Goal: Ask a question: Seek information or help from site administrators or community

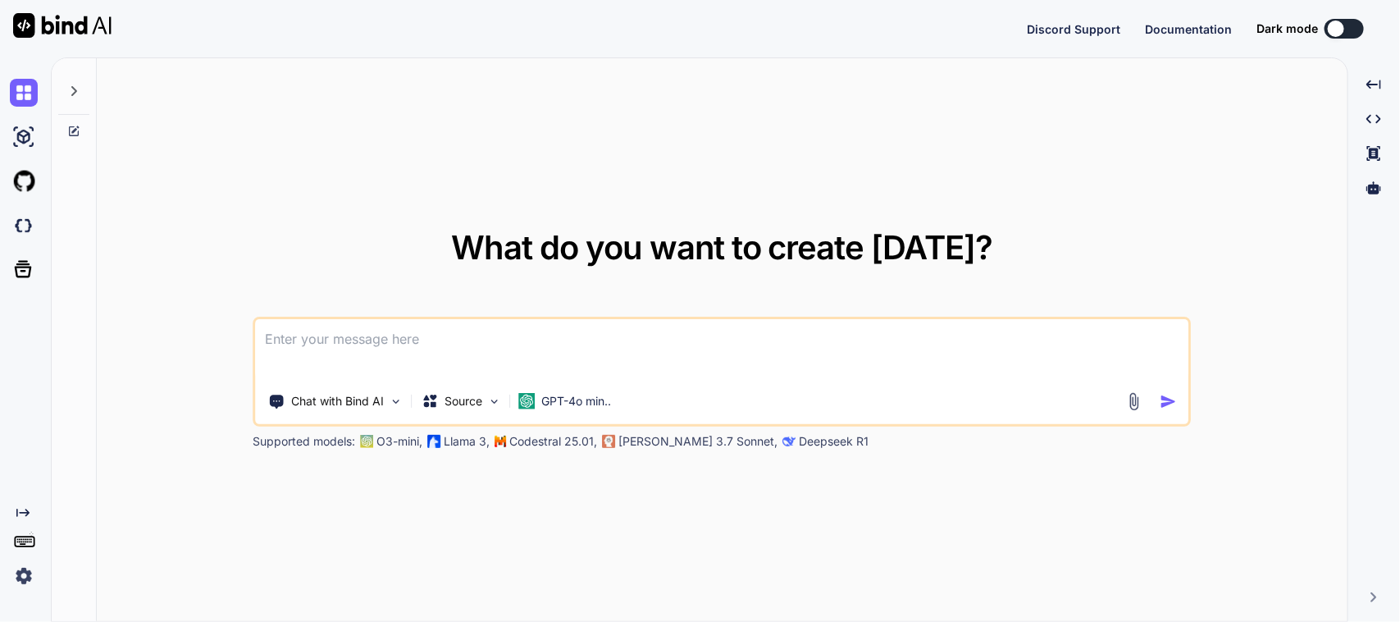
click at [86, 96] on div at bounding box center [73, 86] width 31 height 57
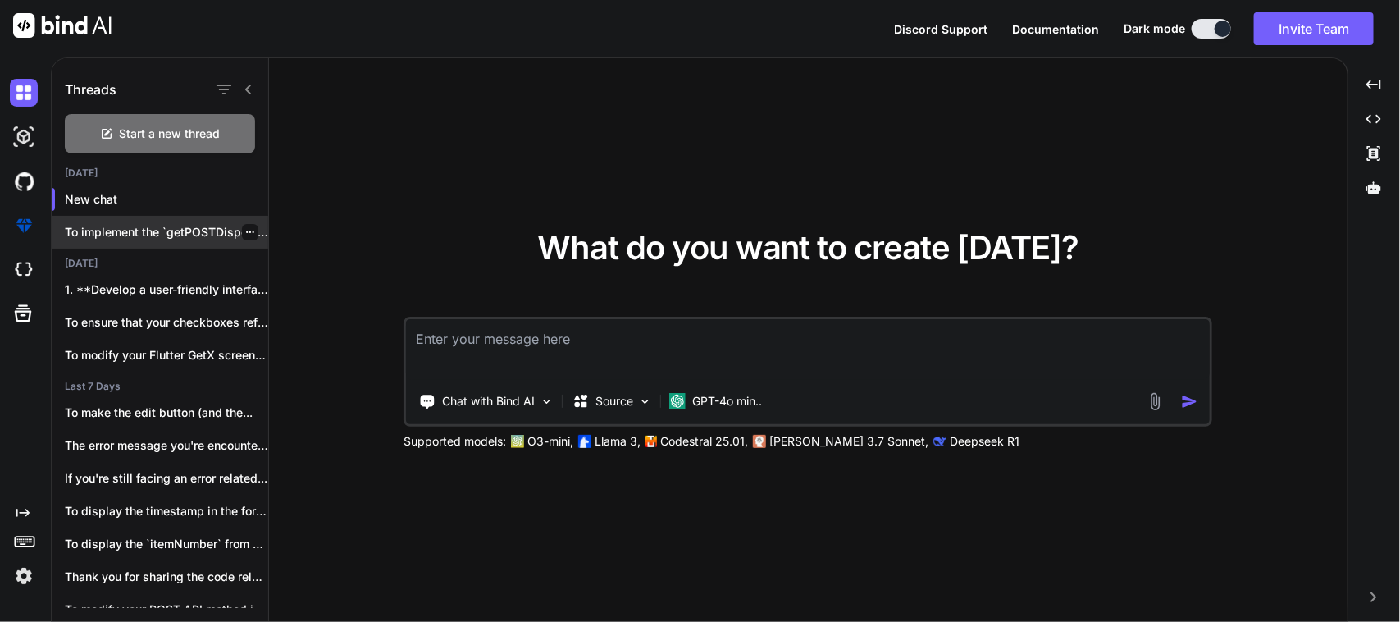
click at [156, 238] on p "To implement the `getPOSTDispositiondecision` method in a..." at bounding box center [166, 232] width 203 height 16
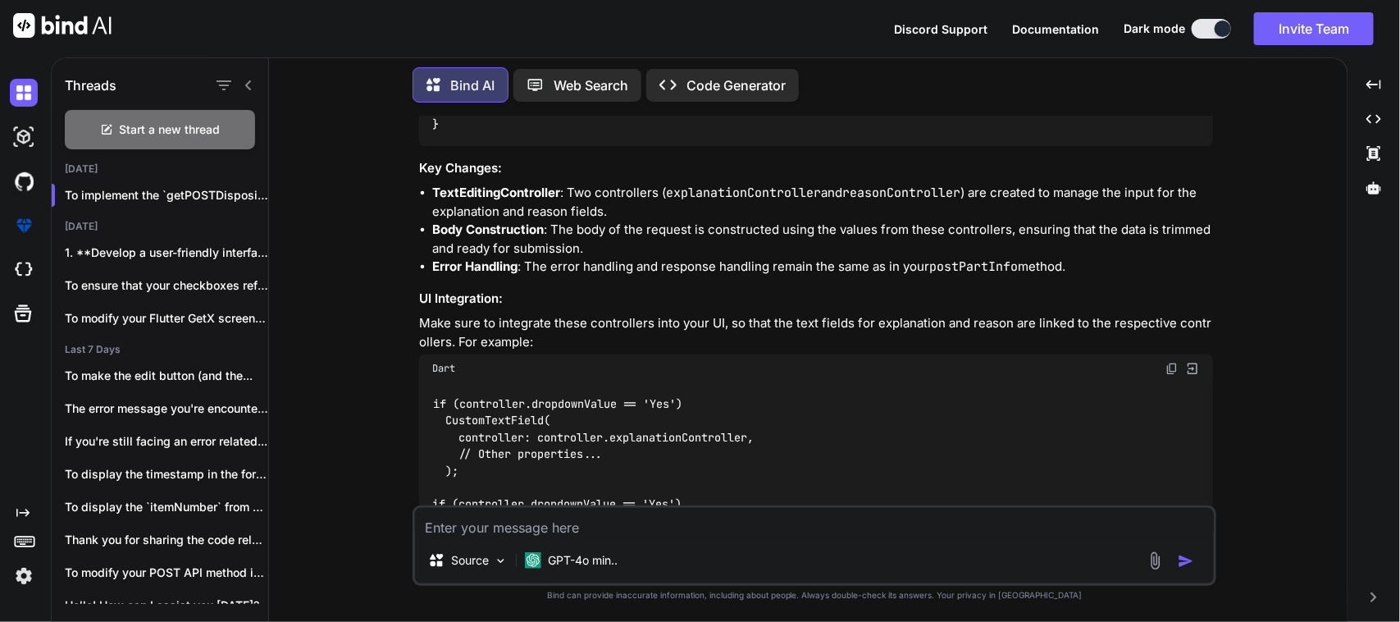
scroll to position [4604, 0]
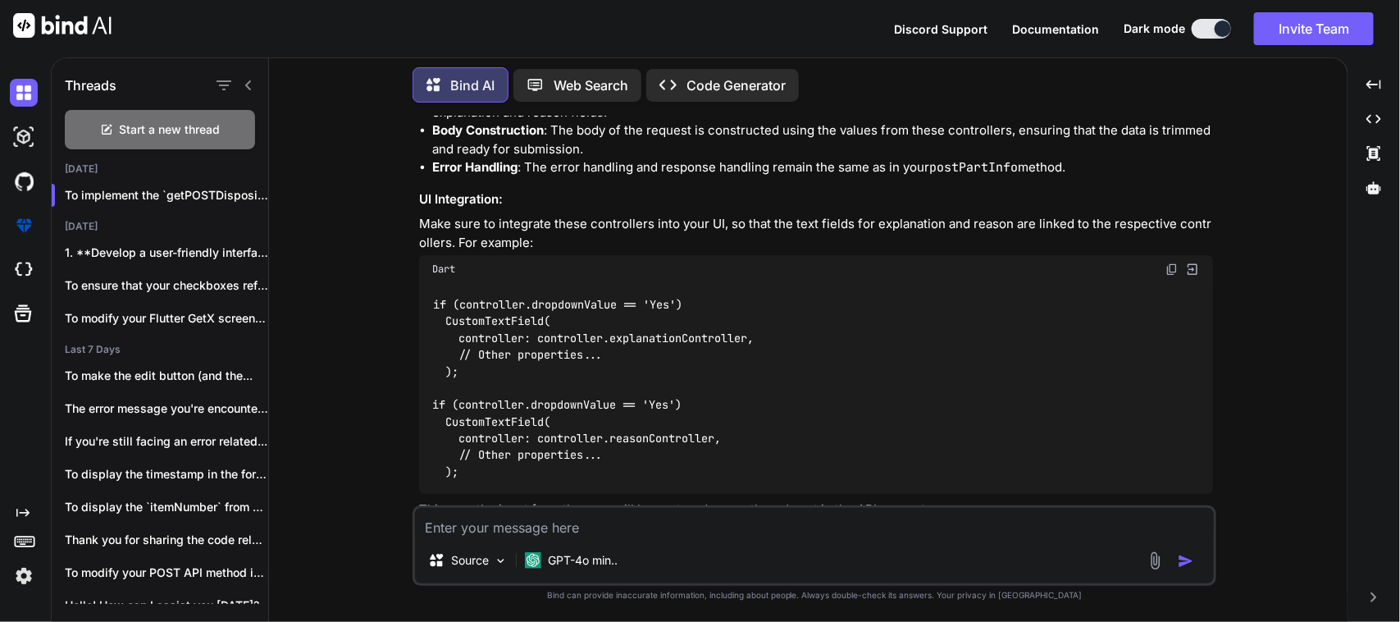
click at [641, 519] on textarea at bounding box center [814, 523] width 799 height 30
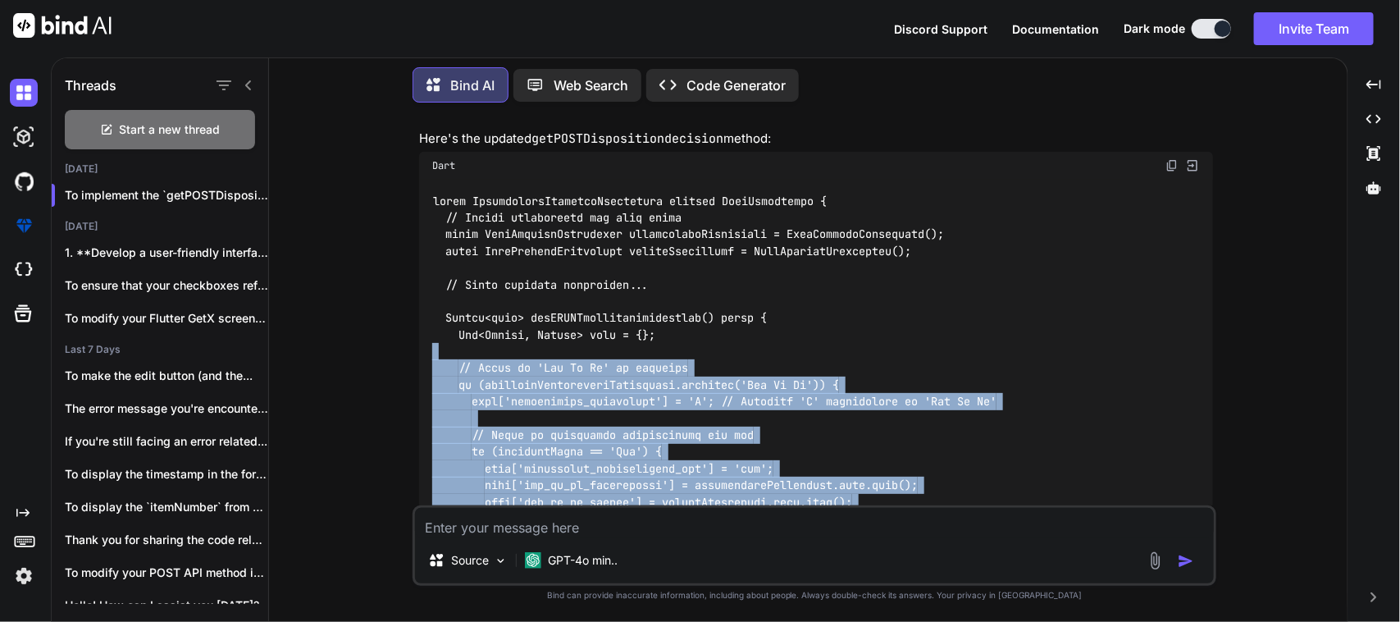
scroll to position [3476, 0]
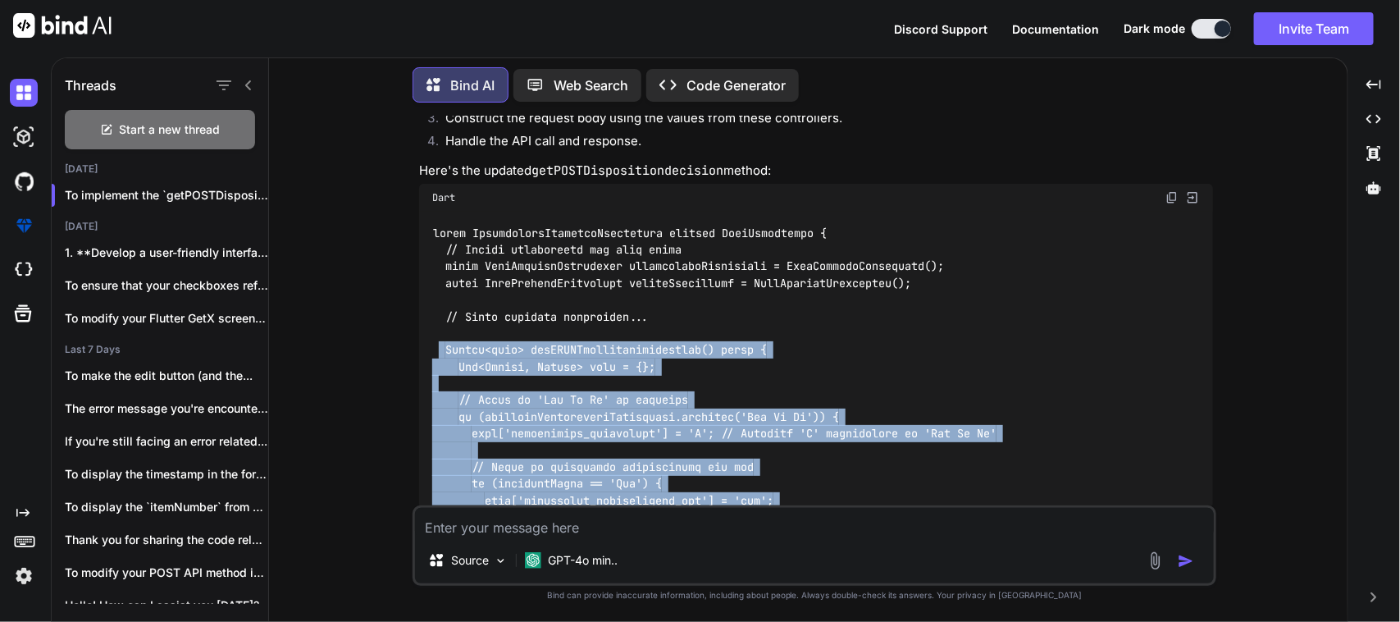
drag, startPoint x: 485, startPoint y: 395, endPoint x: 437, endPoint y: 310, distance: 97.7
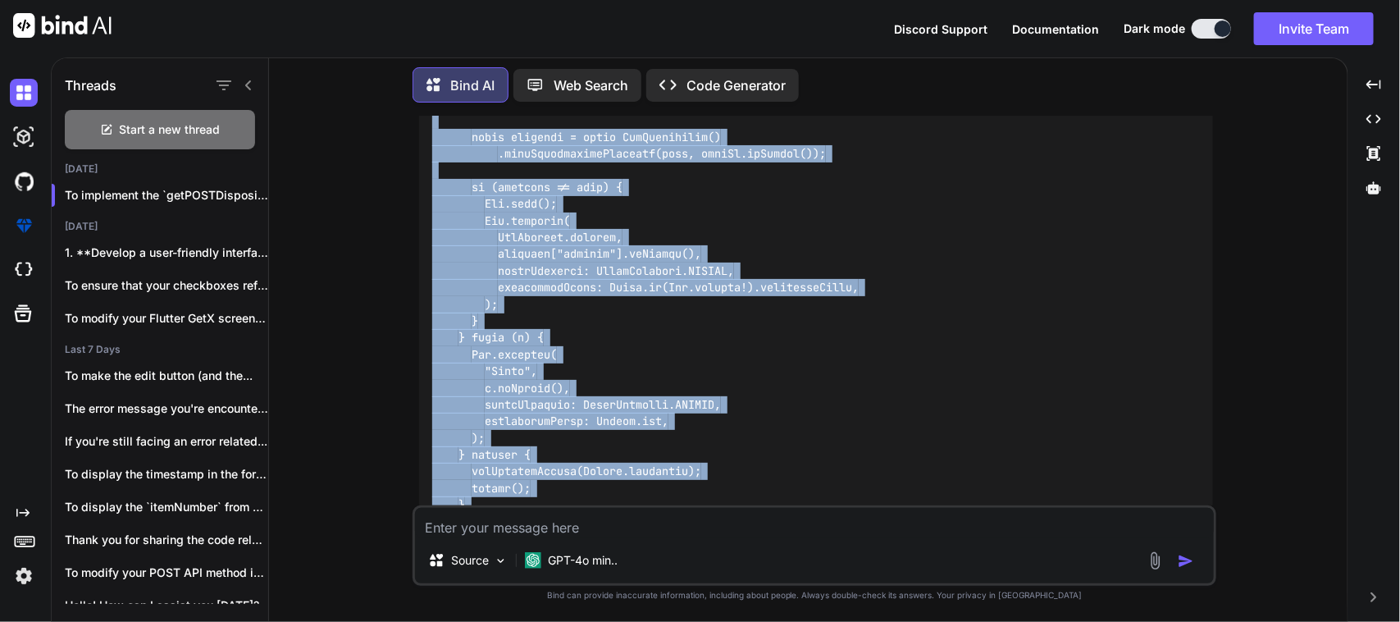
scroll to position [4091, 0]
click at [509, 478] on div at bounding box center [816, 77] width 794 height 963
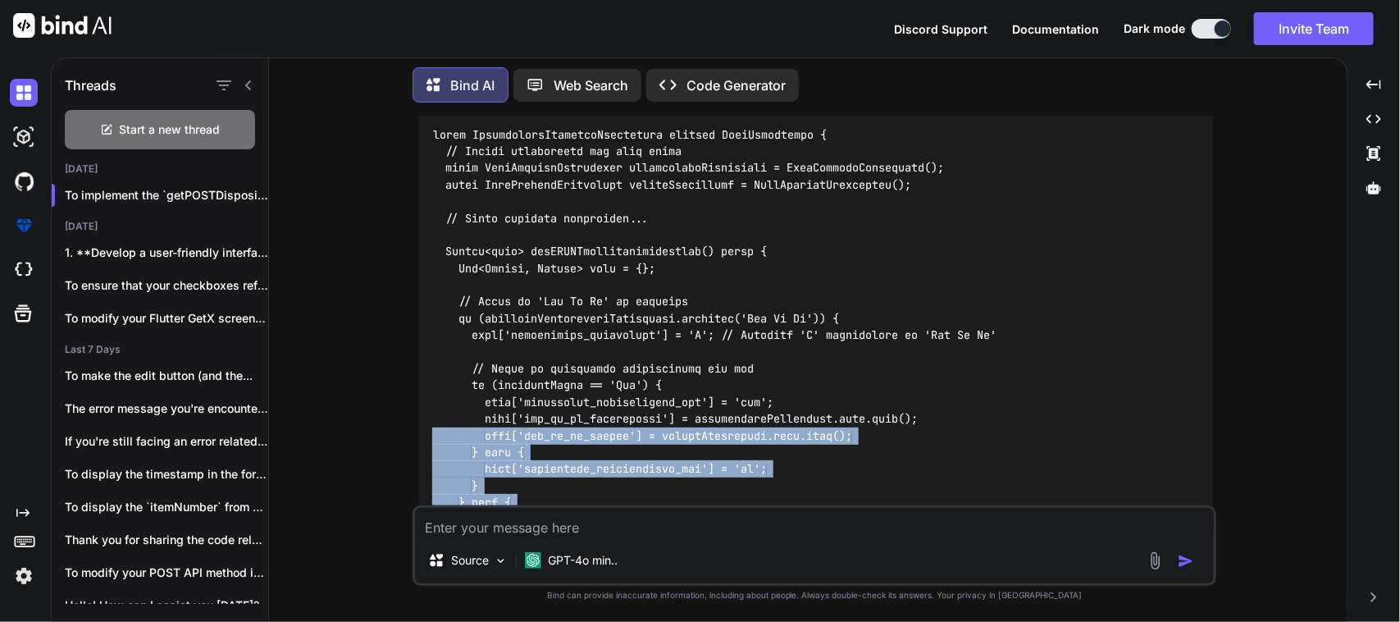
scroll to position [3578, 0]
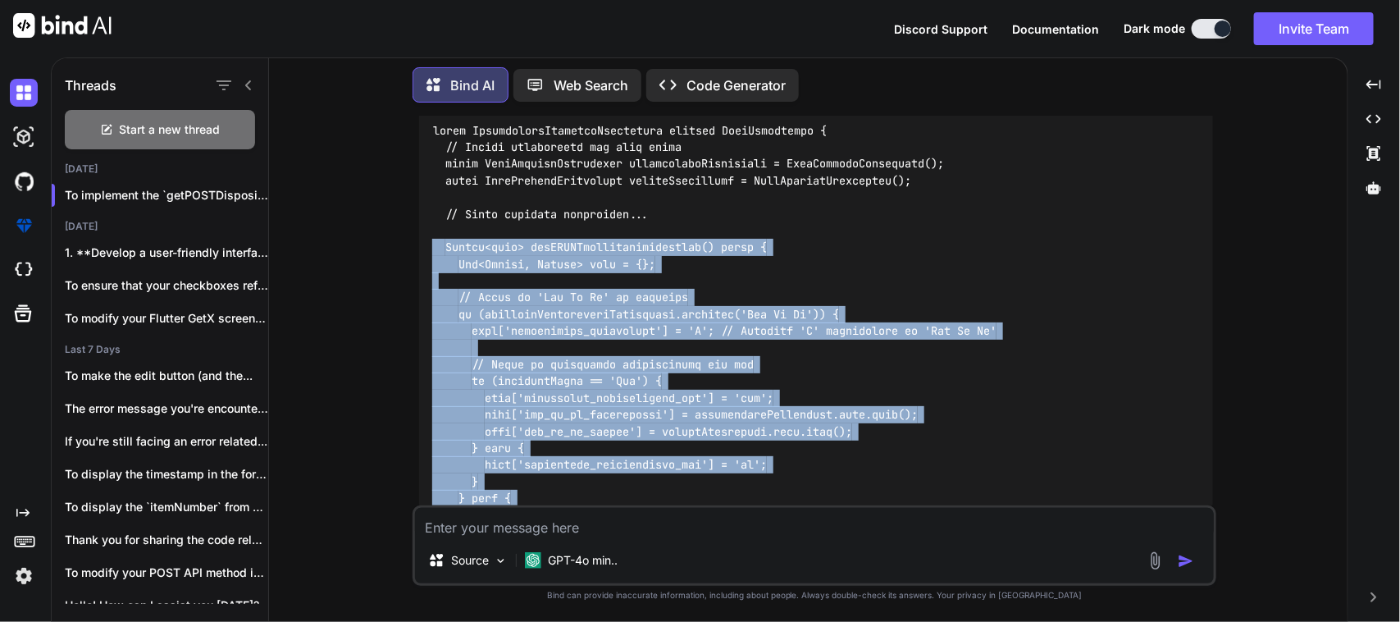
drag, startPoint x: 509, startPoint y: 478, endPoint x: 431, endPoint y: 212, distance: 278.0
click at [431, 212] on div at bounding box center [816, 590] width 794 height 963
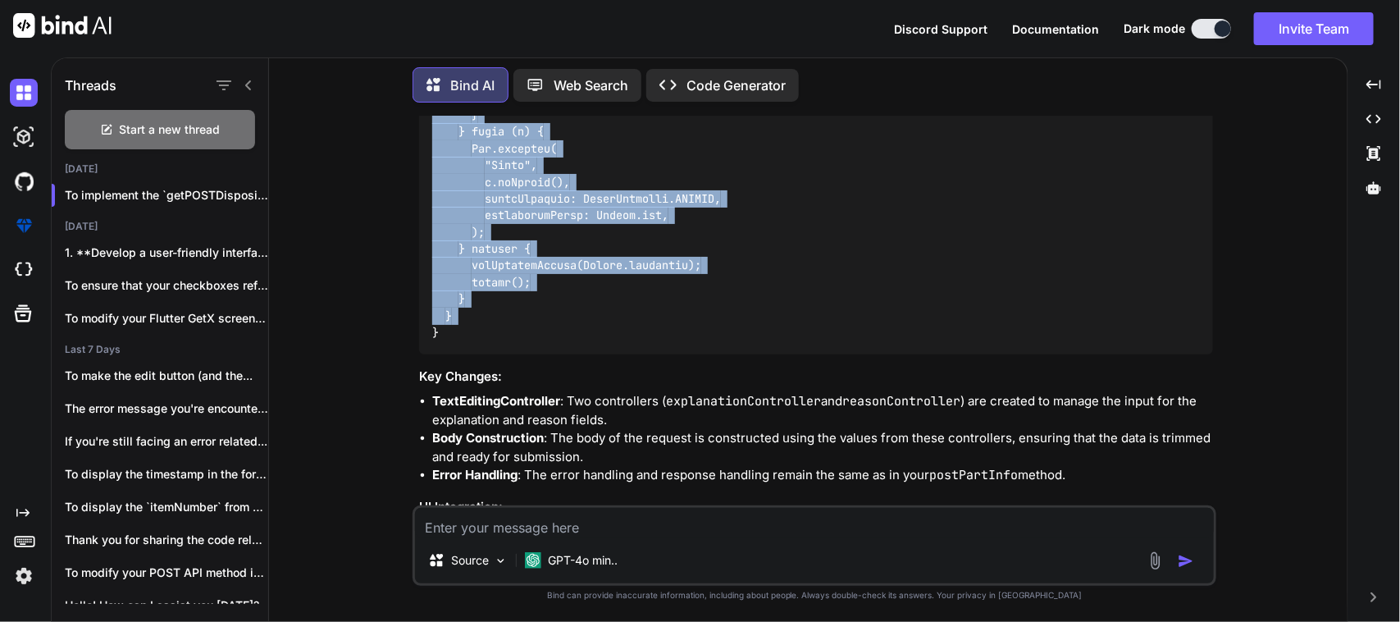
scroll to position [4604, 0]
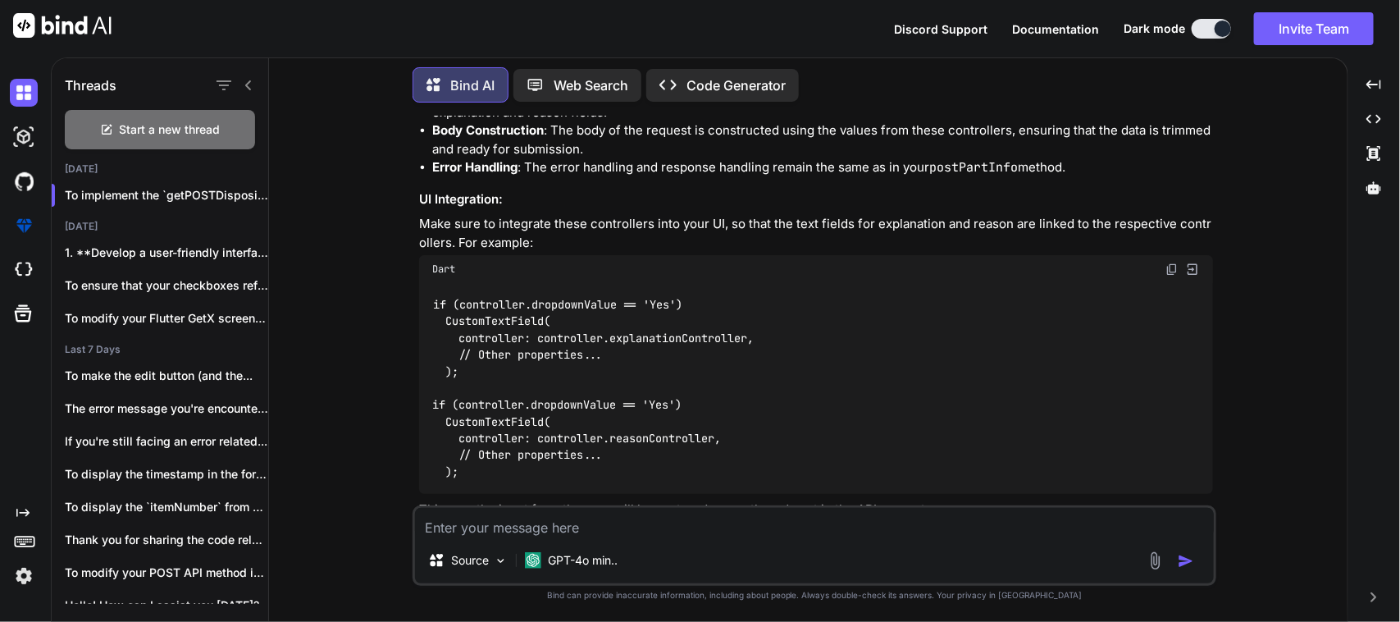
click at [543, 422] on code "if (controller.dropdownValue == 'Yes') CustomTextField( controller: controller.…" at bounding box center [593, 388] width 322 height 185
click at [498, 447] on div "if (controller.dropdownValue == 'Yes') CustomTextField( controller: controller.…" at bounding box center [816, 388] width 794 height 210
click at [486, 536] on textarea at bounding box center [814, 523] width 799 height 30
type textarea "x"
type textarea "h"
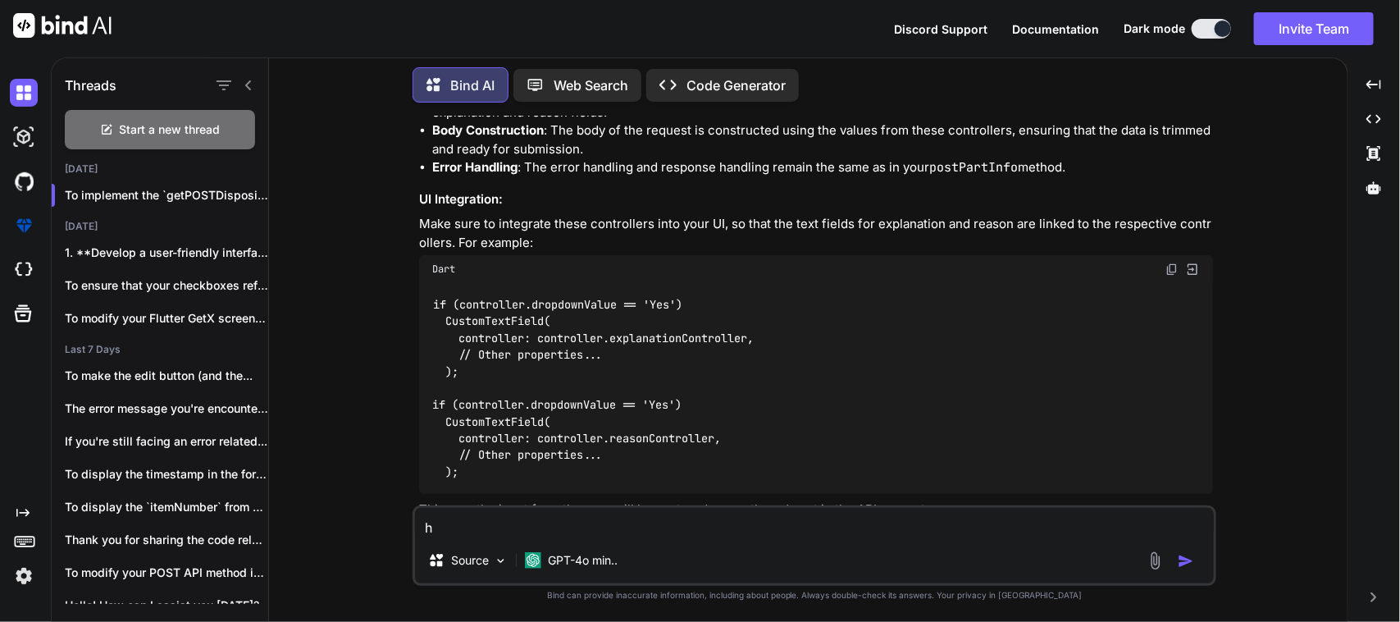
type textarea "x"
type textarea "h"
type textarea "x"
type textarea "hE"
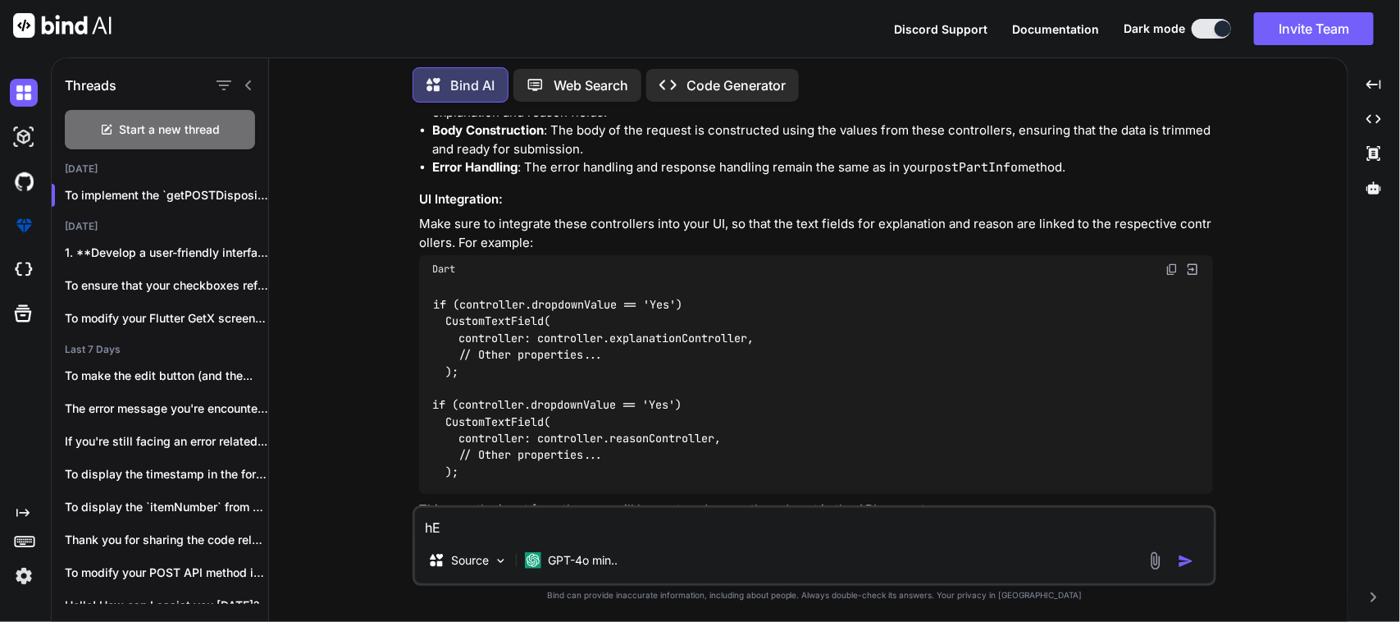
type textarea "x"
type textarea "hER"
type textarea "x"
type textarea "hERE"
type textarea "x"
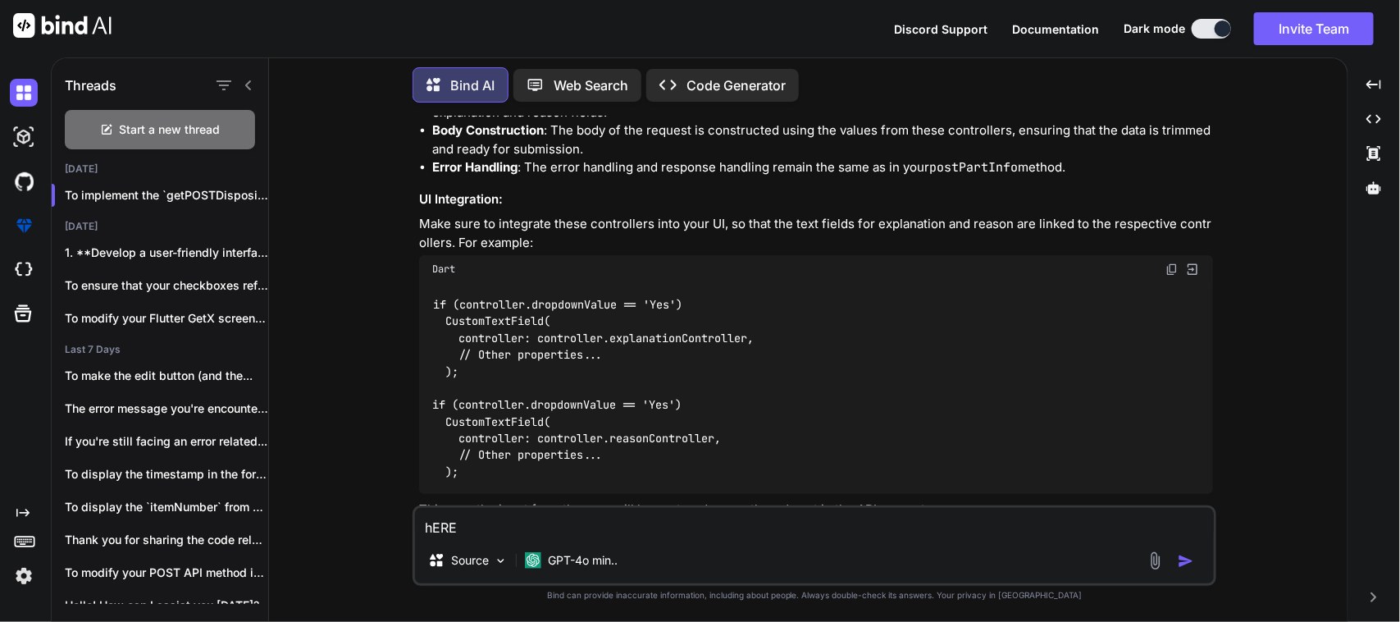
type textarea "hER"
type textarea "x"
type textarea "hE"
type textarea "x"
type textarea "h"
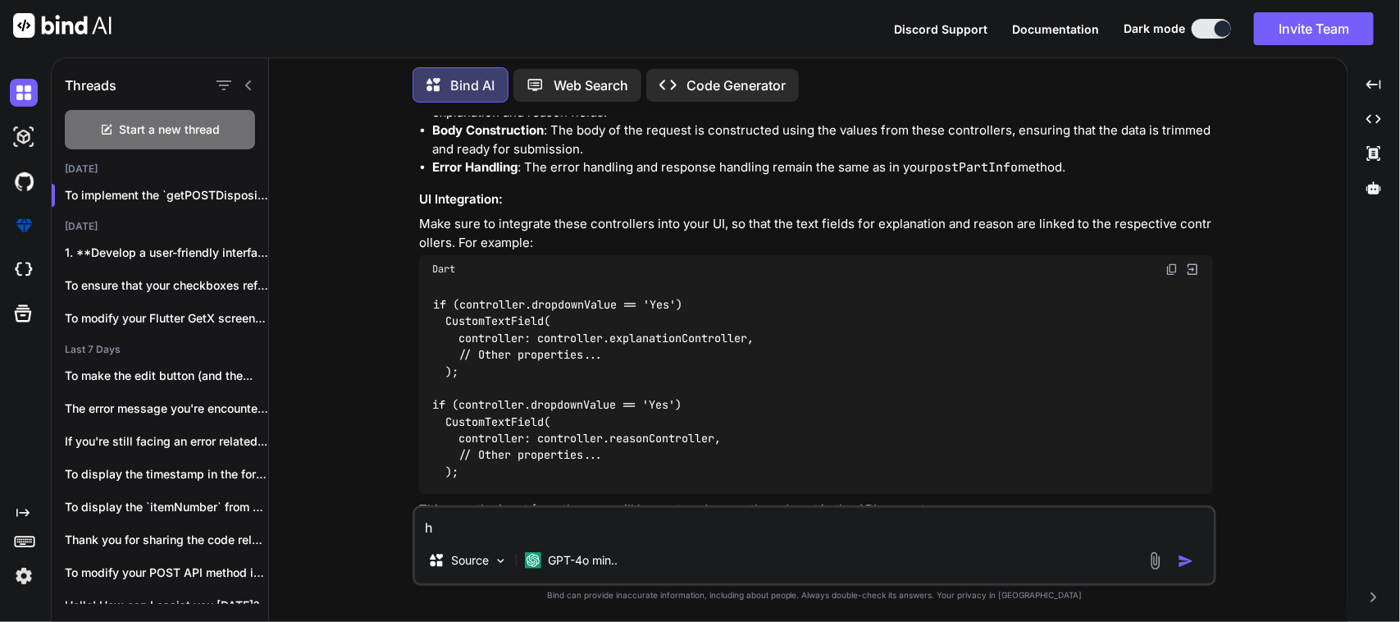
type textarea "x"
type textarea "H"
type textarea "x"
type textarea "He"
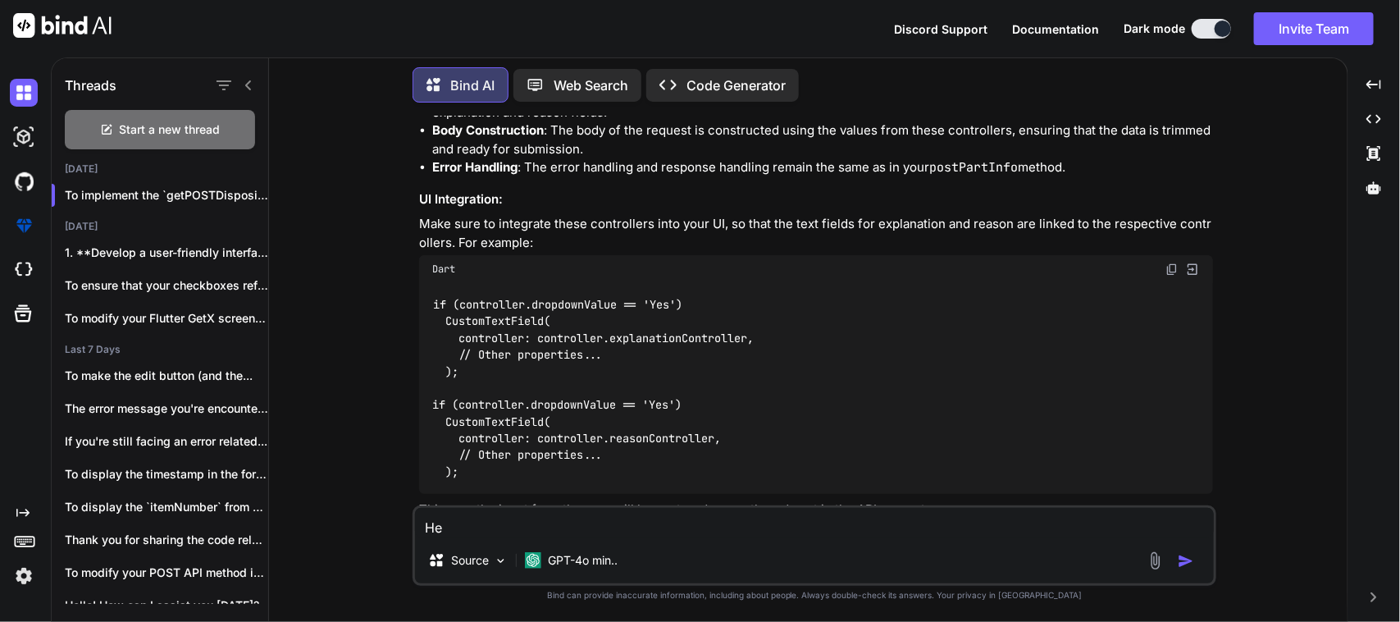
type textarea "x"
type textarea "Her"
type textarea "x"
type textarea "Here"
type textarea "x"
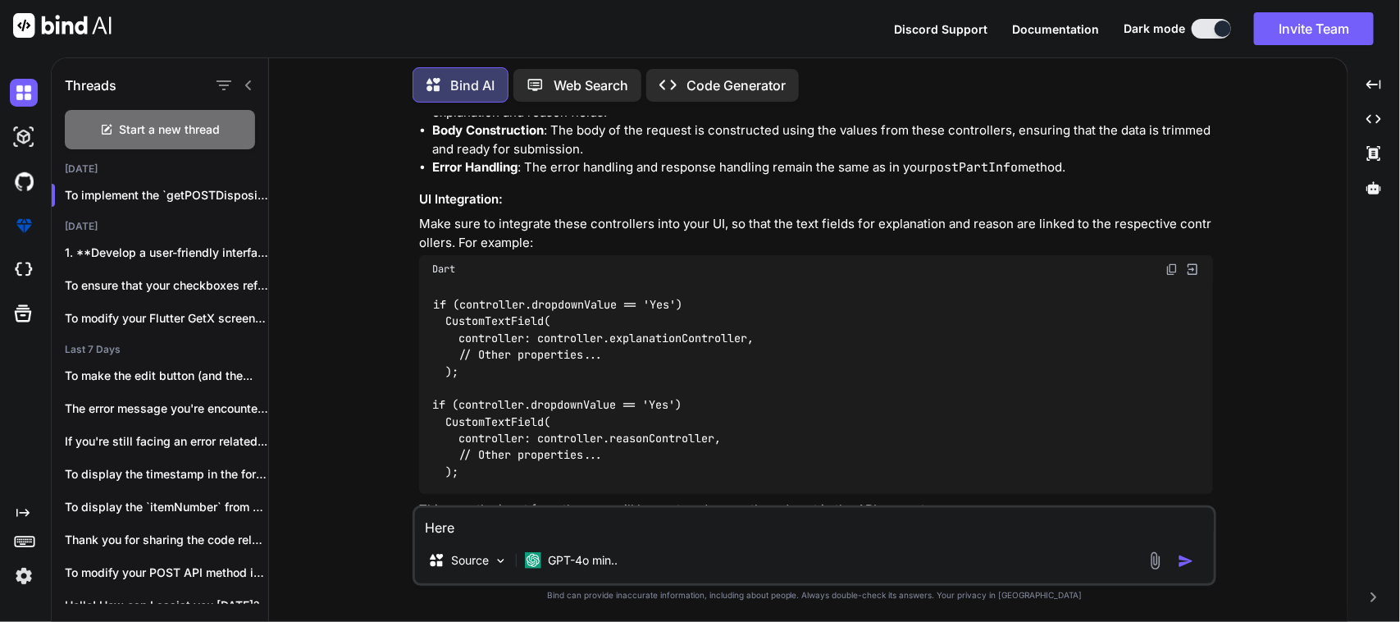
type textarea "Here"
type textarea "x"
type textarea "Here i"
type textarea "x"
type textarea "Here is"
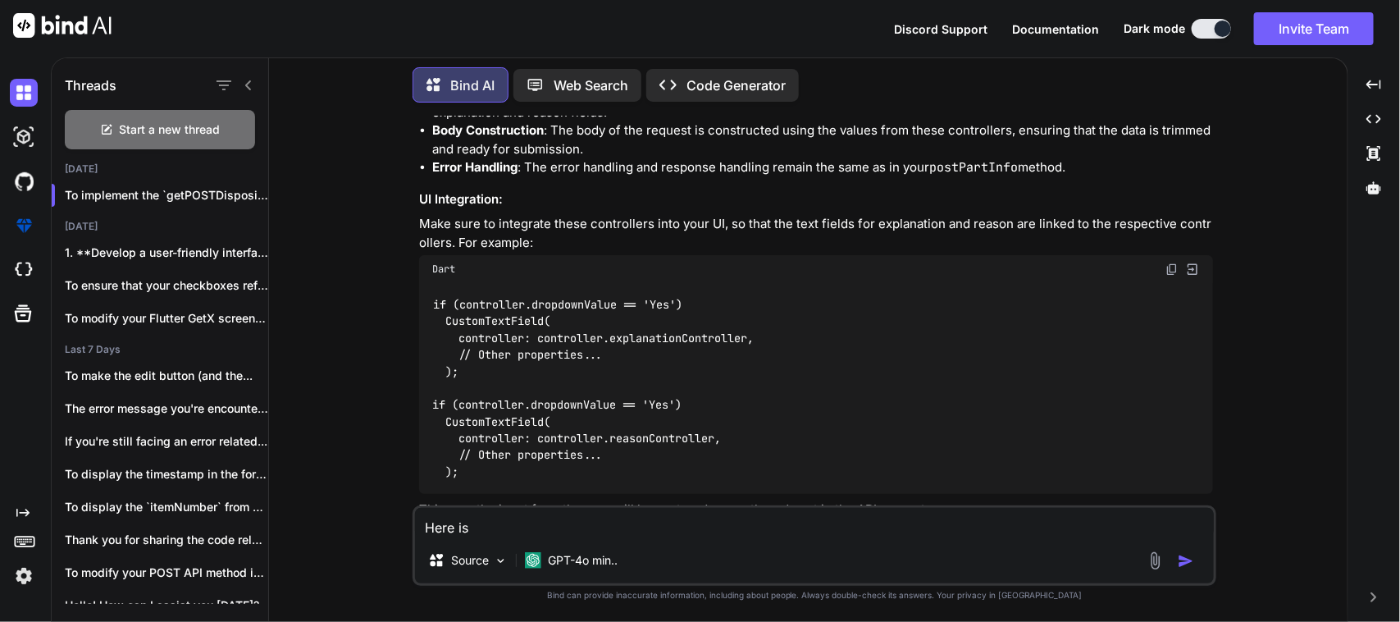
type textarea "x"
type textarea "Here is"
type textarea "x"
type textarea "Here is s"
type textarea "x"
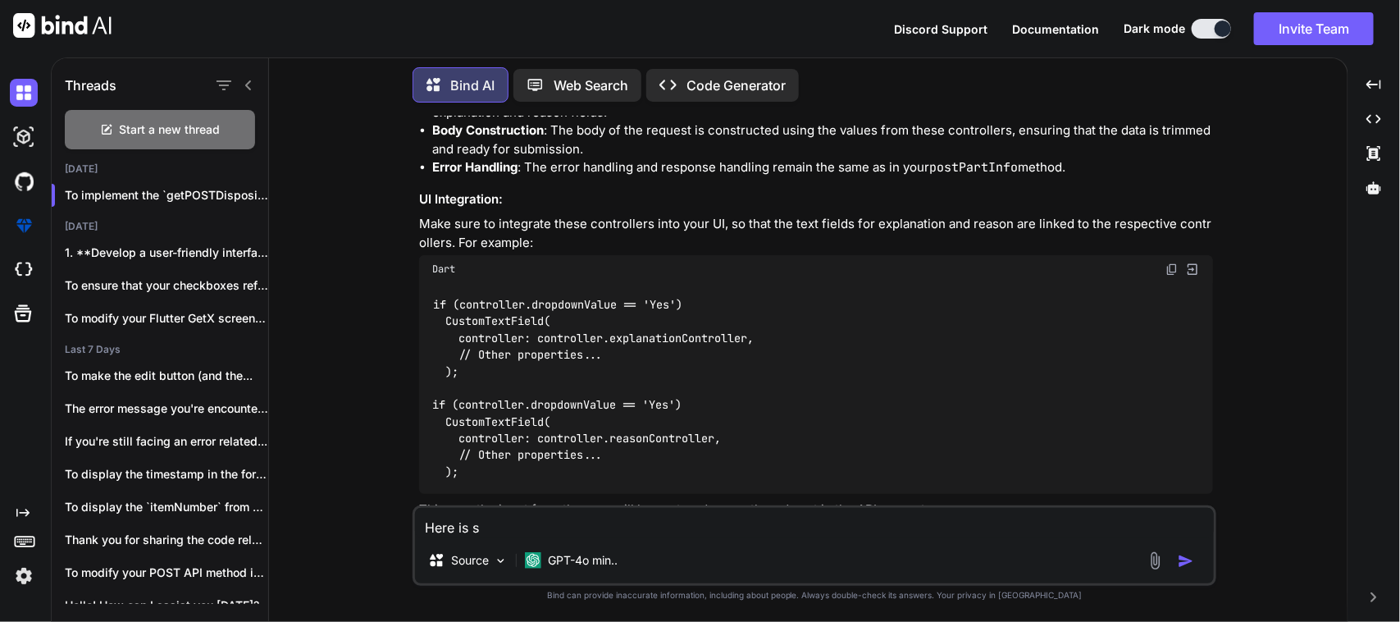
type textarea "Here is so"
type textarea "x"
type textarea "Here is som"
type textarea "x"
type textarea "Here is some"
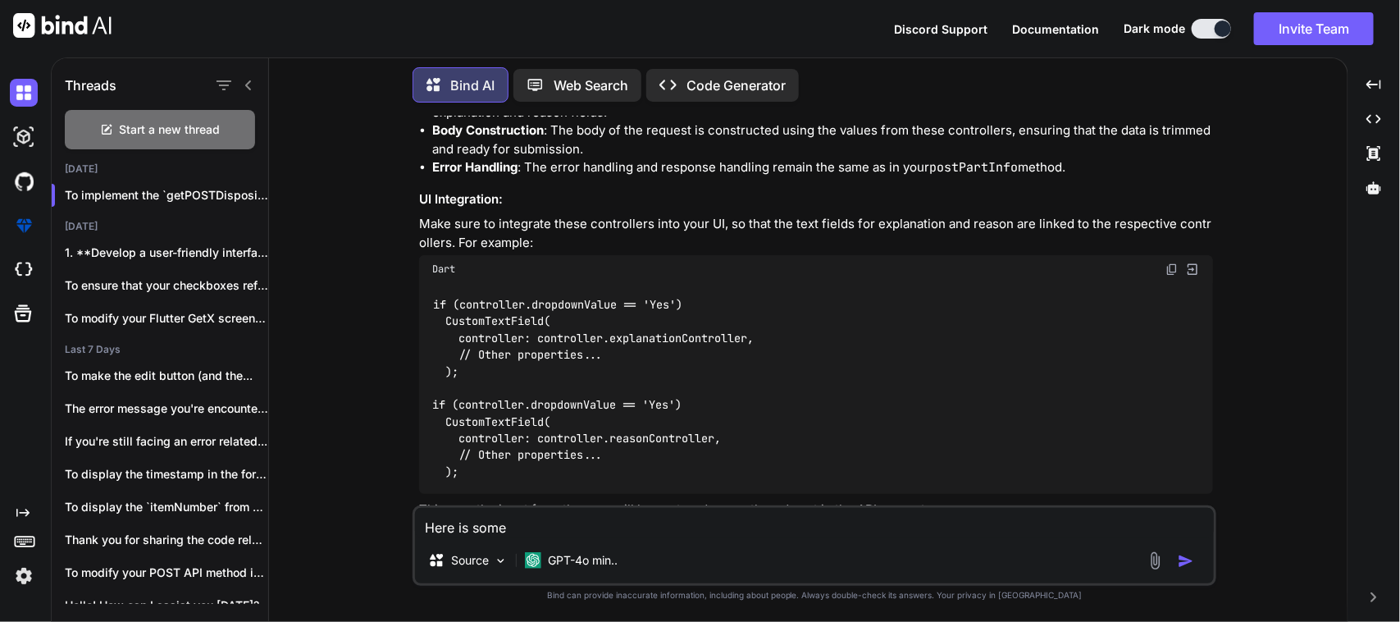
type textarea "x"
type textarea "Here is some"
type textarea "x"
type textarea "Here is some i"
type textarea "x"
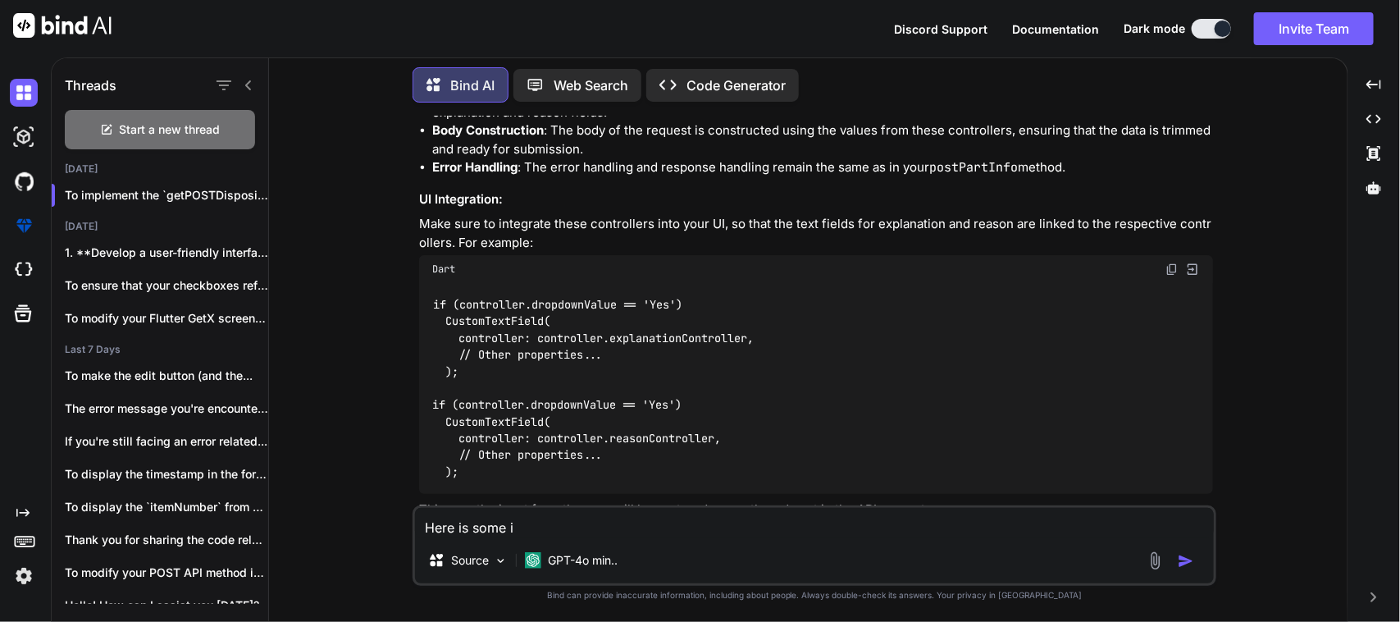
type textarea "Here is some"
type textarea "x"
type textarea "Here is some"
type textarea "x"
type textarea "Here is som"
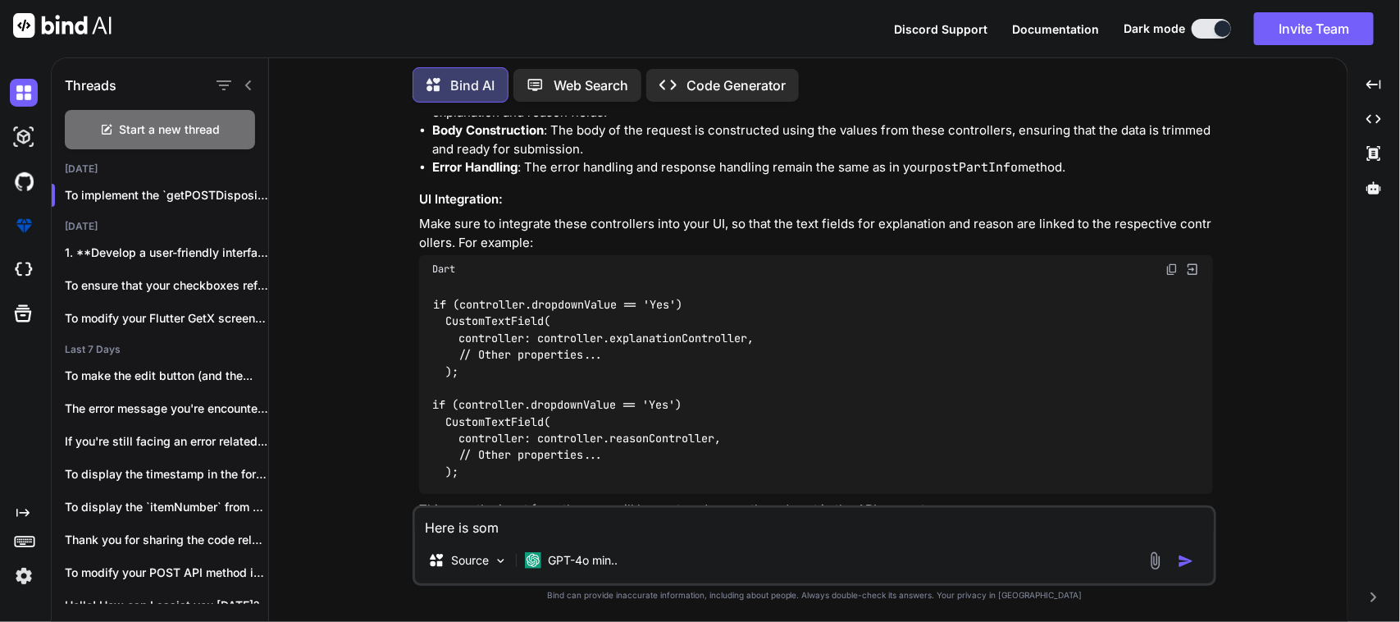
type textarea "x"
type textarea "Here is so"
type textarea "x"
type textarea "Here is s"
type textarea "x"
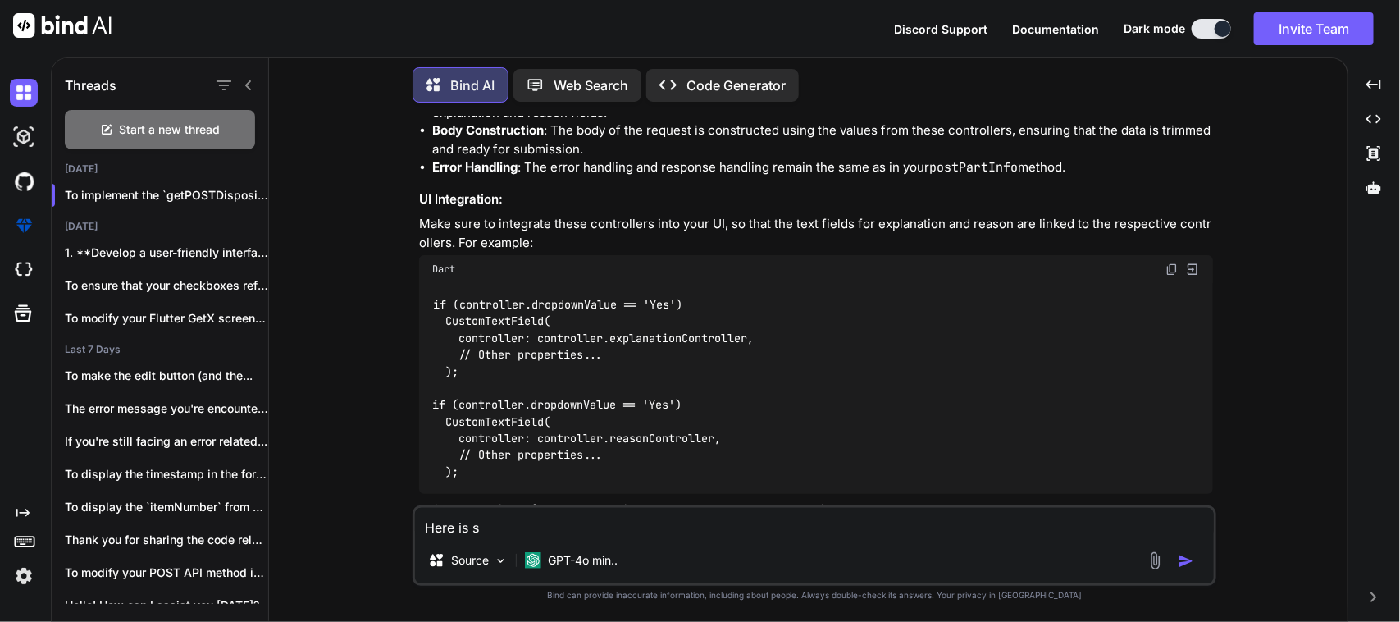
type textarea "Here is"
type textarea "x"
type textarea "Here is"
type textarea "x"
type textarea "Here i"
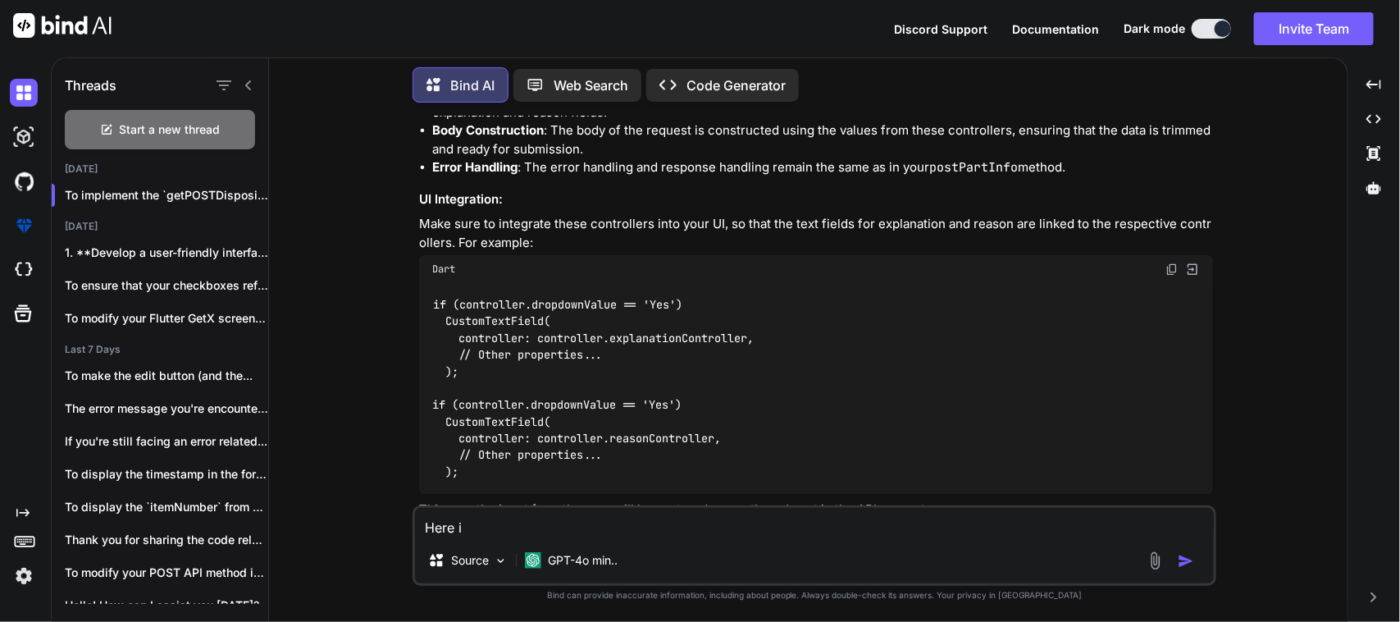
type textarea "x"
type textarea "Here"
type textarea "x"
type textarea "Here"
type textarea "x"
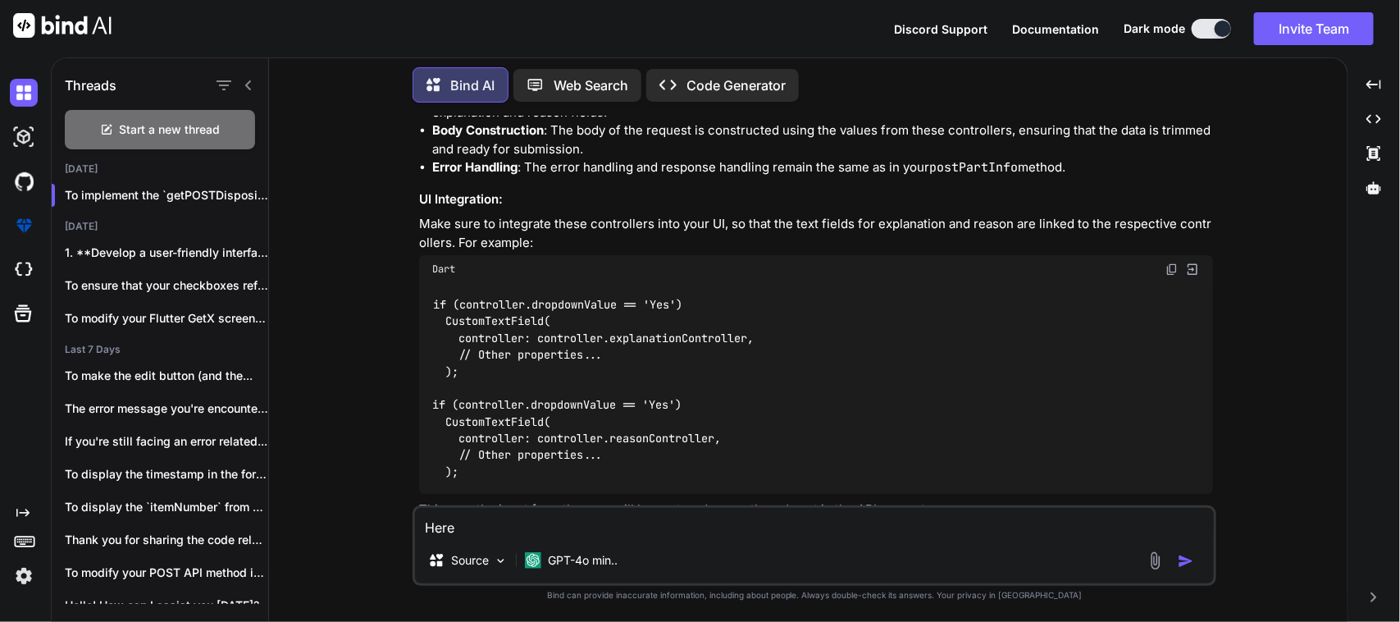
type textarea "Her"
type textarea "x"
type textarea "He"
type textarea "x"
type textarea "H"
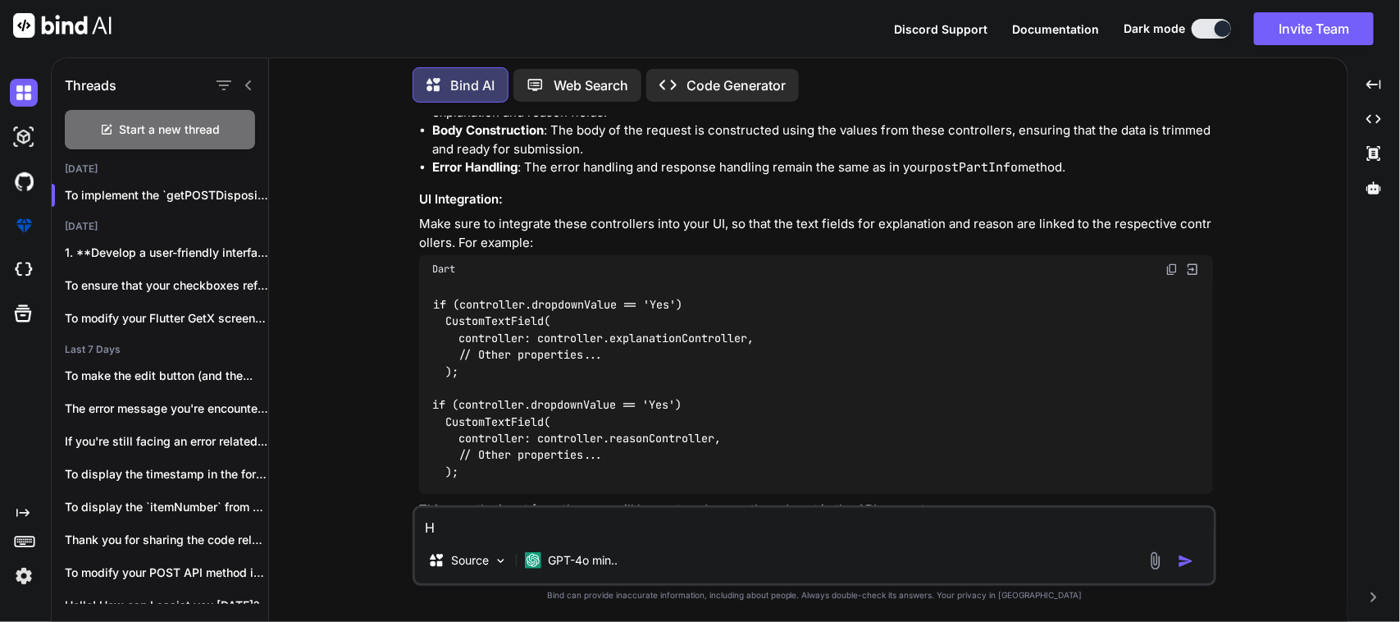
type textarea "x"
type textarea "c"
type textarea "x"
type textarea "cu"
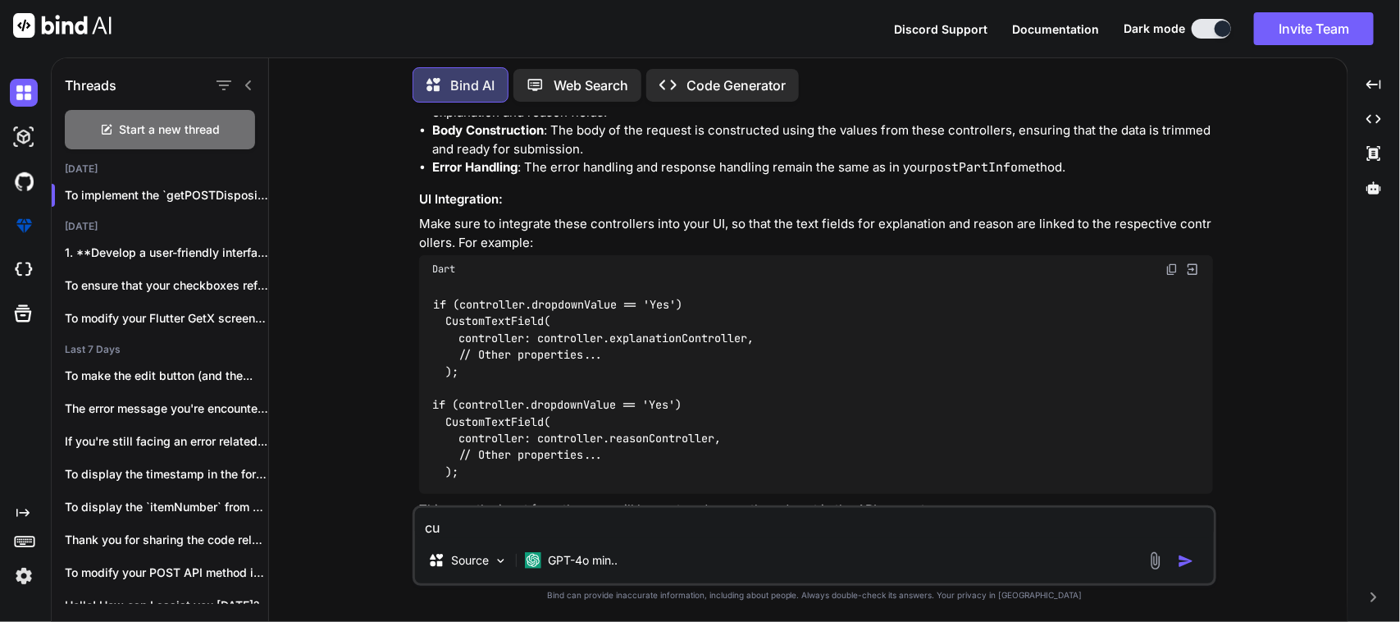
type textarea "x"
type textarea "cur"
type textarea "x"
type textarea "curr"
type textarea "x"
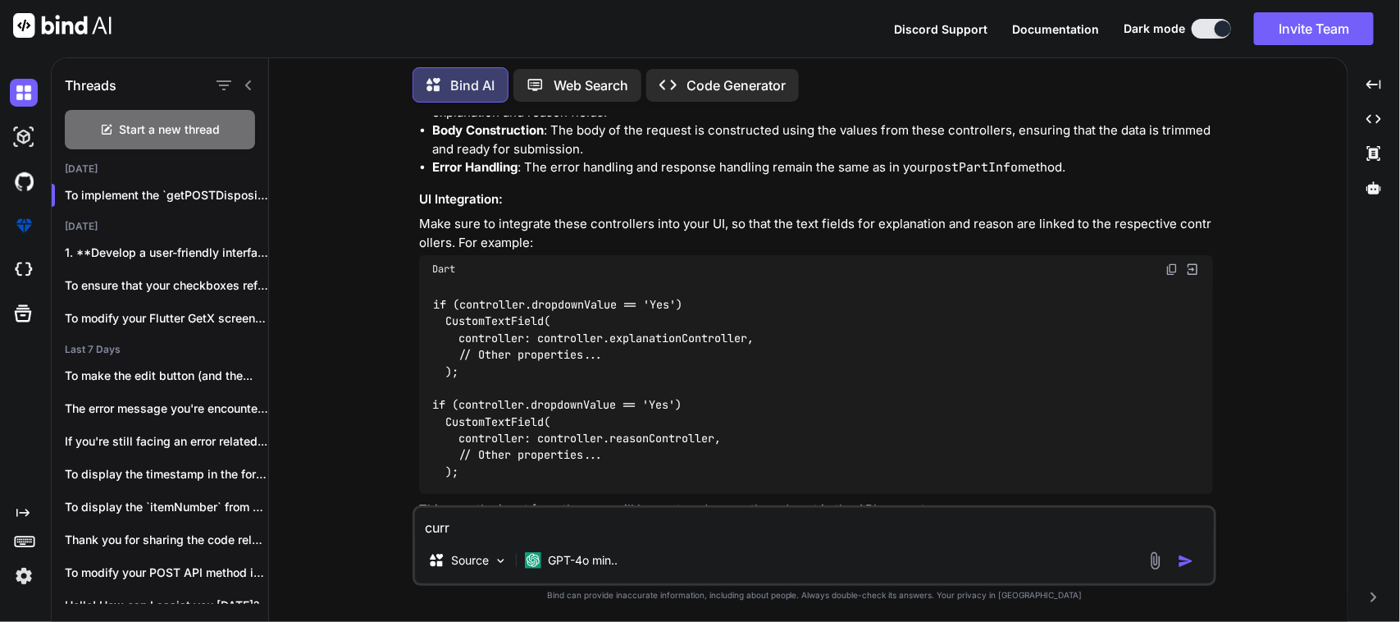
type textarea "curre"
type textarea "x"
type textarea "curren"
type textarea "x"
type textarea "current"
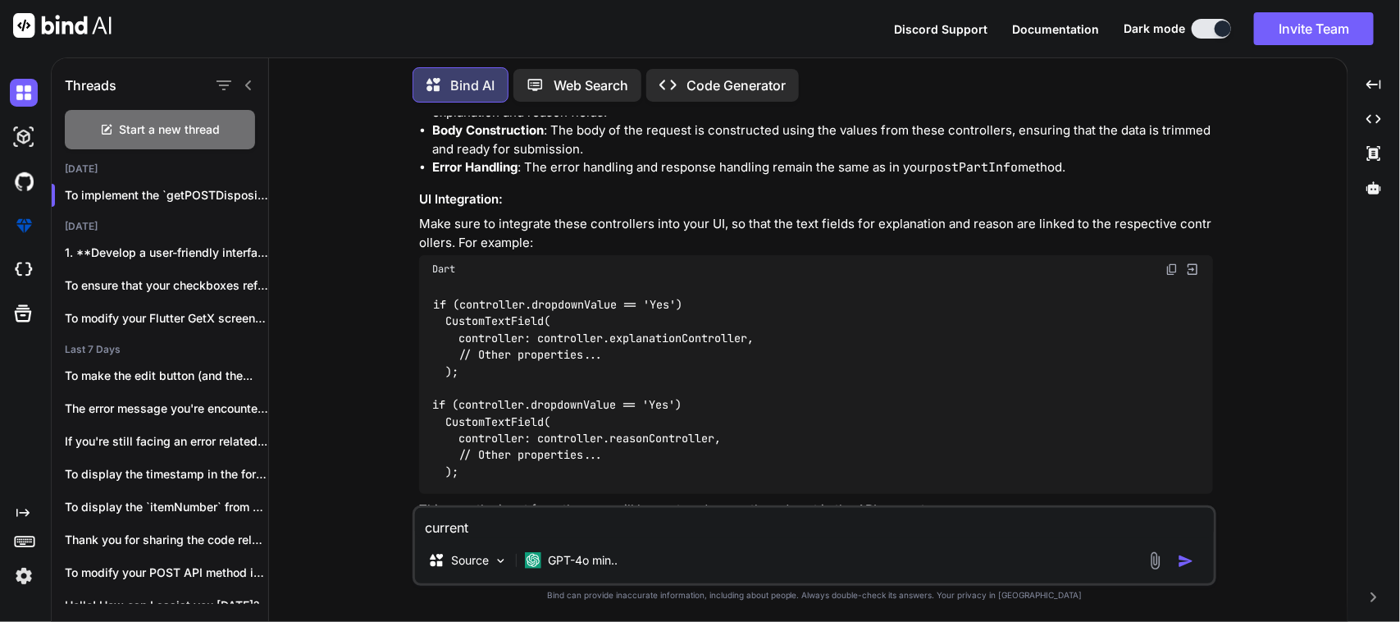
type textarea "x"
type textarea "currentl"
type textarea "x"
type textarea "currently"
type textarea "x"
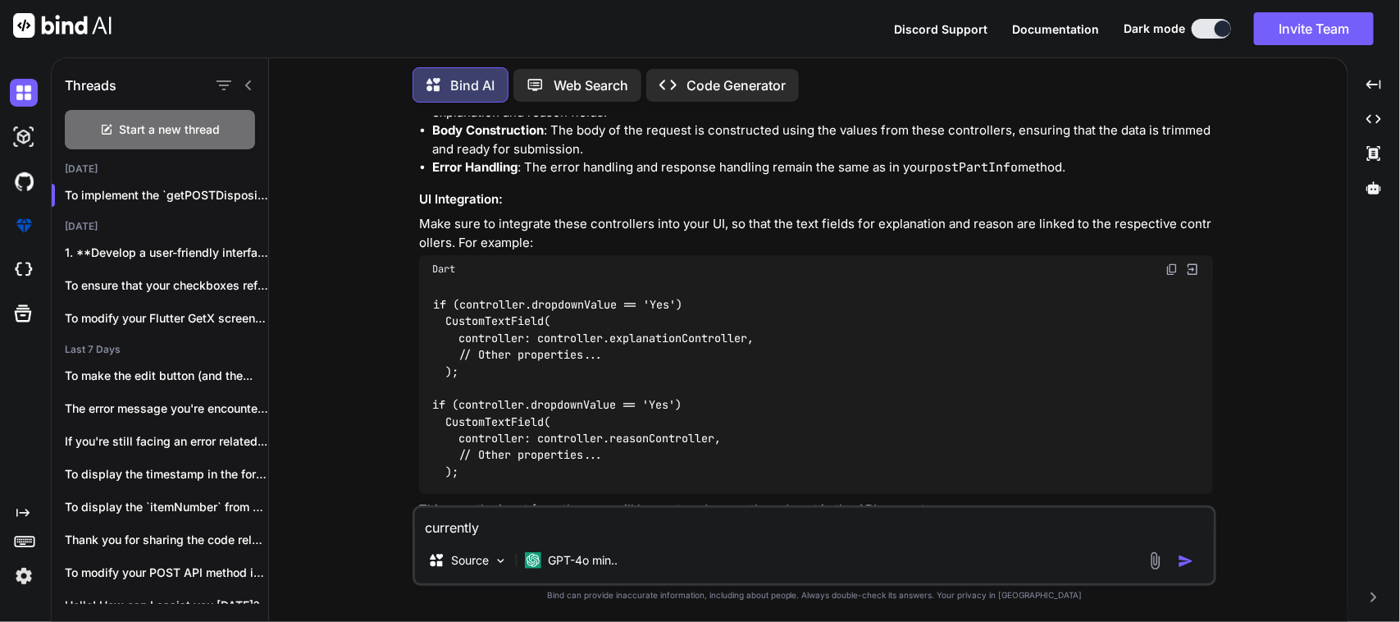
type textarea "currently"
type textarea "x"
type textarea "currently I"
type textarea "x"
type textarea "currently I"
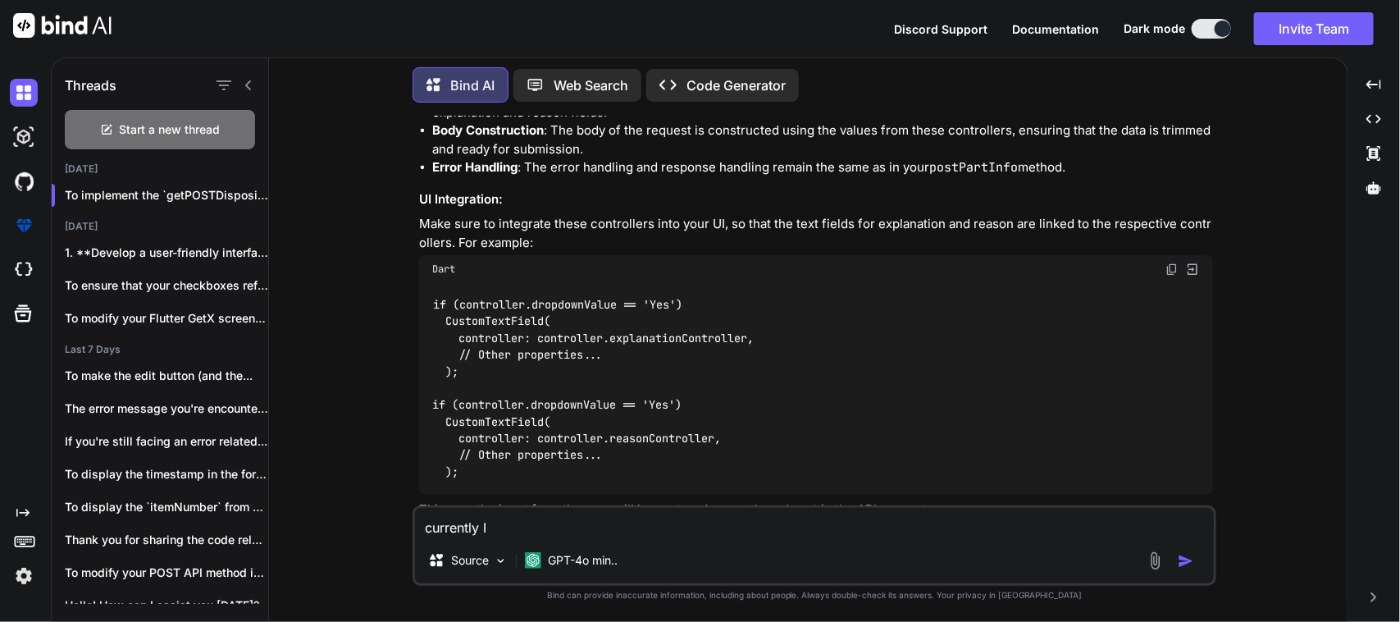
type textarea "x"
type textarea "currently I m"
type textarea "x"
type textarea "currently I"
type textarea "x"
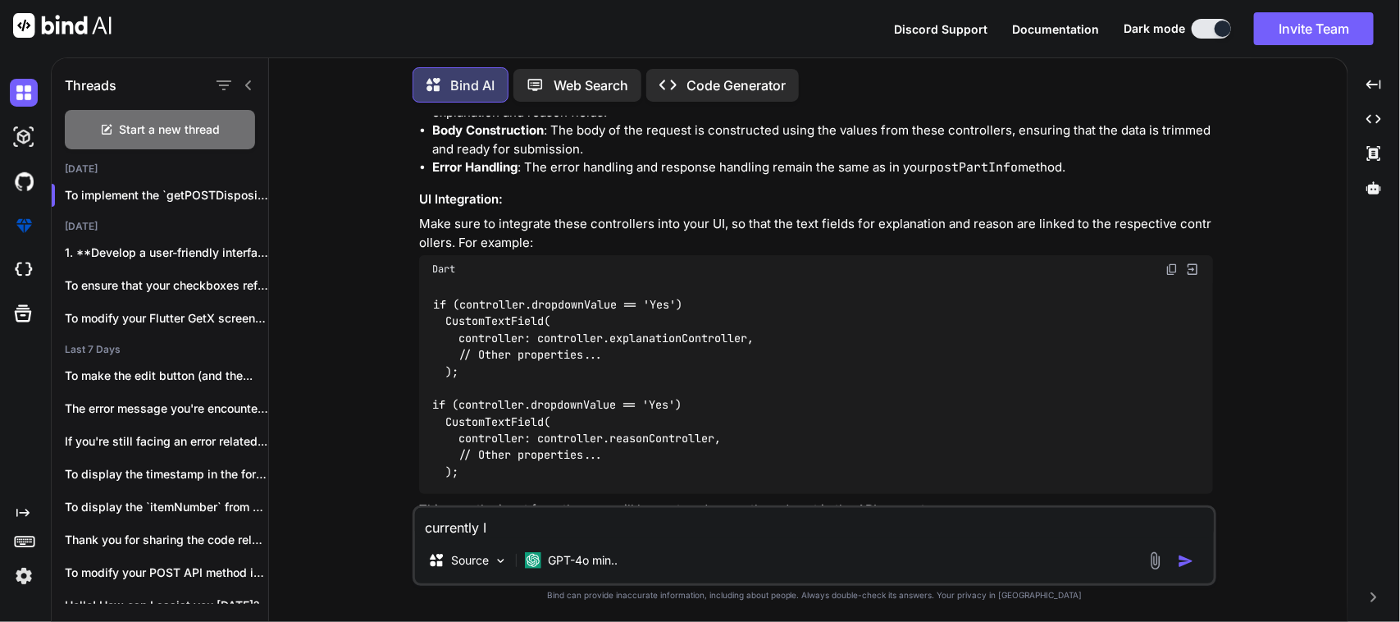
type textarea "currently I a"
type textarea "x"
type textarea "currently I am"
type textarea "x"
type textarea "currently I am"
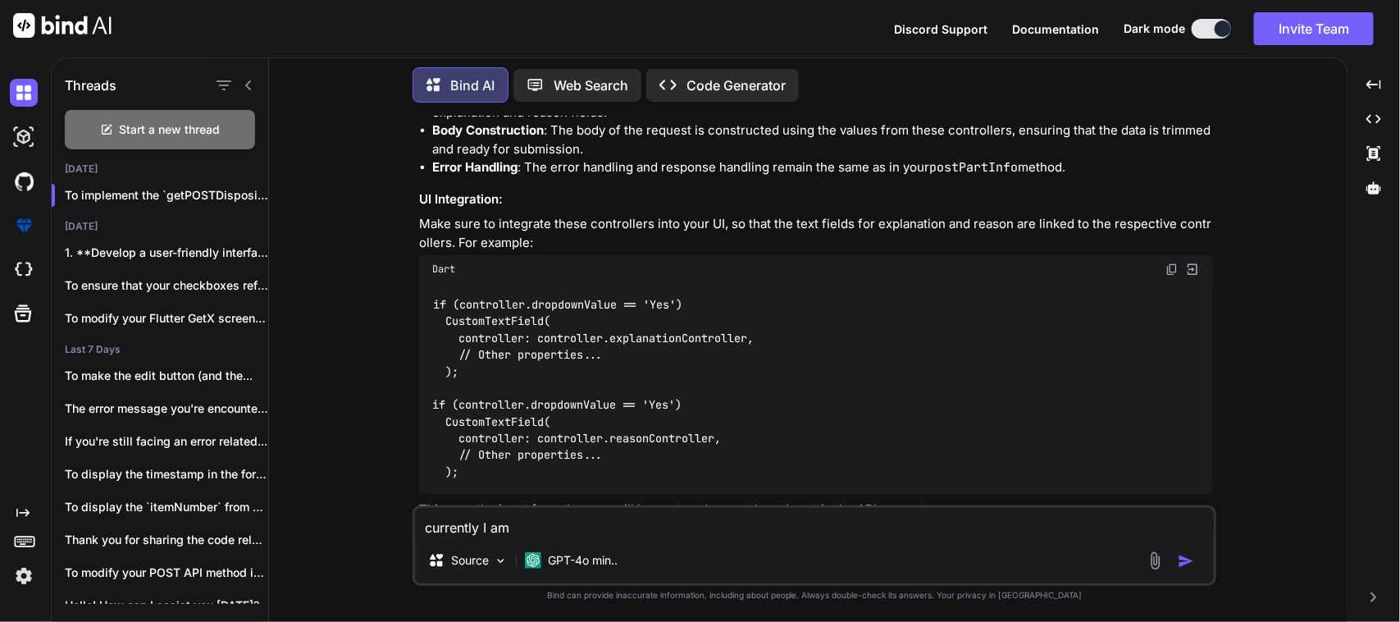
type textarea "x"
type textarea "currently I am f"
type textarea "x"
type textarea "currently I am fa"
type textarea "x"
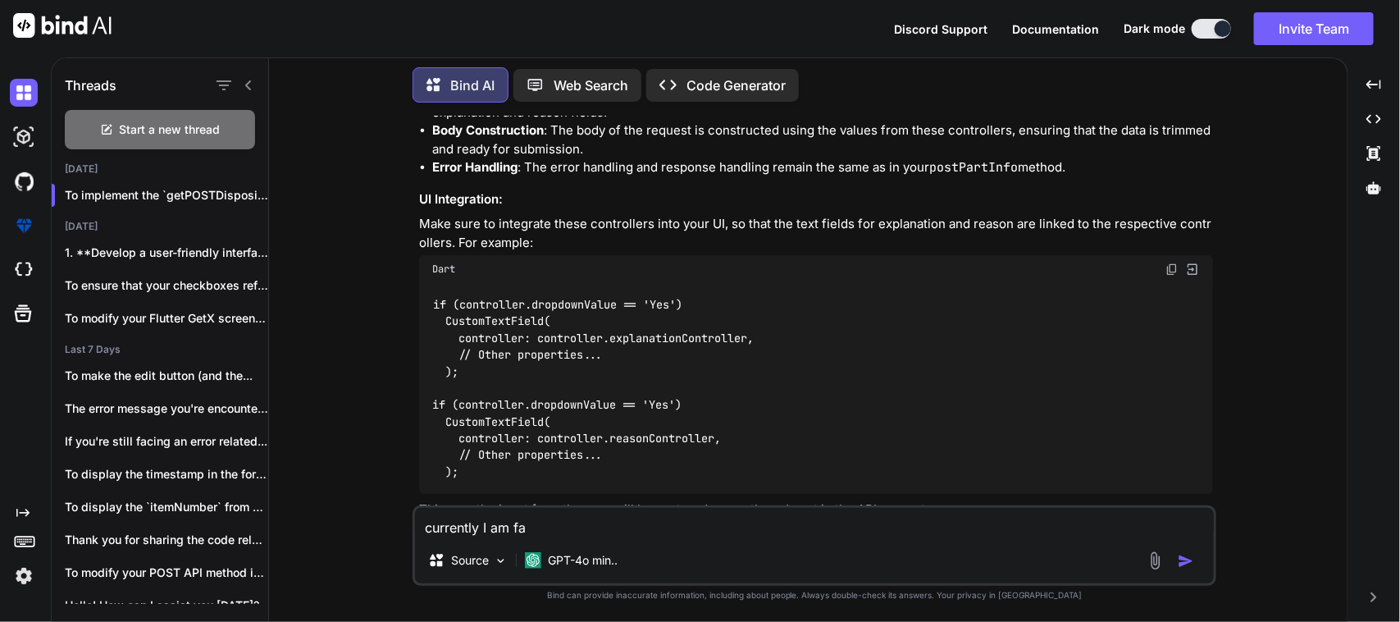
type textarea "currently I am fac"
type textarea "x"
type textarea "currently I am faci"
type textarea "x"
type textarea "currently I am facin"
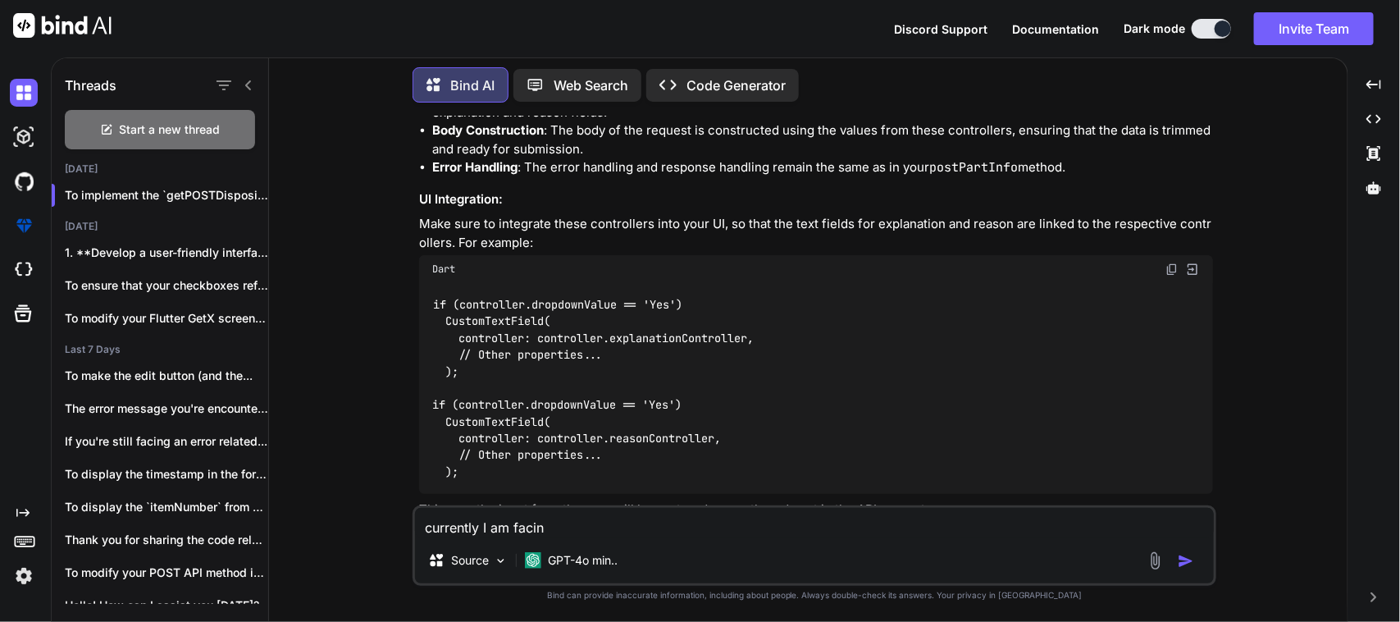
type textarea "x"
type textarea "currently I am facing"
type textarea "x"
type textarea "currently I am facing"
type textarea "x"
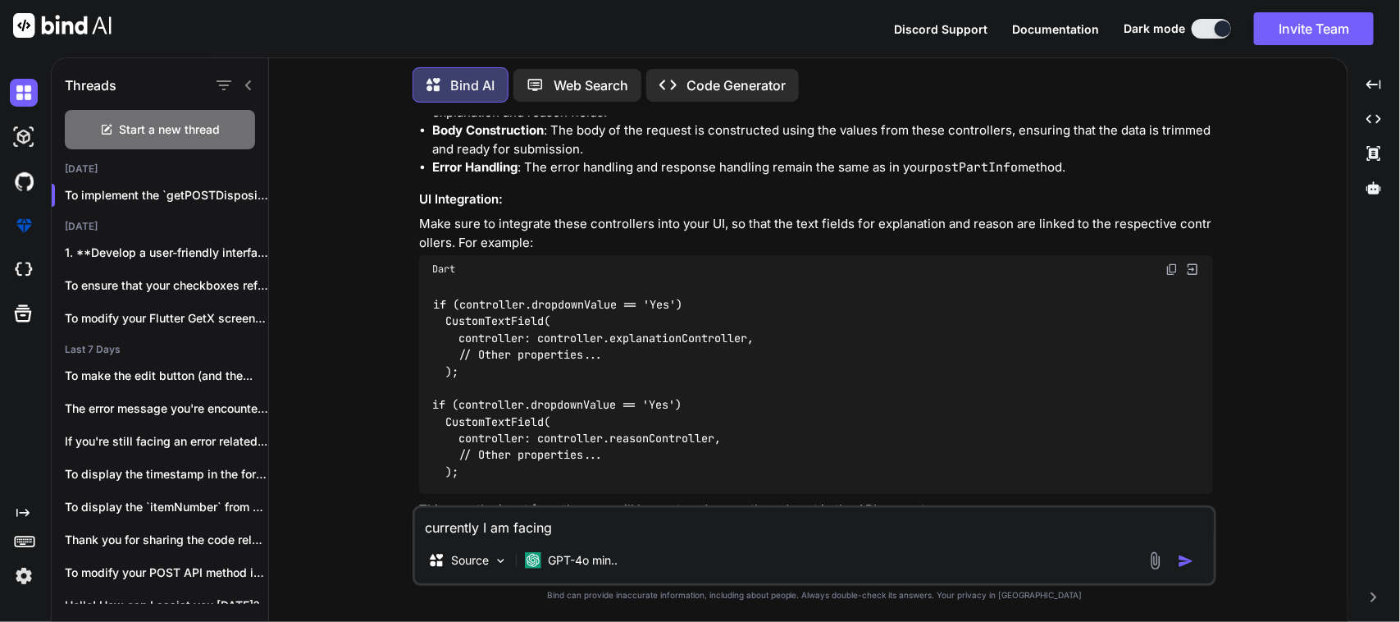
type textarea "currently I am facing s"
type textarea "x"
type textarea "currently I am facing so"
type textarea "x"
type textarea "currently I am facing som"
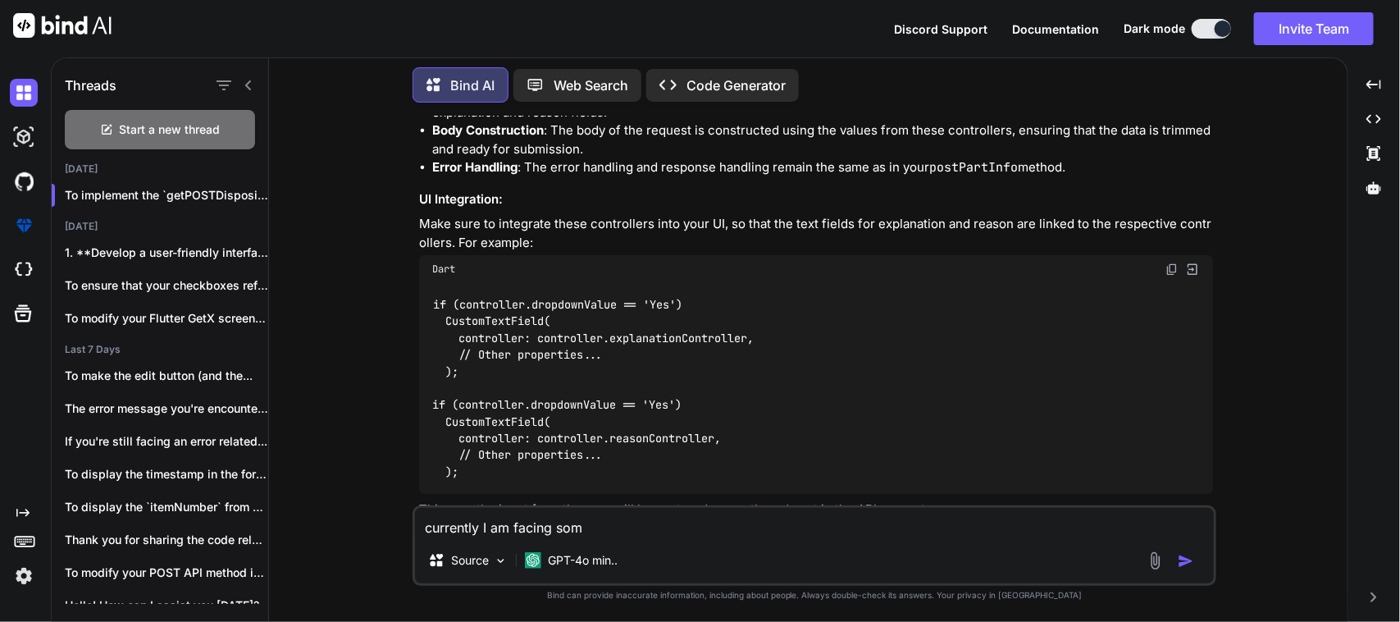
type textarea "x"
type textarea "currently I am facing some"
type textarea "x"
type textarea "currently I am facing some"
type textarea "x"
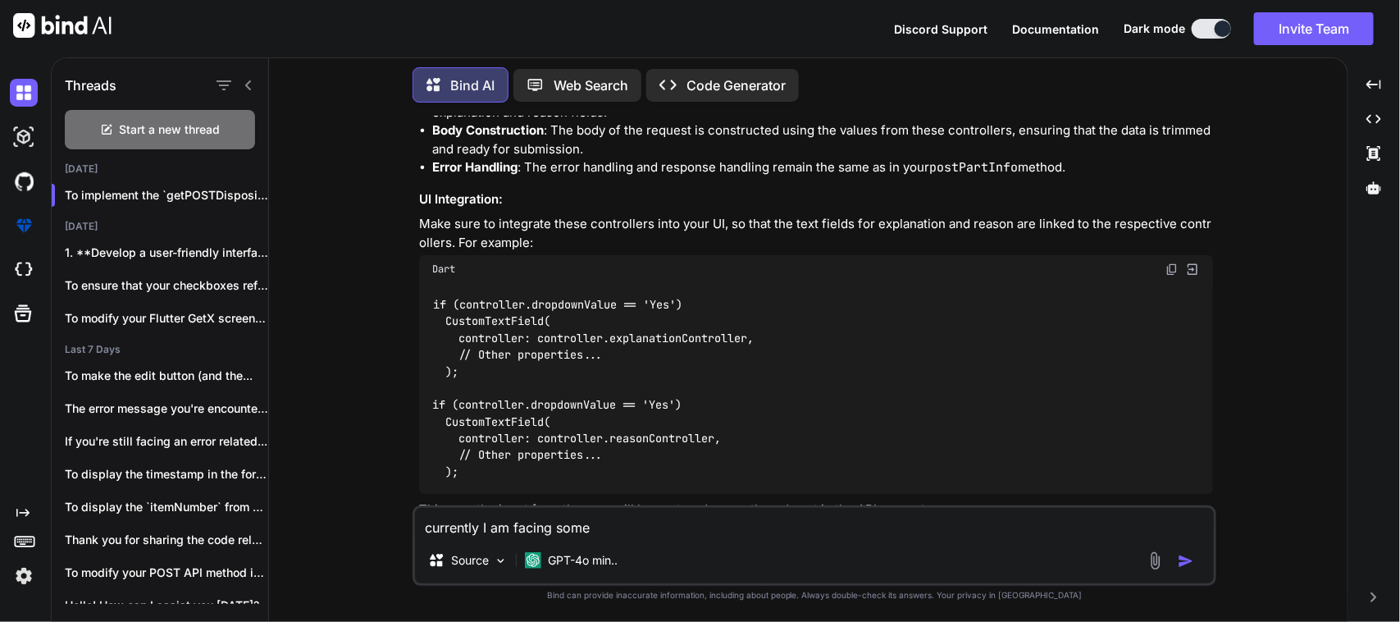
type textarea "currently I am facing some i"
type textarea "x"
type textarea "currently I am facing some is"
type textarea "x"
type textarea "currently I am facing some iss"
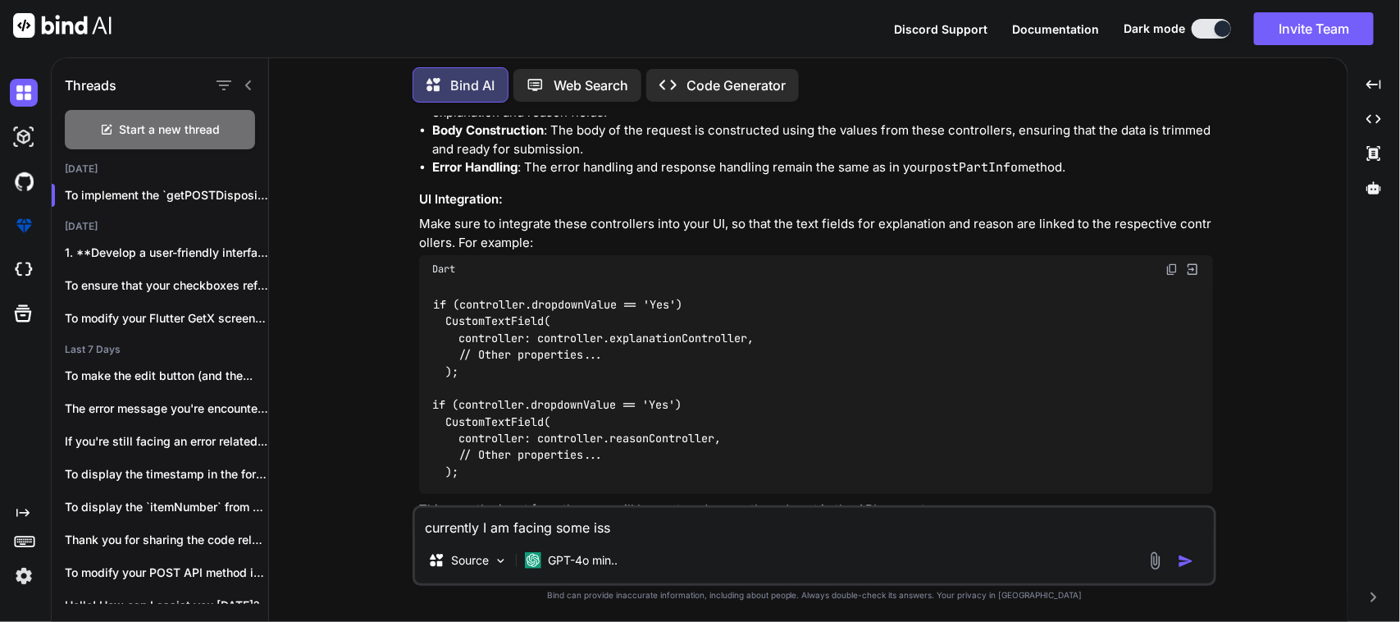
type textarea "x"
type textarea "currently I am facing some issu"
type textarea "x"
type textarea "currently I am facing some issue"
type textarea "x"
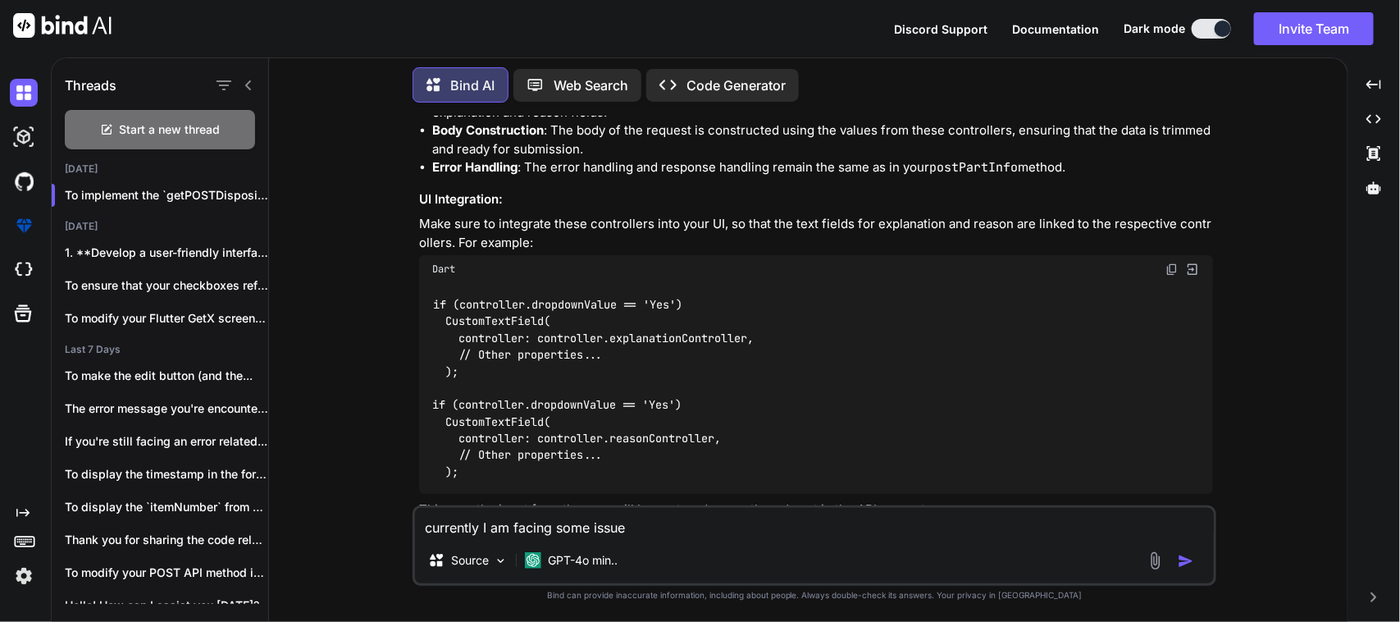
type textarea "currently I am facing some issue"
type textarea "x"
type textarea "currently I am facing some issue i"
type textarea "x"
type textarea "currently I am facing some issue in"
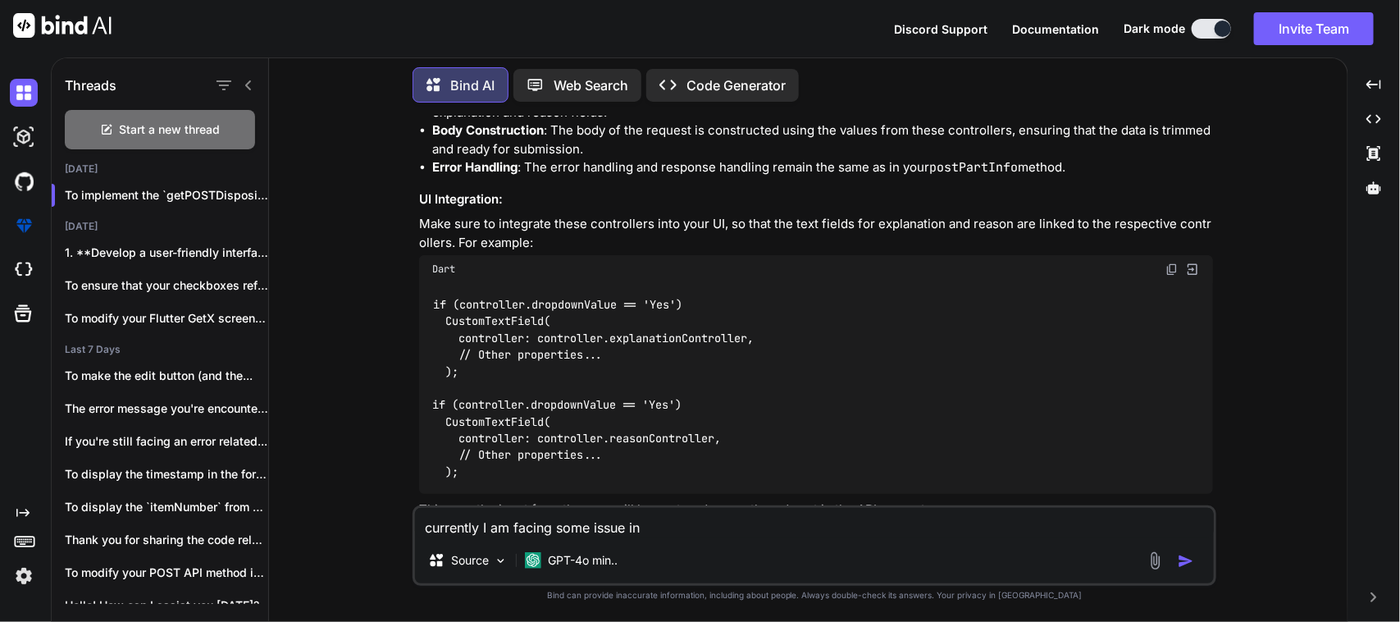
type textarea "x"
type textarea "currently I am facing some issue in"
type textarea "x"
type textarea "currently I am facing some issue in d"
type textarea "x"
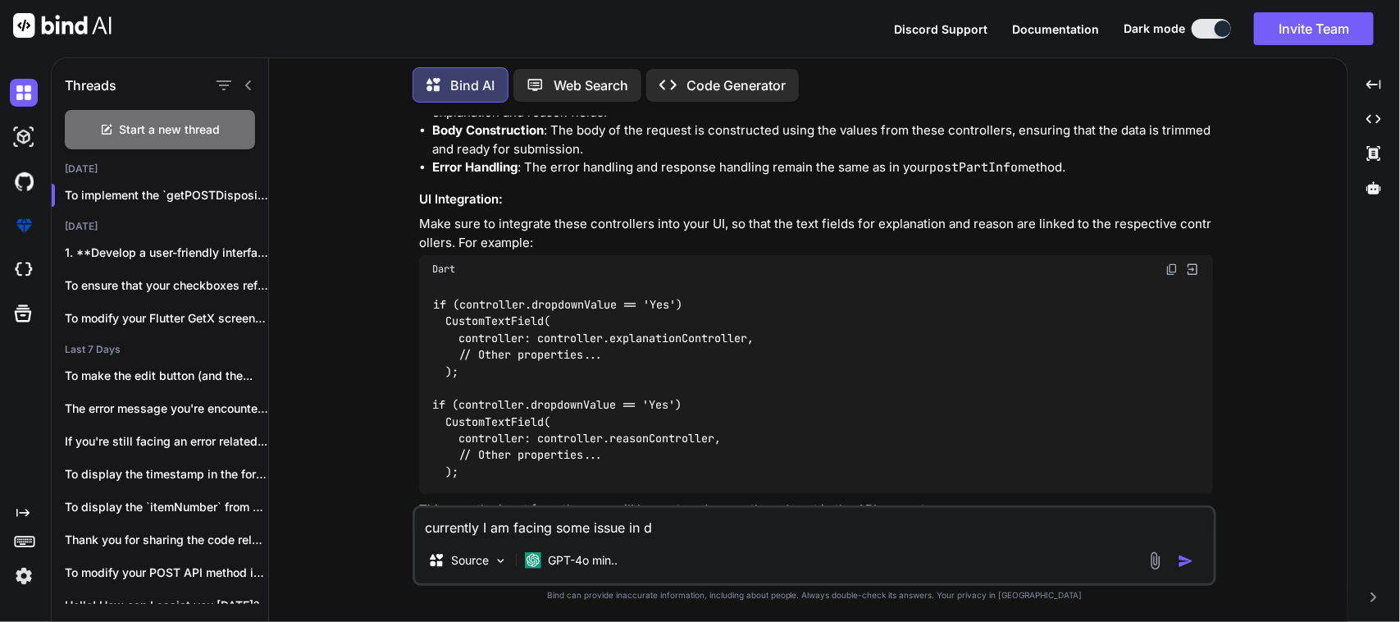
type textarea "currently I am facing some issue in di"
type textarea "x"
type textarea "currently I am facing some issue in dis"
type textarea "x"
type textarea "currently I am facing some issue in disp"
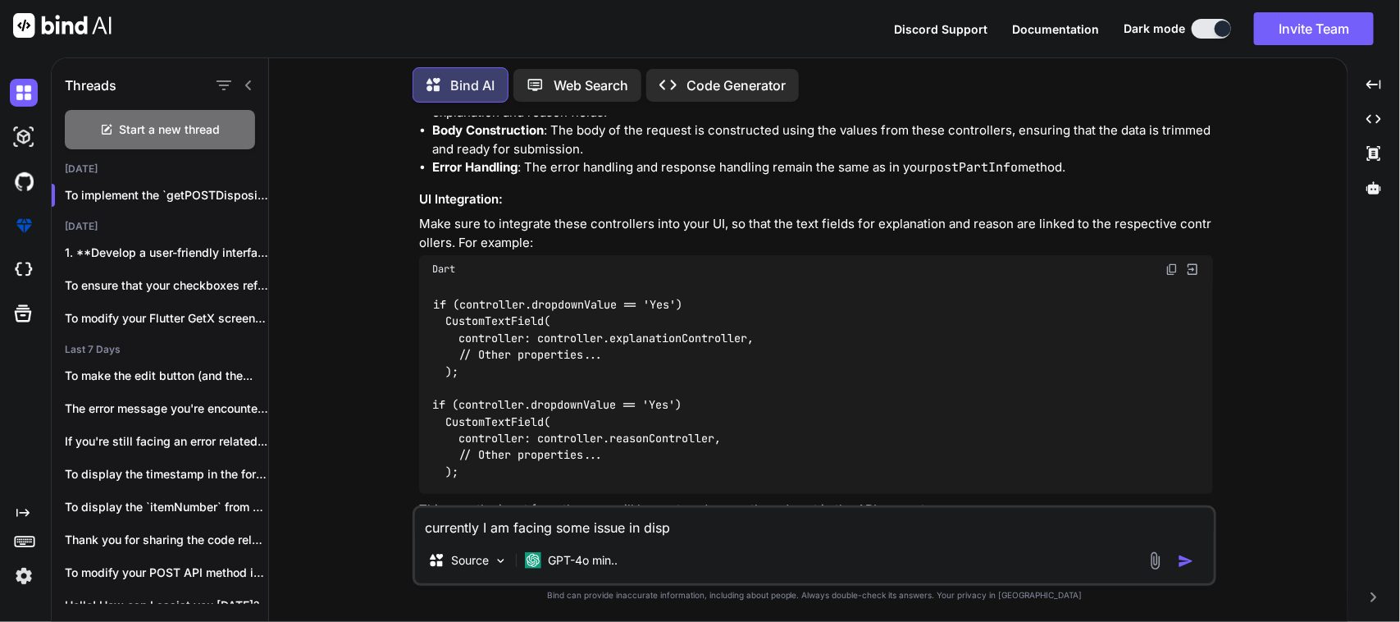
type textarea "x"
type textarea "currently I am facing some issue in dispo"
type textarea "x"
type textarea "currently I am facing some issue in dispos"
type textarea "x"
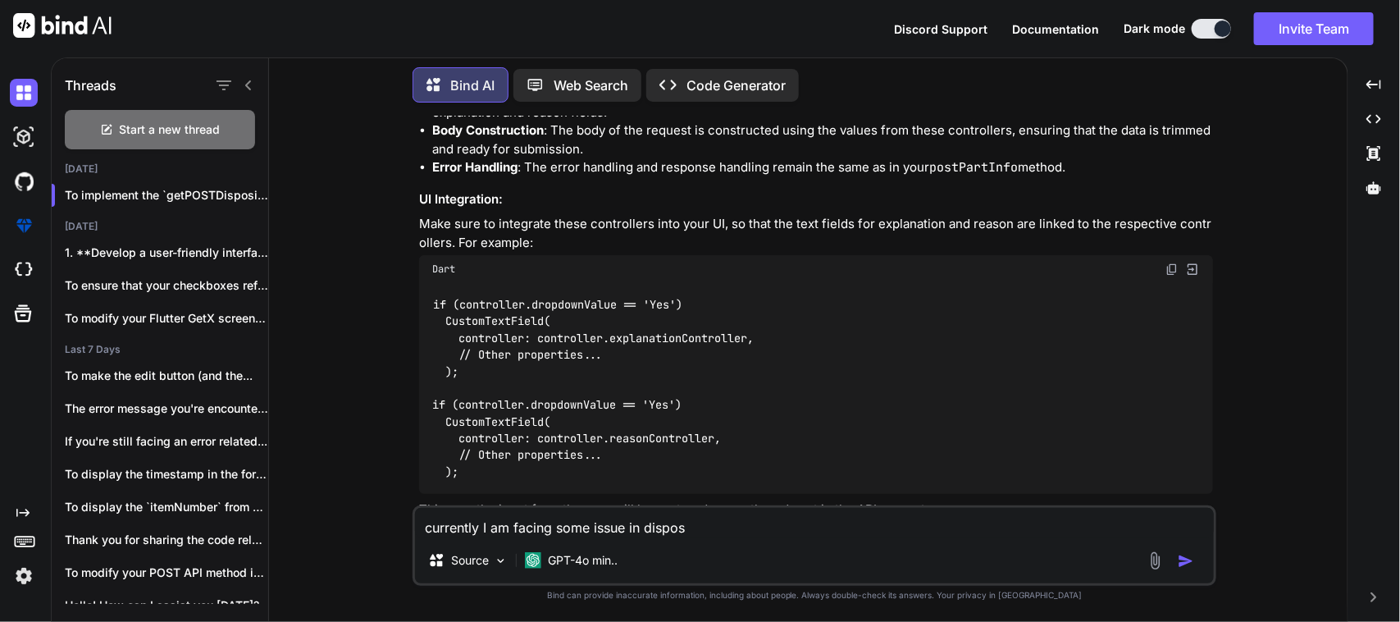
type textarea "currently I am facing some issue in disposi"
type textarea "x"
type textarea "currently I am facing some issue in disposit"
type textarea "x"
type textarea "currently I am facing some issue in dispositi"
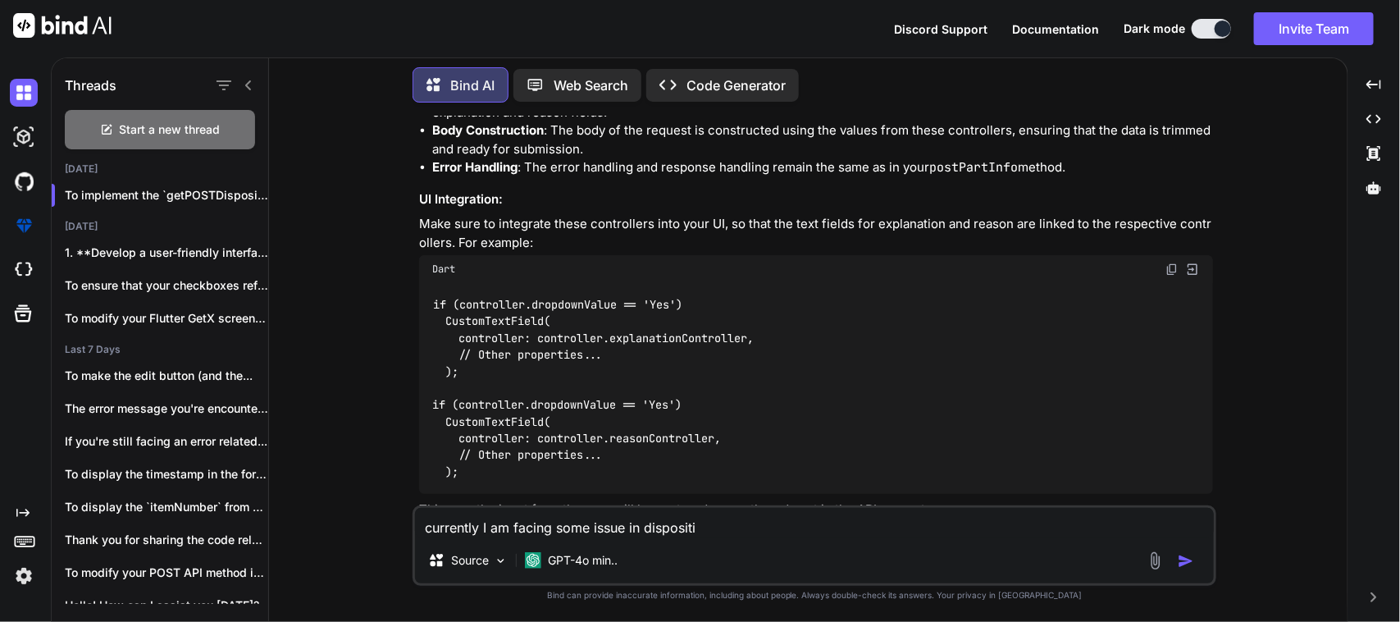
type textarea "x"
type textarea "currently I am facing some issue in dispositio"
type textarea "x"
type textarea "currently I am facing some issue in disposition"
type textarea "x"
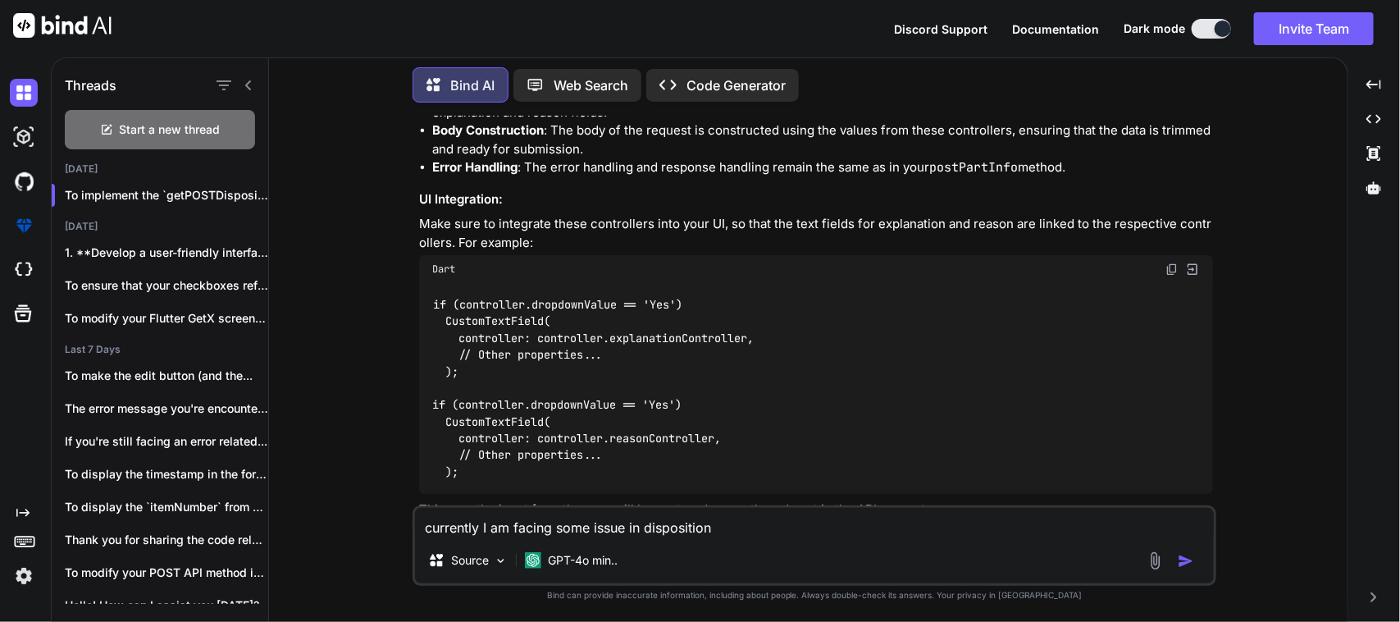
type textarea "currently I am facing some issue in disposition"
type textarea "x"
type textarea "currently I am facing some issue in disposition d"
type textarea "x"
type textarea "currently I am facing some issue in disposition de"
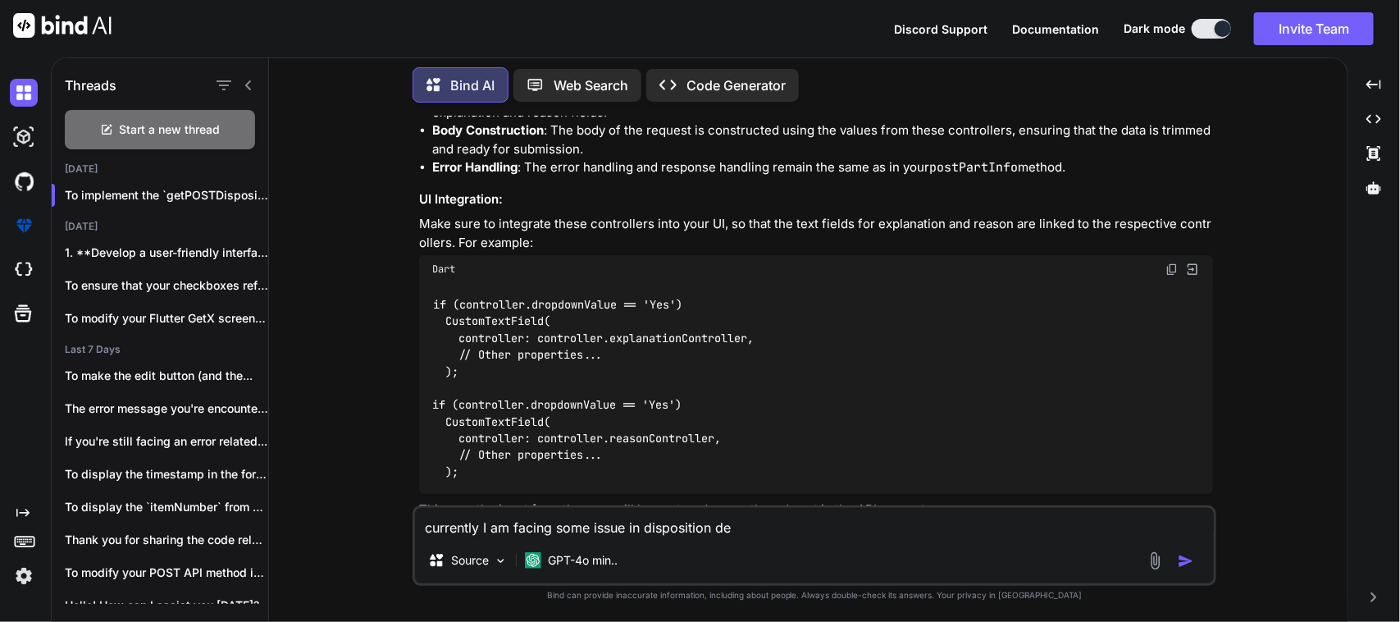
type textarea "x"
type textarea "currently I am facing some issue in disposition dec"
type textarea "x"
type textarea "currently I am facing some issue in disposition deci"
type textarea "x"
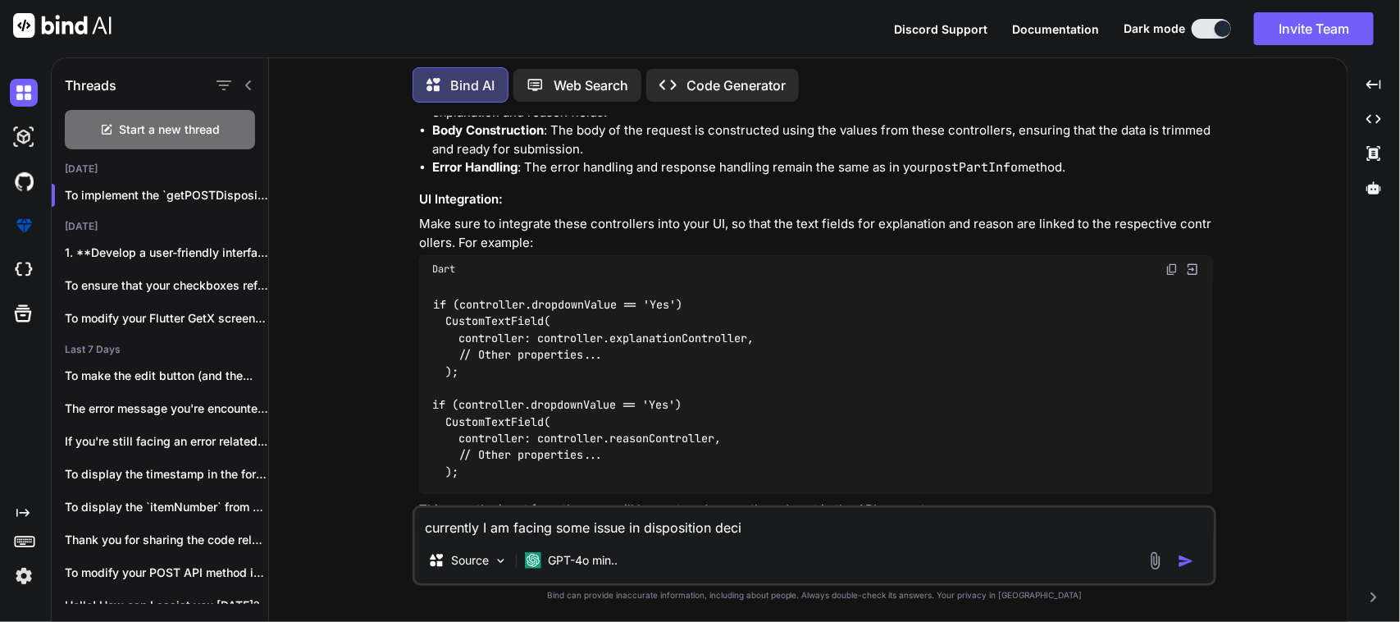
type textarea "currently I am facing some issue in disposition decis"
type textarea "x"
type textarea "currently I am facing some issue in disposition decisi"
type textarea "x"
type textarea "currently I am facing some issue in disposition decisio"
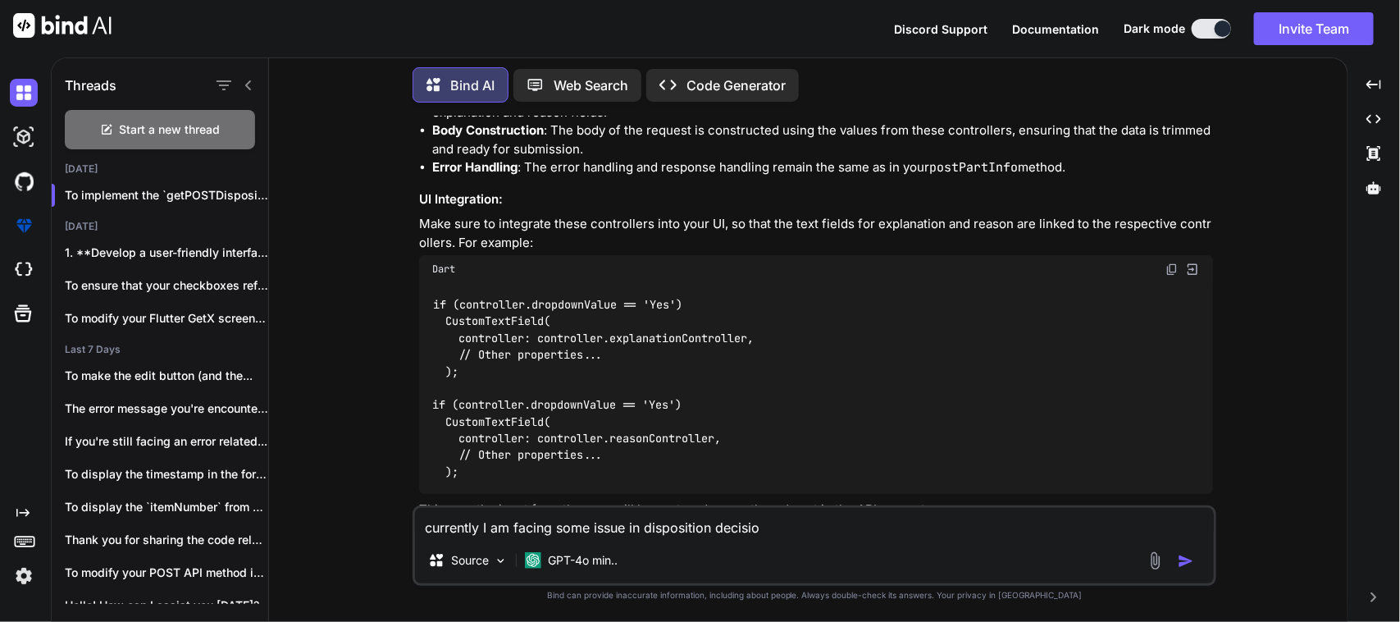
type textarea "x"
type textarea "currently I am facing some issue in disposition decision"
type textarea "x"
type textarea "currently I am facing some issue in disposition decision"
type textarea "x"
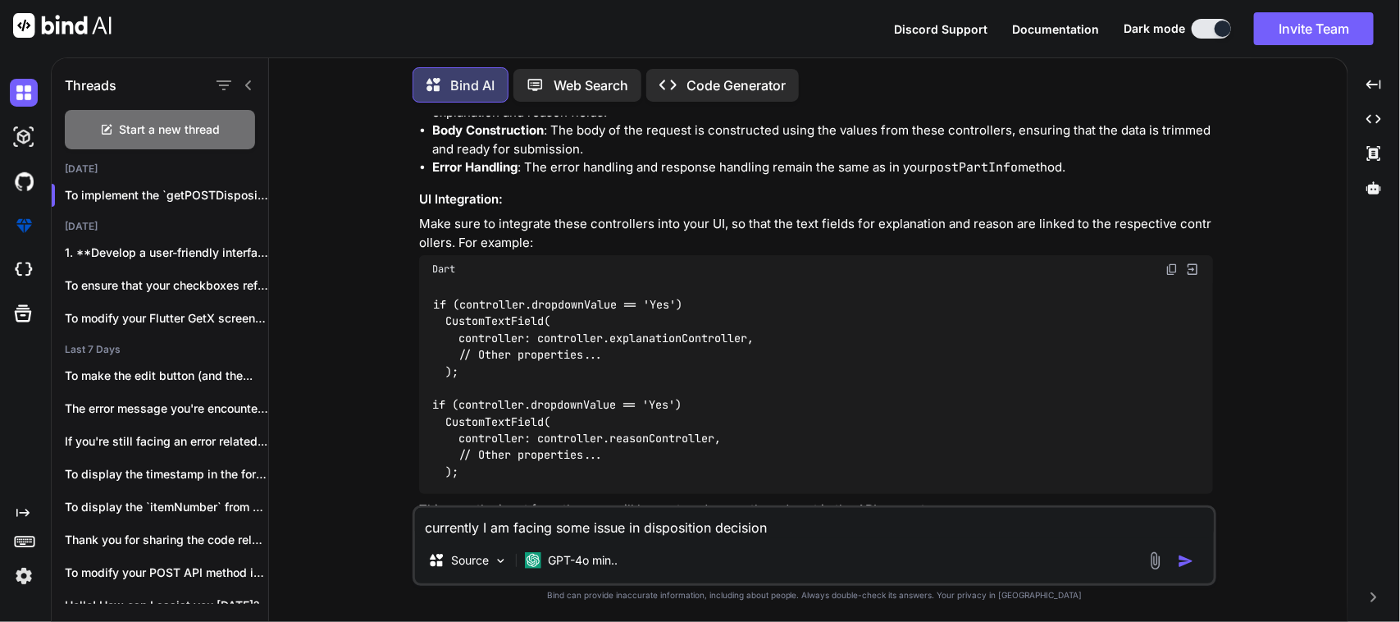
type textarea "currently I am facing some issue in disposition decision s"
type textarea "x"
type textarea "currently I am facing some issue in disposition decision sc"
type textarea "x"
type textarea "currently I am facing some issue in disposition decision scr"
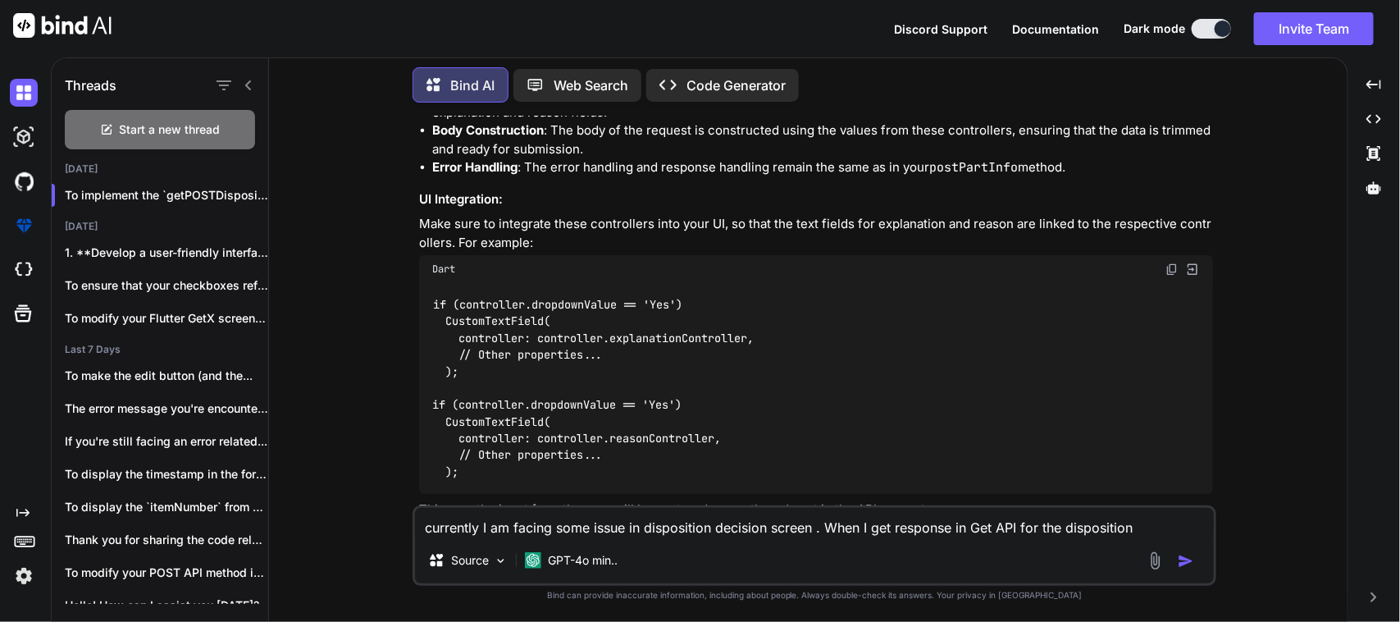
click at [1108, 530] on textarea "currently I am facing some issue in disposition decision screen . When I get re…" at bounding box center [814, 523] width 799 height 30
paste textarea "_categories"
click at [1206, 530] on textarea "currently I am facing some issue in disposition decision screen . When I get re…" at bounding box center [814, 523] width 799 height 30
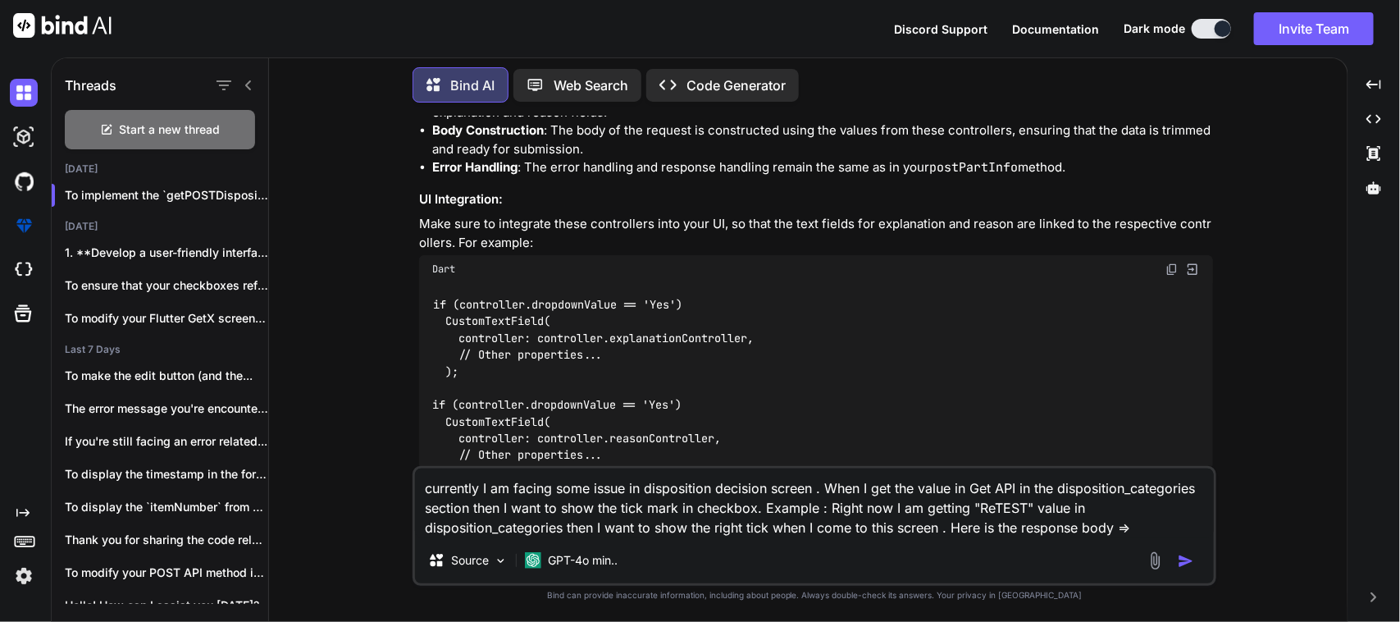
paste textarea "API RESPONSE BODY :: {ncr_data: {id: 88, disposition_categories: ReTEST, regula…"
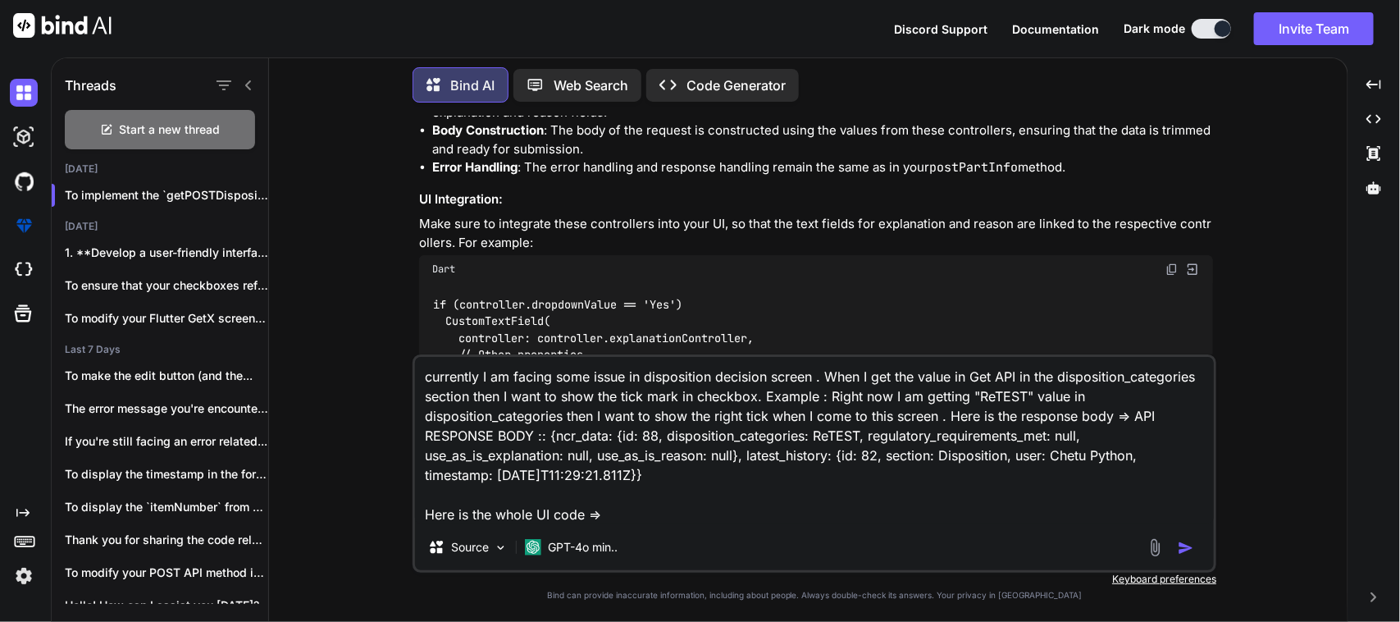
paste textarea "import 'package:sciton_scms/const/app_imports.dart'; import 'package:sciton_scm…"
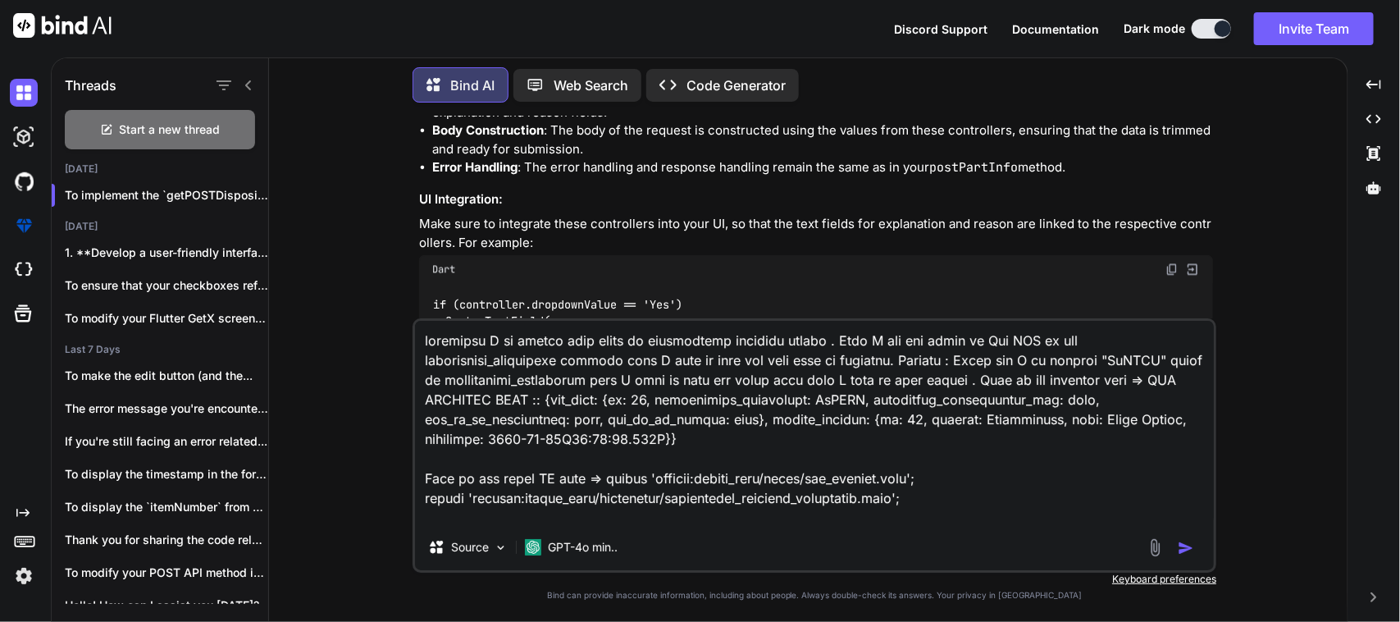
scroll to position [7792, 0]
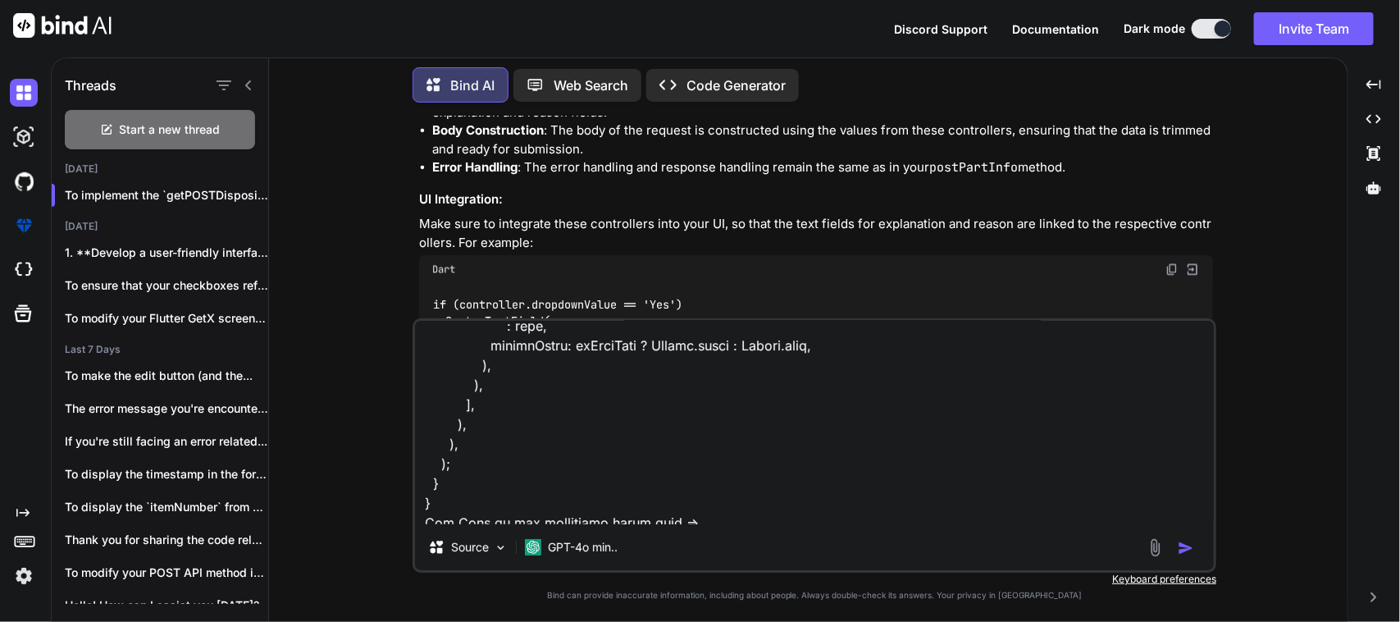
paste textarea "import 'package:sciton_scms/const/app_imports.dart'; import 'package:sciton_scm…"
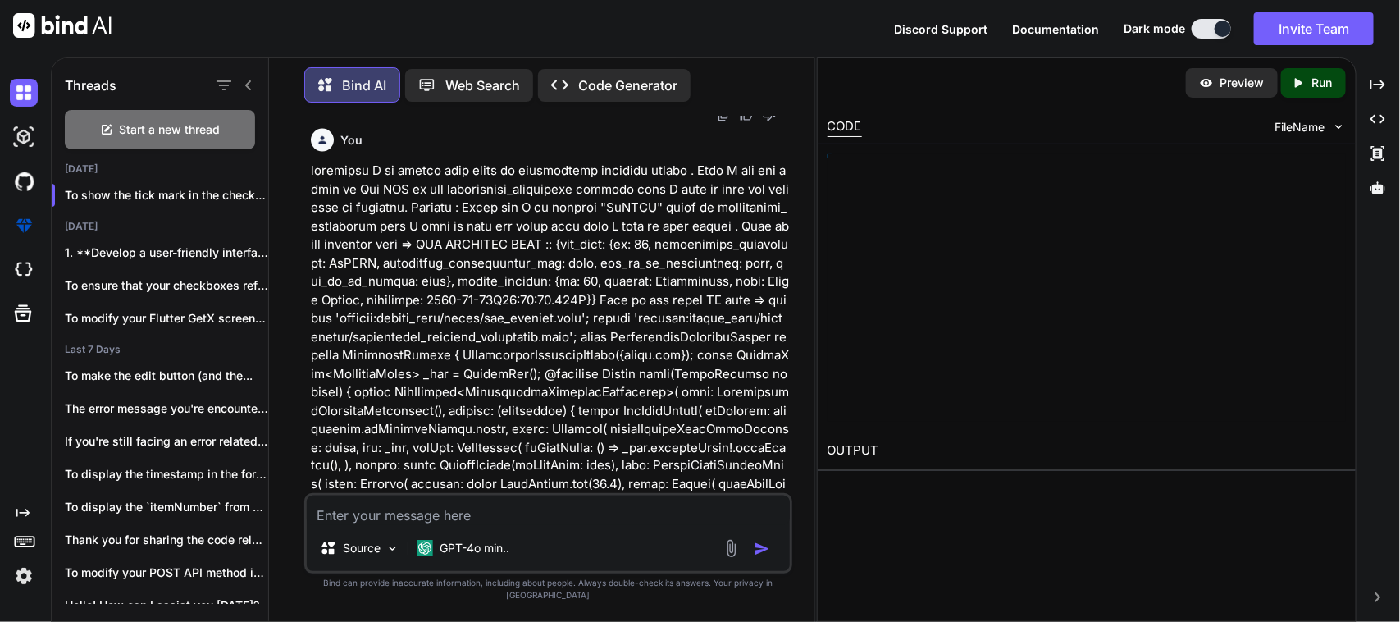
scroll to position [9334, 0]
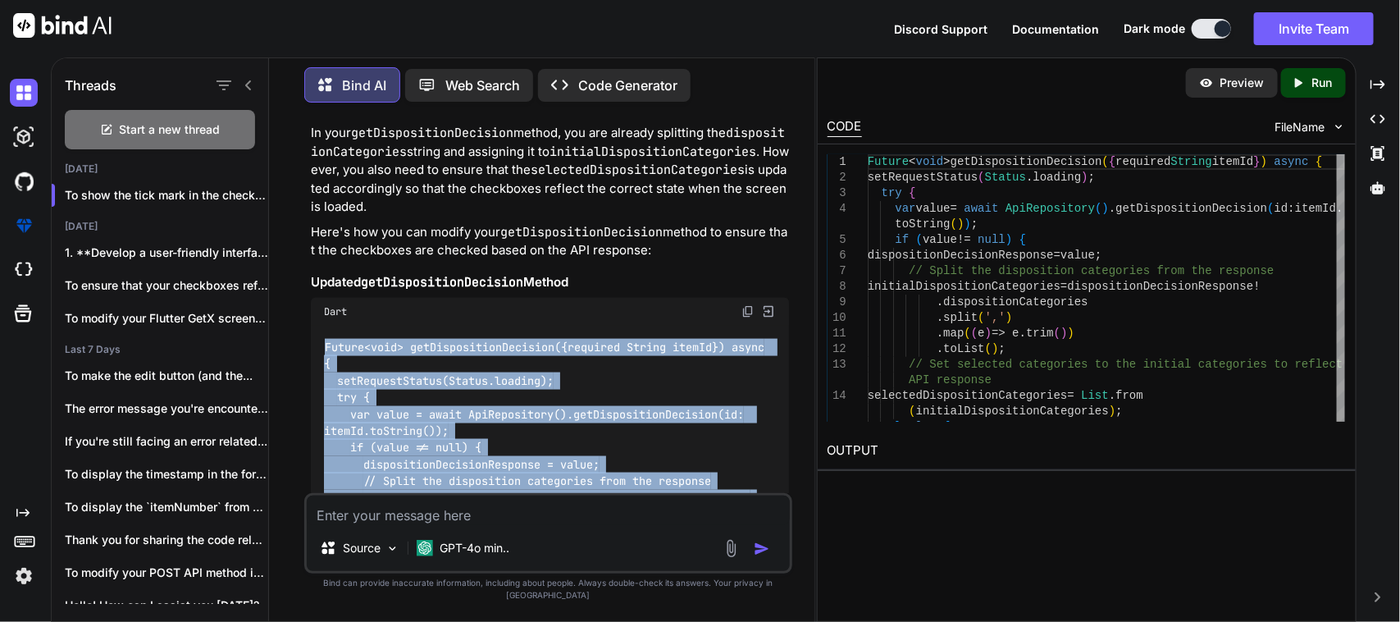
drag, startPoint x: 534, startPoint y: 320, endPoint x: 321, endPoint y: 276, distance: 217.7
click at [321, 326] on div "Future<void> getDispositionDecision({required String itemId}) async { setReques…" at bounding box center [550, 565] width 478 height 478
copy code "Future<void> getDispositionDecision({required String itemId}) async { setReques…"
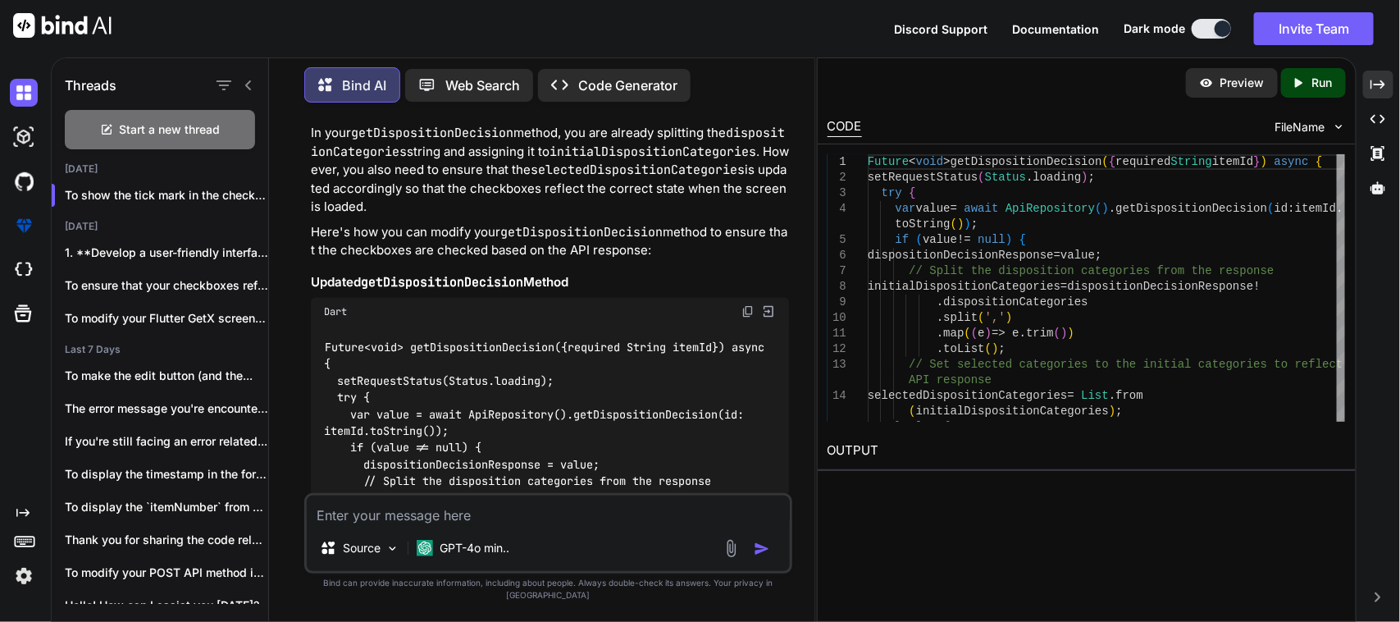
click at [1376, 82] on icon "Created with Pixso." at bounding box center [1378, 84] width 15 height 15
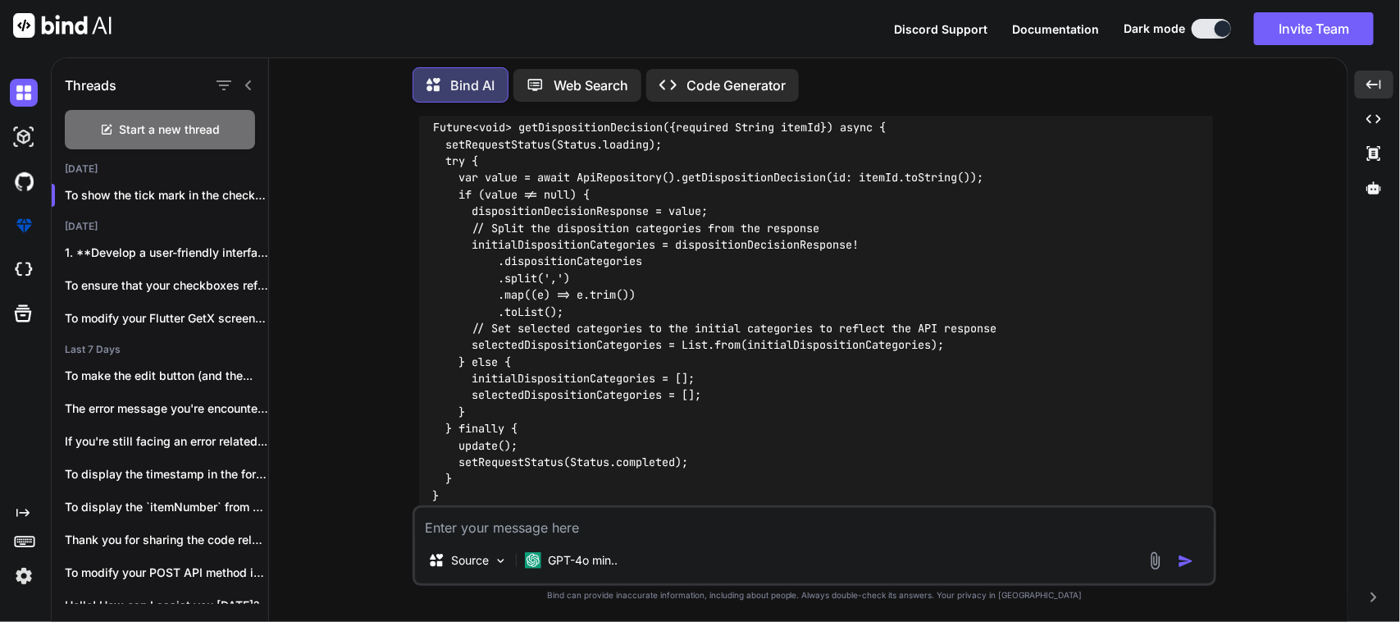
scroll to position [6843, 0]
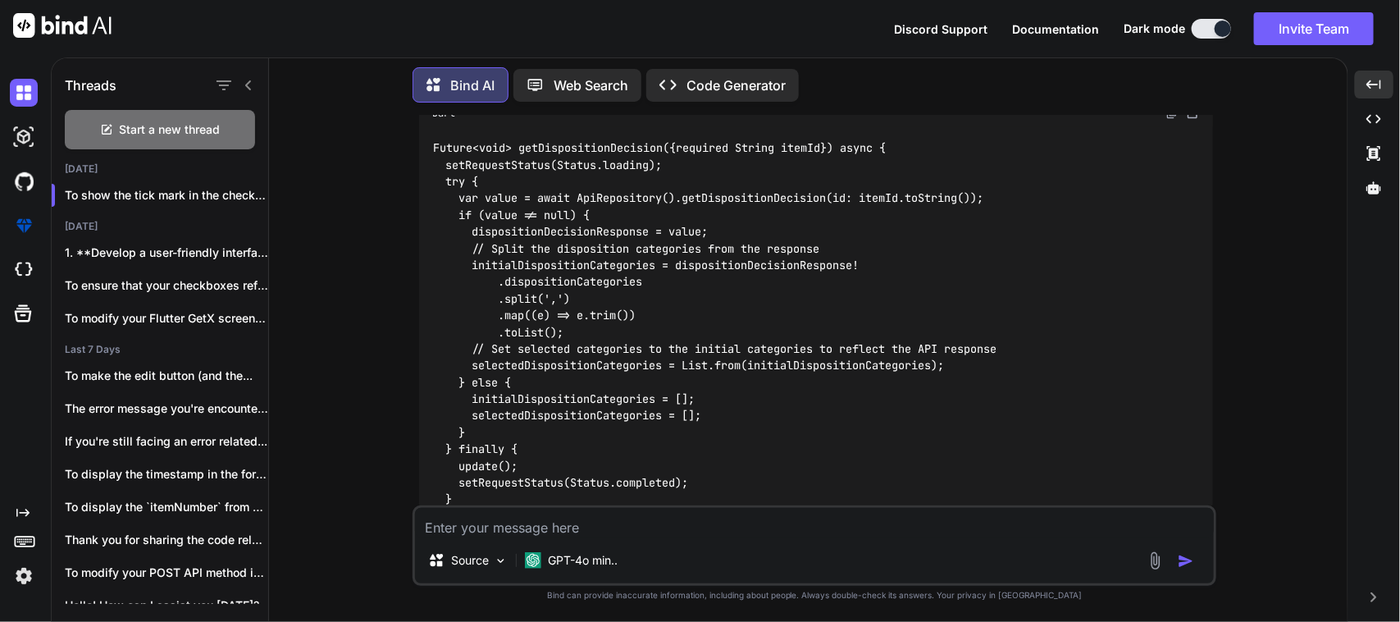
click at [563, 532] on textarea at bounding box center [814, 523] width 799 height 30
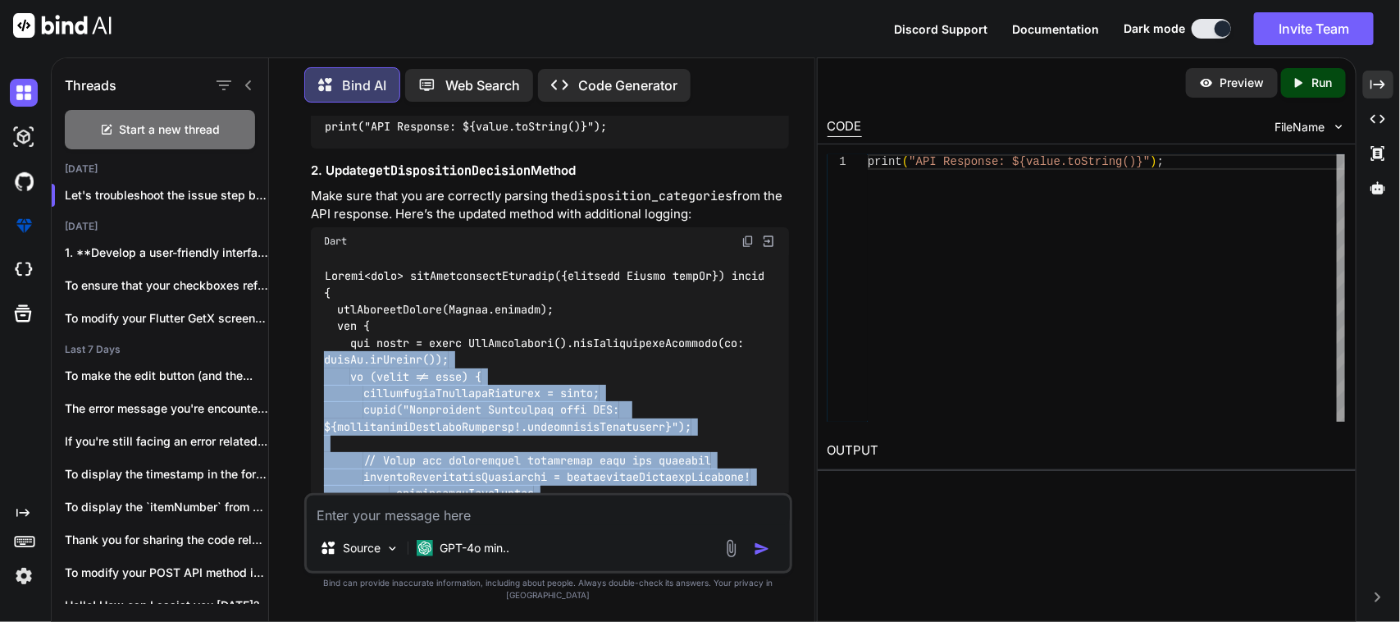
scroll to position [10899, 0]
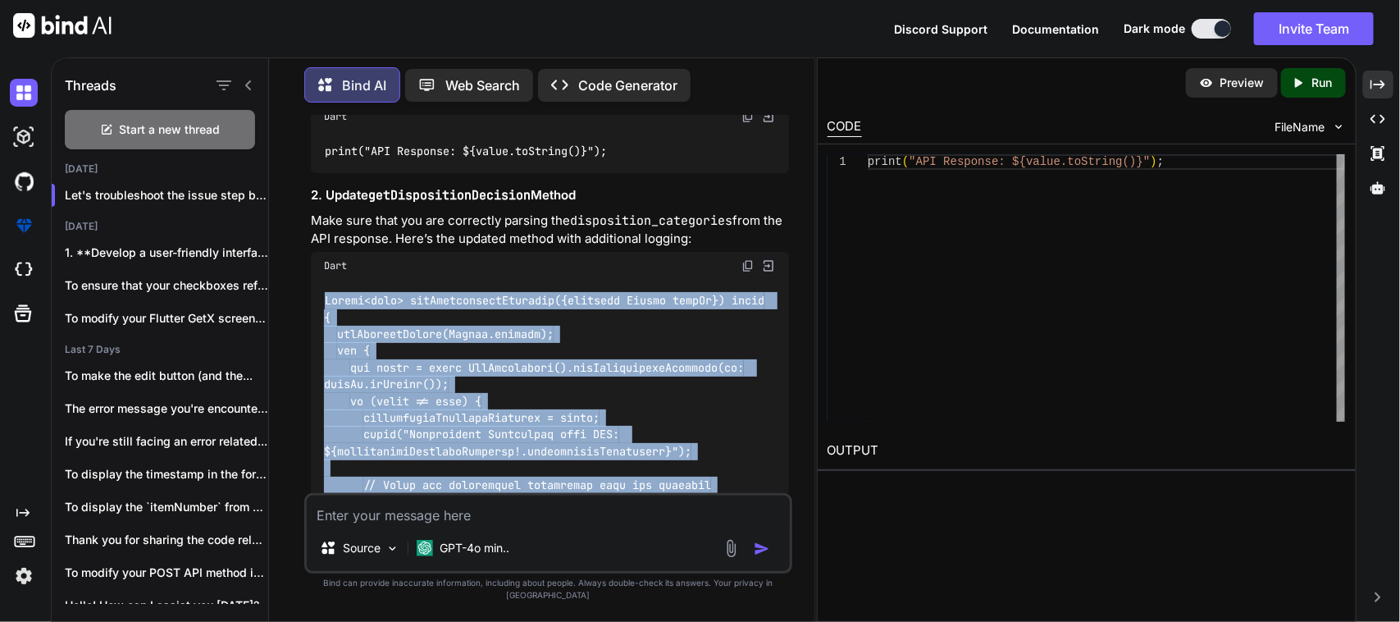
drag, startPoint x: 354, startPoint y: 345, endPoint x: 314, endPoint y: 227, distance: 124.8
click at [314, 280] on div at bounding box center [550, 569] width 478 height 578
copy code "Future<void> getDispositionDecision({required String itemId}) async { setReques…"
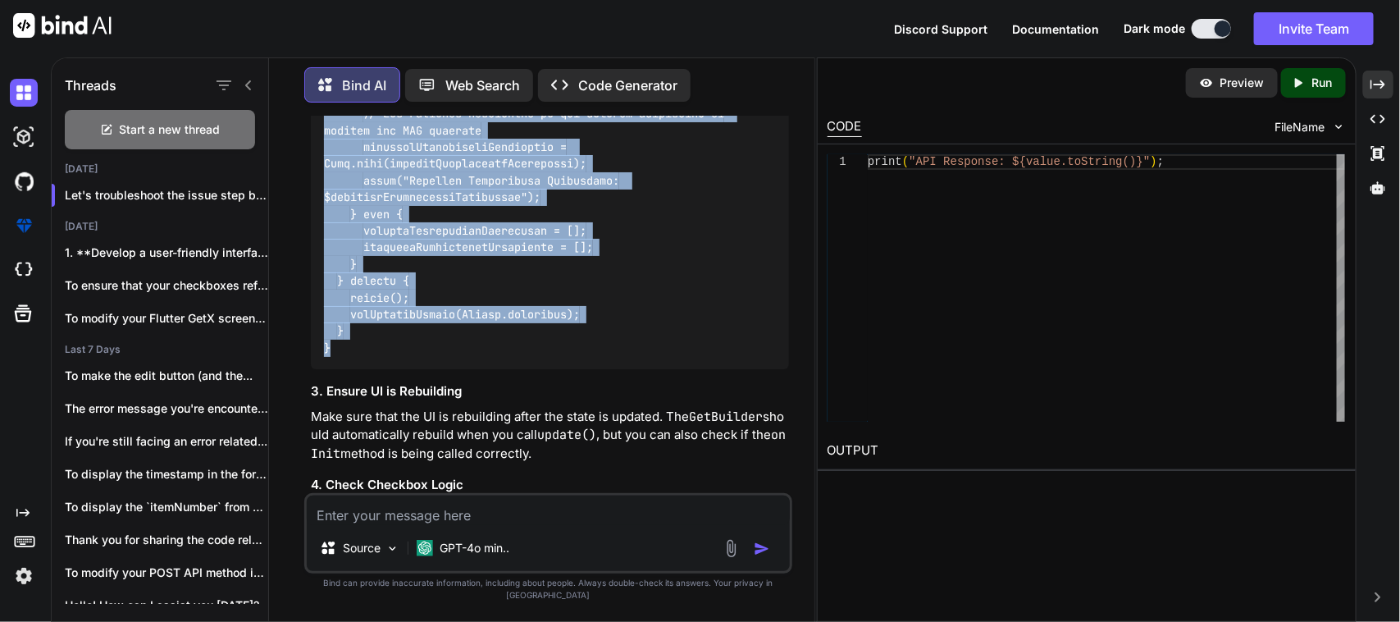
scroll to position [11617, 0]
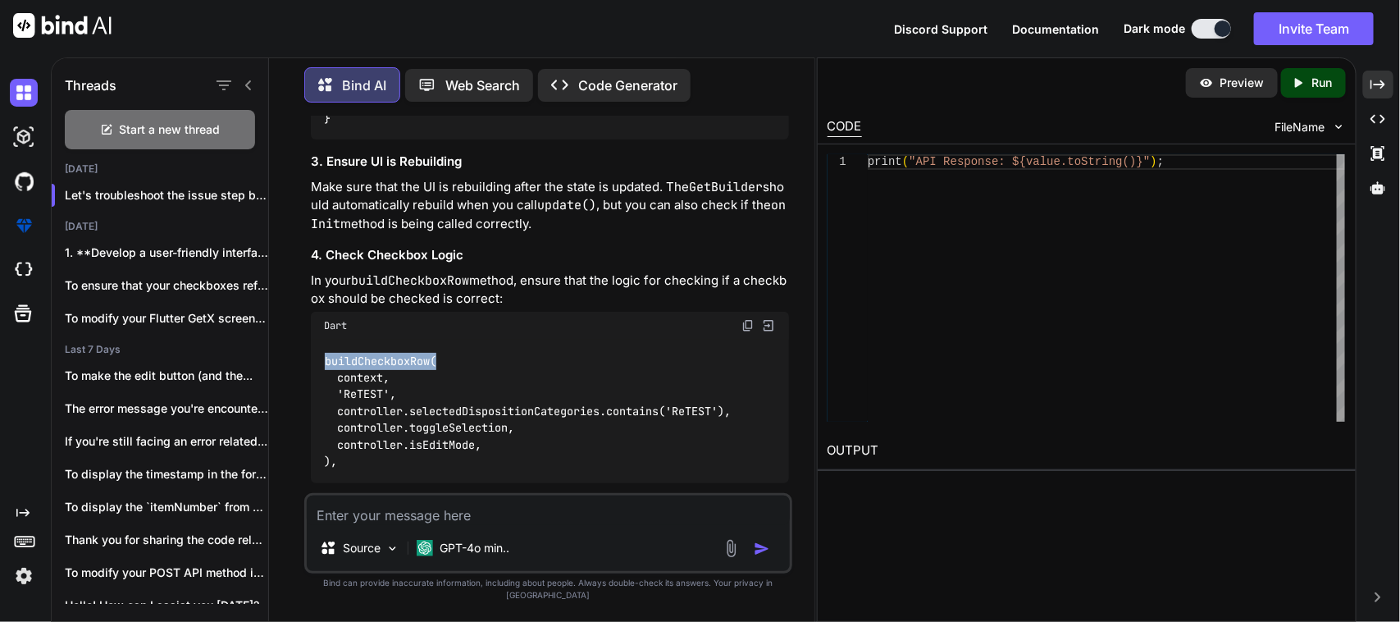
drag, startPoint x: 443, startPoint y: 284, endPoint x: 314, endPoint y: 284, distance: 128.8
click at [314, 340] on div "buildCheckboxRow( context, 'ReTEST', controller.selectedDispositionCategories.c…" at bounding box center [550, 412] width 478 height 144
copy code "buildCheckboxRow("
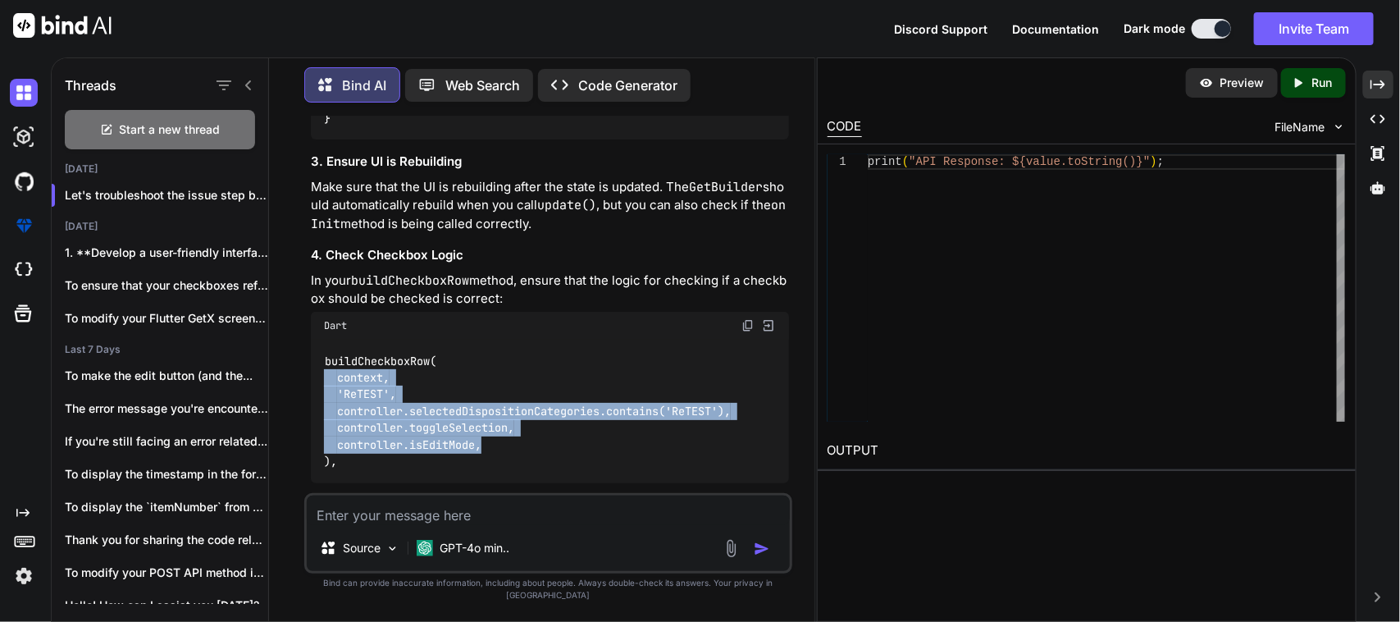
drag, startPoint x: 540, startPoint y: 363, endPoint x: 324, endPoint y: 295, distance: 226.0
click at [324, 340] on div "buildCheckboxRow( context, 'ReTEST', controller.selectedDispositionCategories.c…" at bounding box center [550, 412] width 478 height 144
copy code "context, 'ReTEST', controller.selectedDispositionCategories.contains('ReTEST'),…"
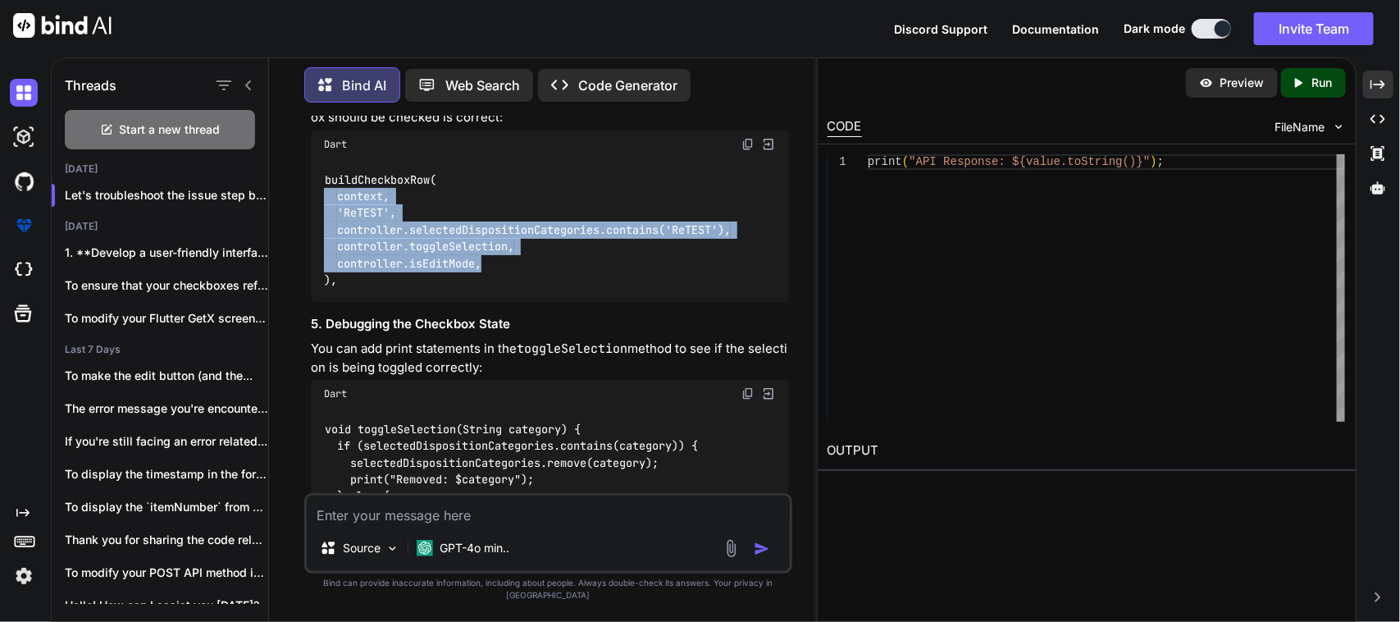
scroll to position [11822, 0]
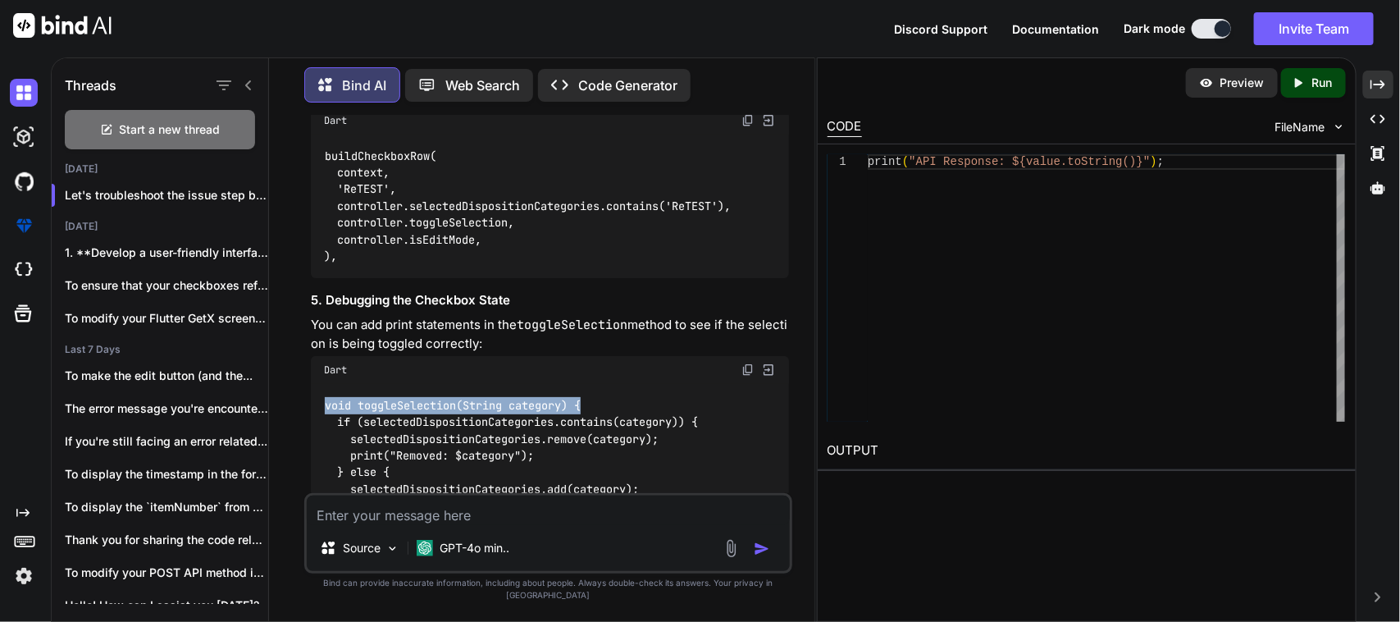
drag, startPoint x: 596, startPoint y: 328, endPoint x: 298, endPoint y: 329, distance: 298.6
click at [298, 329] on div "You Bind AI To implement the POST API in your getPOSTDispositiondecision method…" at bounding box center [548, 368] width 532 height 505
copy code "void toggleSelection(String category) {"
drag, startPoint x: 544, startPoint y: 424, endPoint x: 340, endPoint y: 429, distance: 203.5
click at [340, 429] on div "void toggleSelection(String category) { if (selectedDispositionCategories.conta…" at bounding box center [550, 481] width 478 height 194
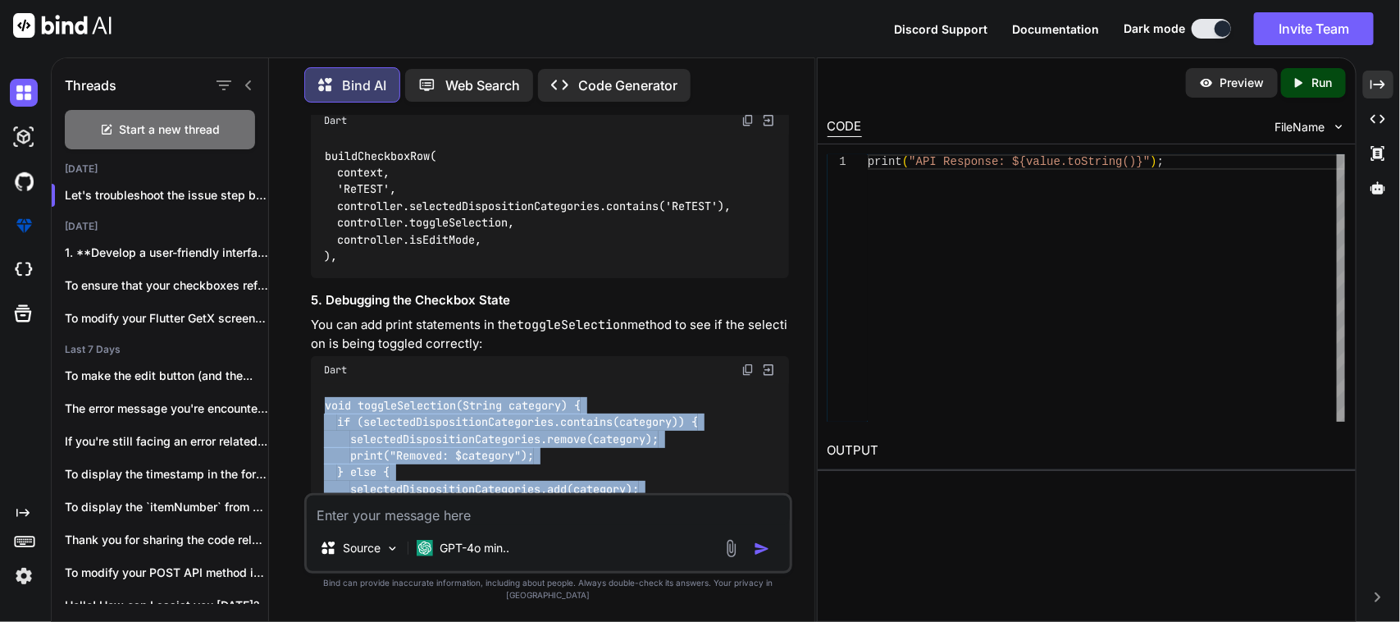
drag, startPoint x: 342, startPoint y: 482, endPoint x: 305, endPoint y: 325, distance: 161.0
click at [305, 325] on div "You Bind AI To implement the POST API in your getPOSTDispositiondecision method…" at bounding box center [548, 368] width 488 height 505
copy code "void toggleSelection(String category) { if (selectedDispositionCategories.conta…"
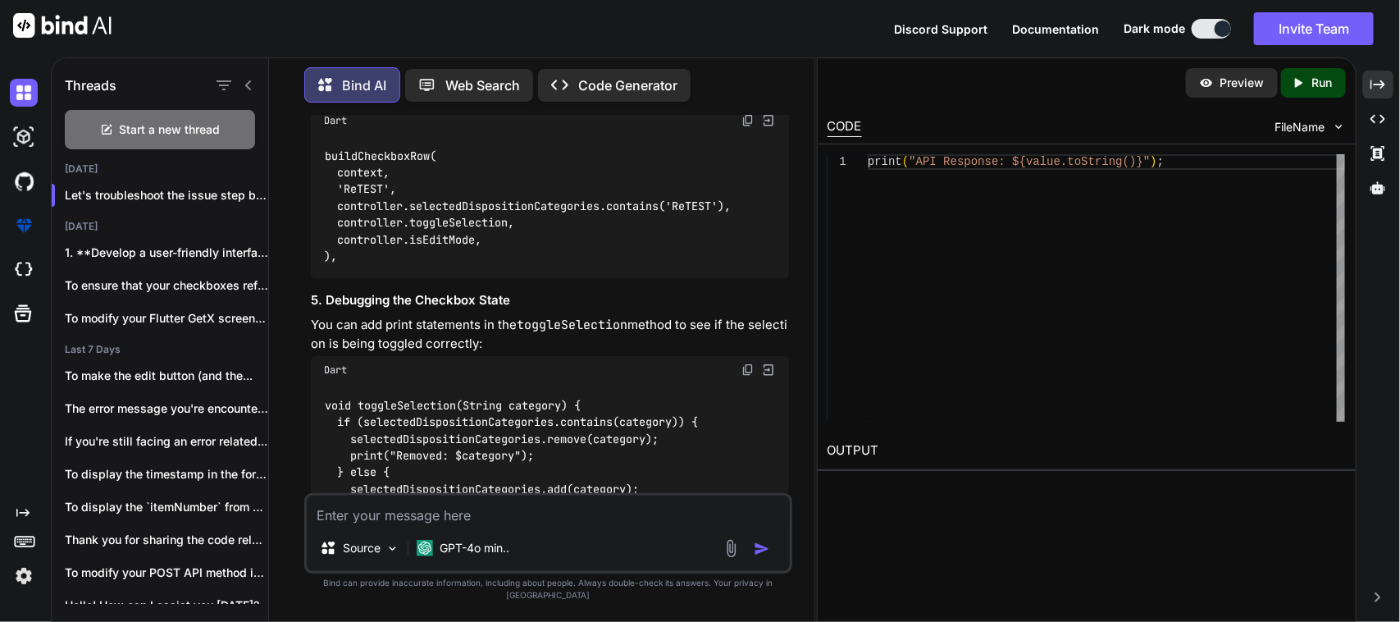
click at [409, 525] on textarea at bounding box center [548, 510] width 483 height 30
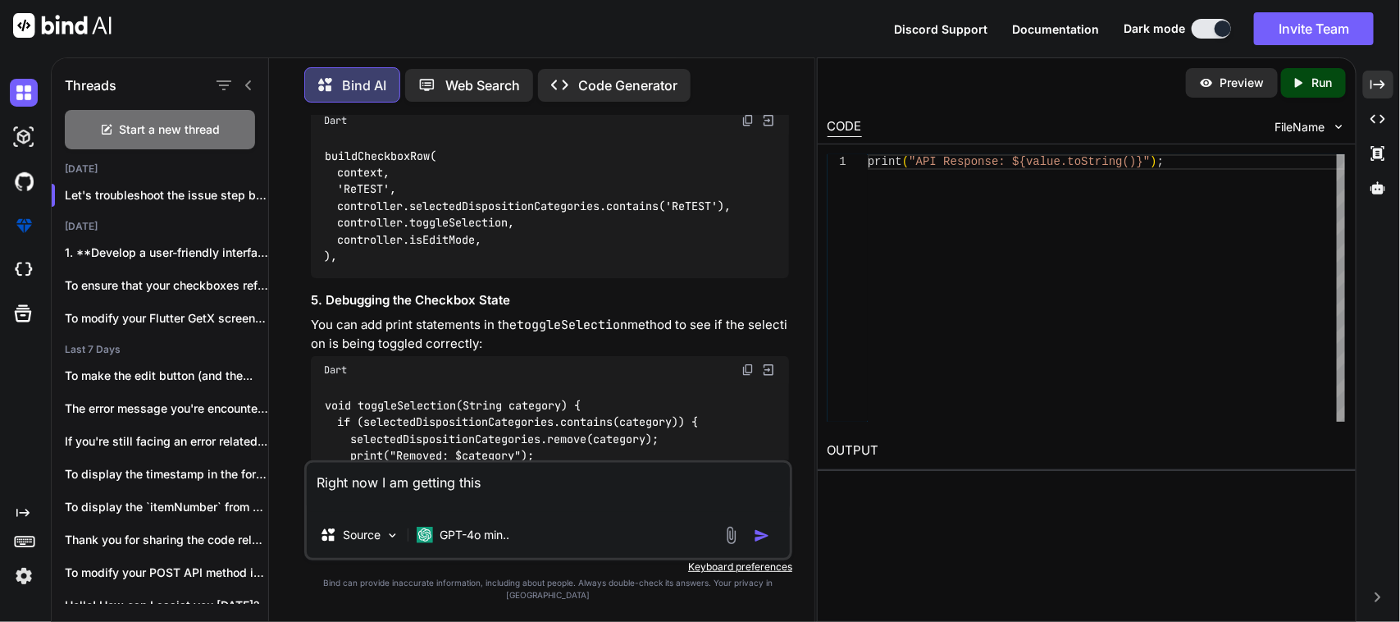
paste textarea "I/flutter ( 7216): Disposition Categories from API: null I/flutter ( 7216): Sel…"
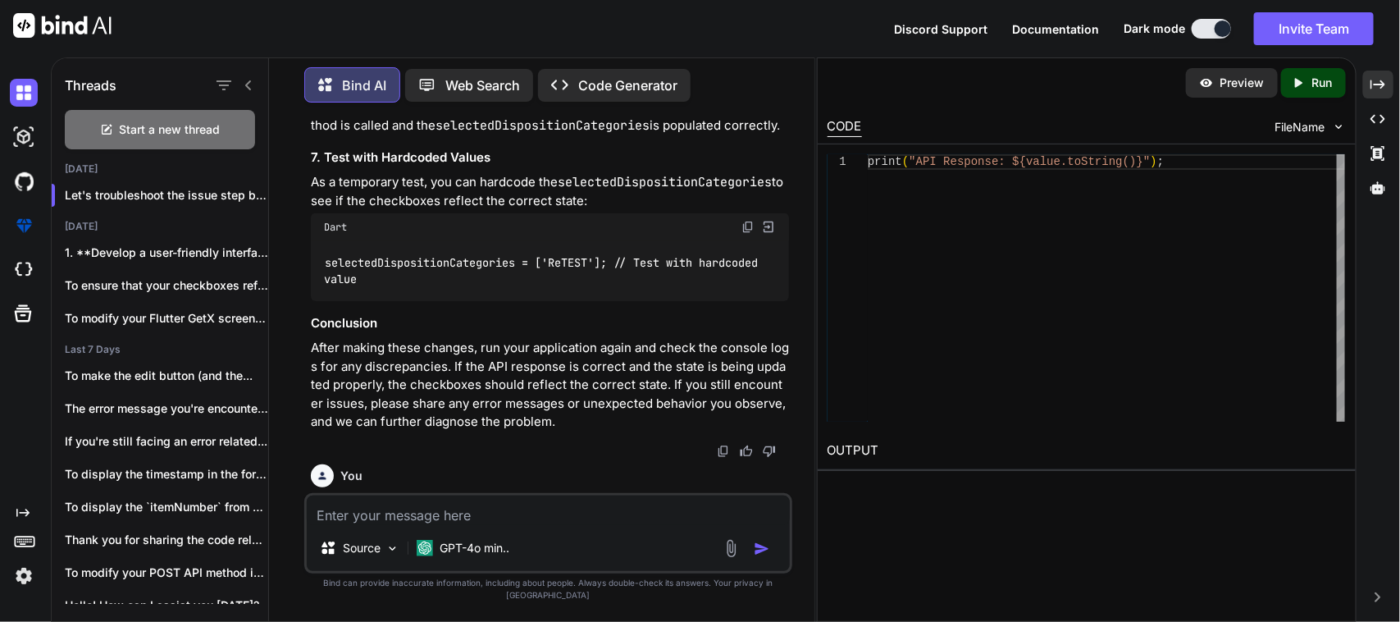
scroll to position [12424, 0]
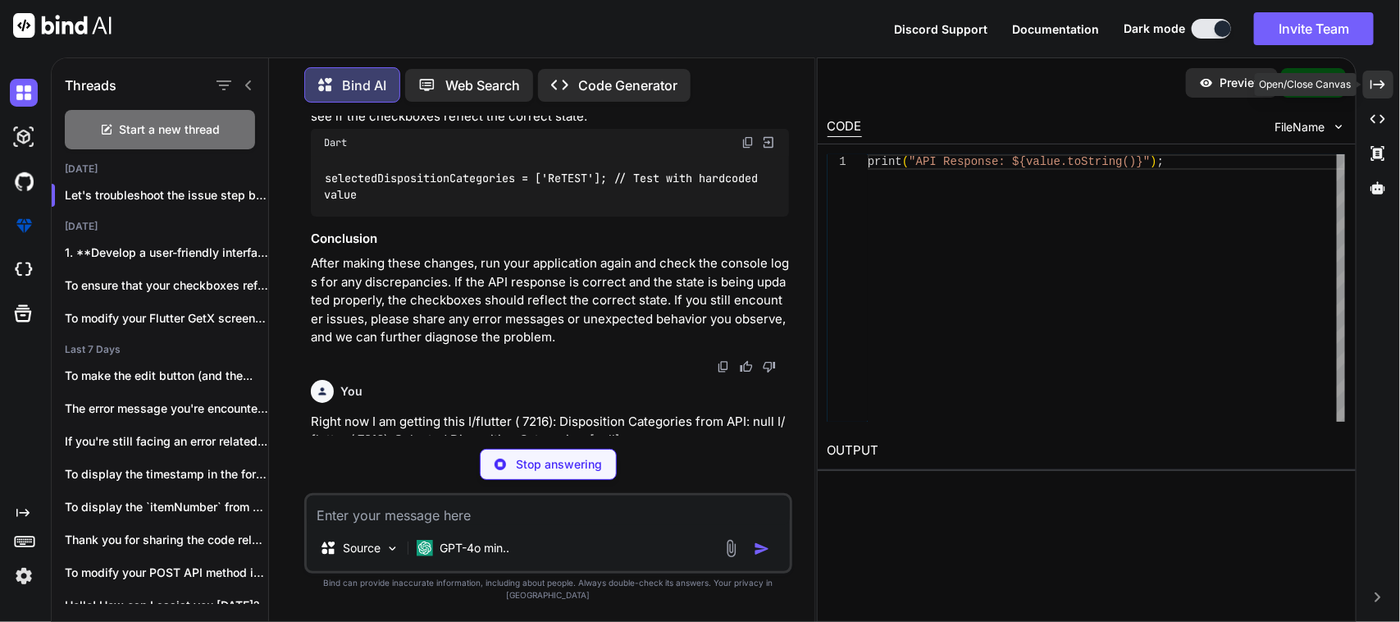
click at [1372, 88] on icon "Created with Pixso." at bounding box center [1378, 84] width 15 height 15
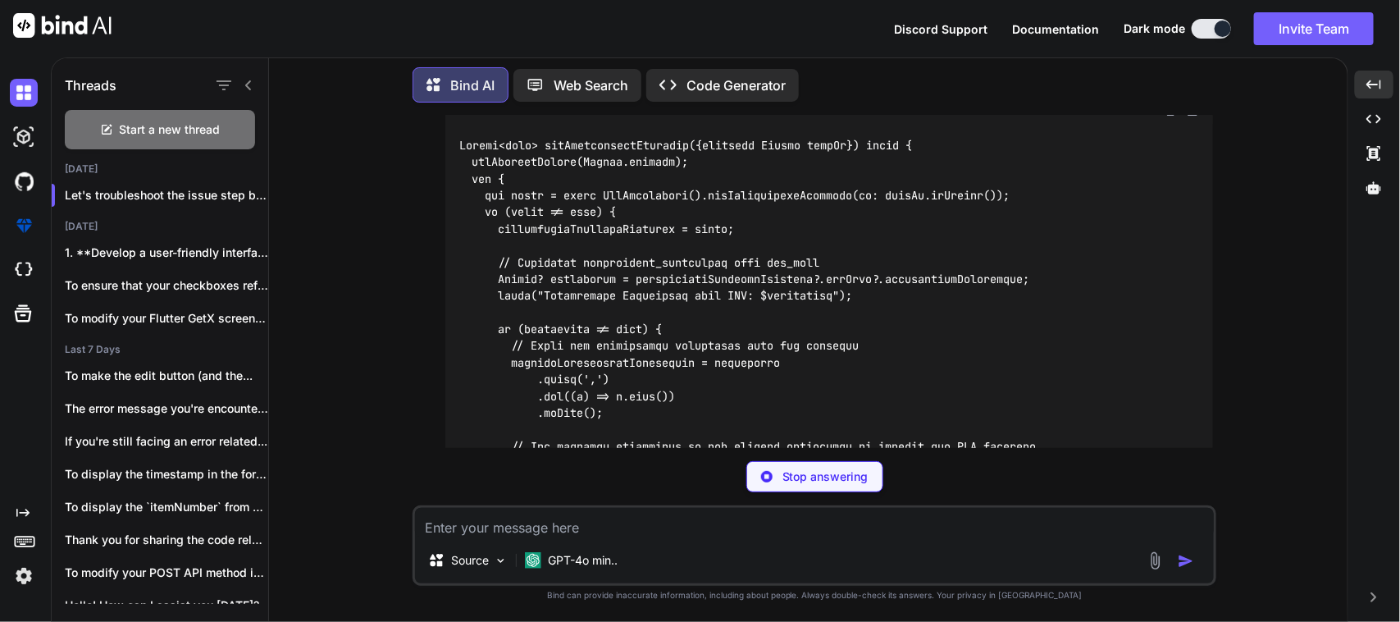
scroll to position [13530, 0]
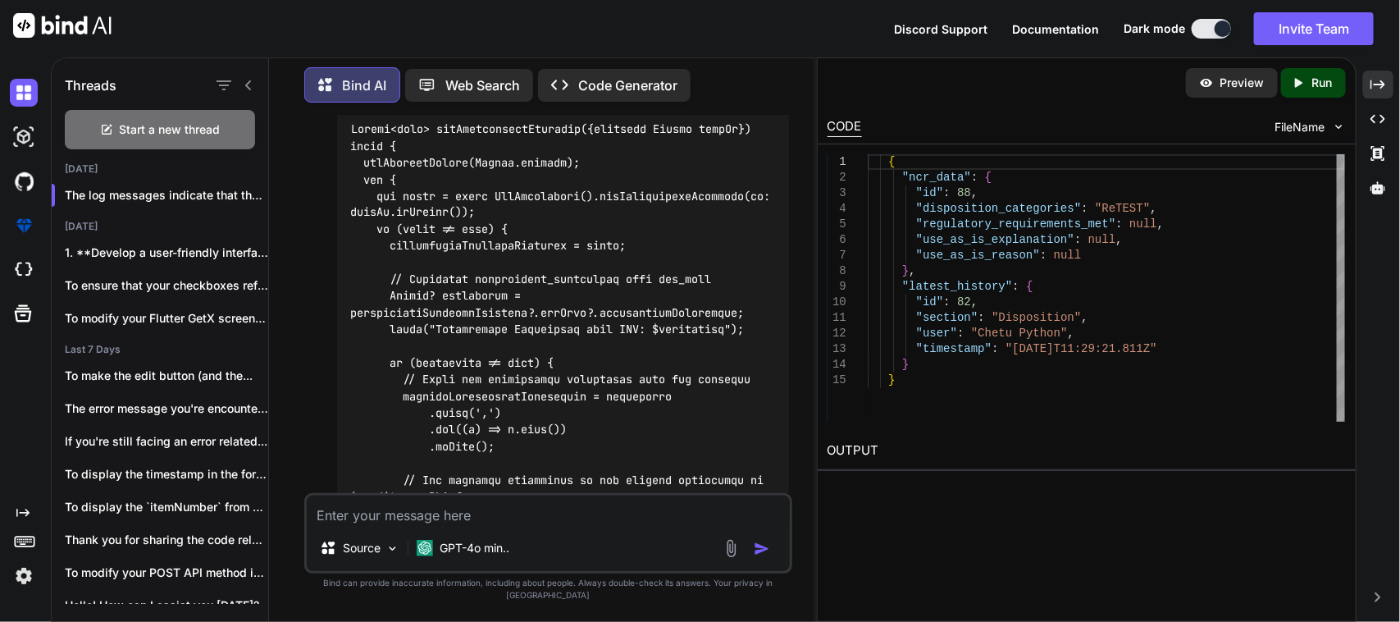
click at [358, 539] on div "Source GPT-4o min.." at bounding box center [548, 533] width 488 height 80
click at [373, 525] on textarea at bounding box center [548, 510] width 483 height 30
paste textarea "{ "ncr_data": { "id": 88, "disposition_categories": "ReTEST, RTV", "regulatory_…"
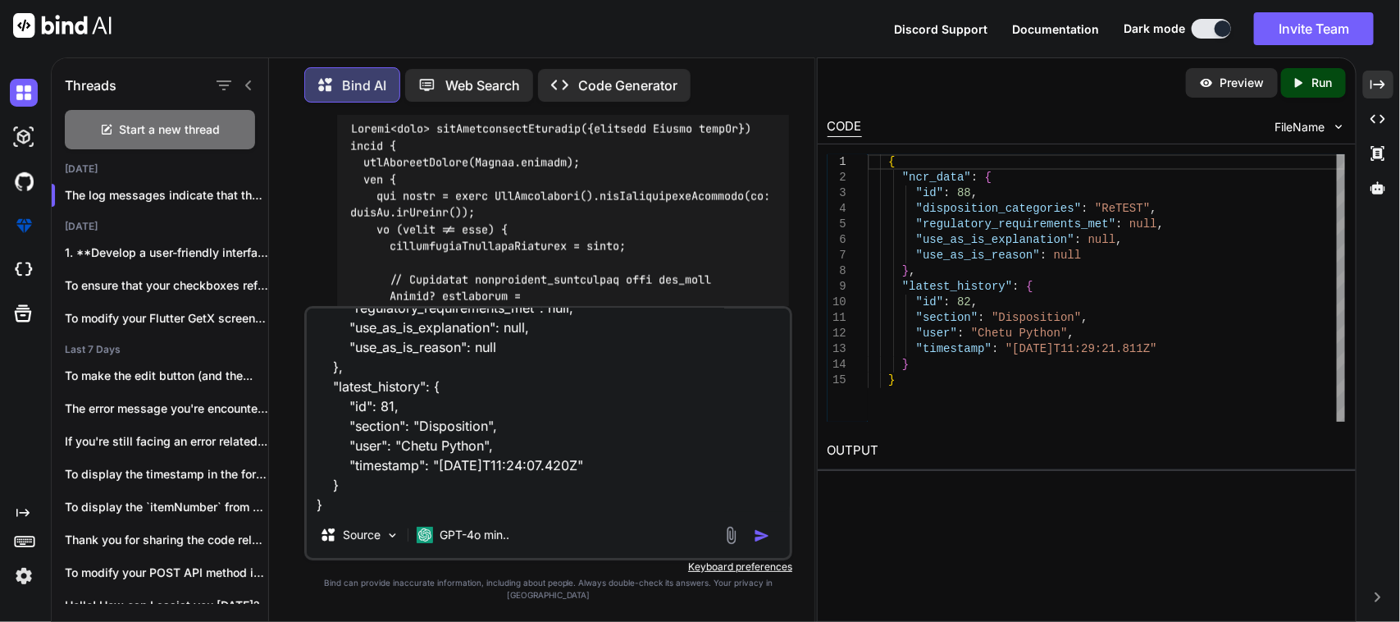
scroll to position [138, 0]
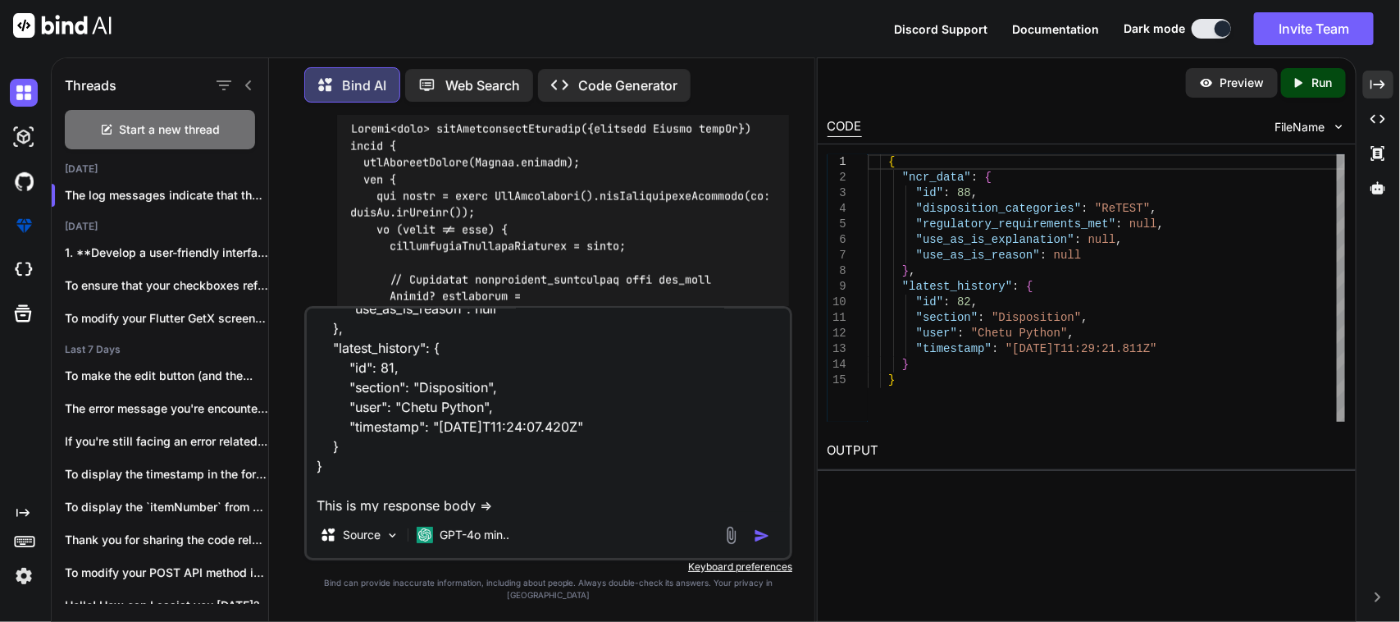
paste textarea "class DispositionDecisionResponse { final int? id; final String dispositionCate…"
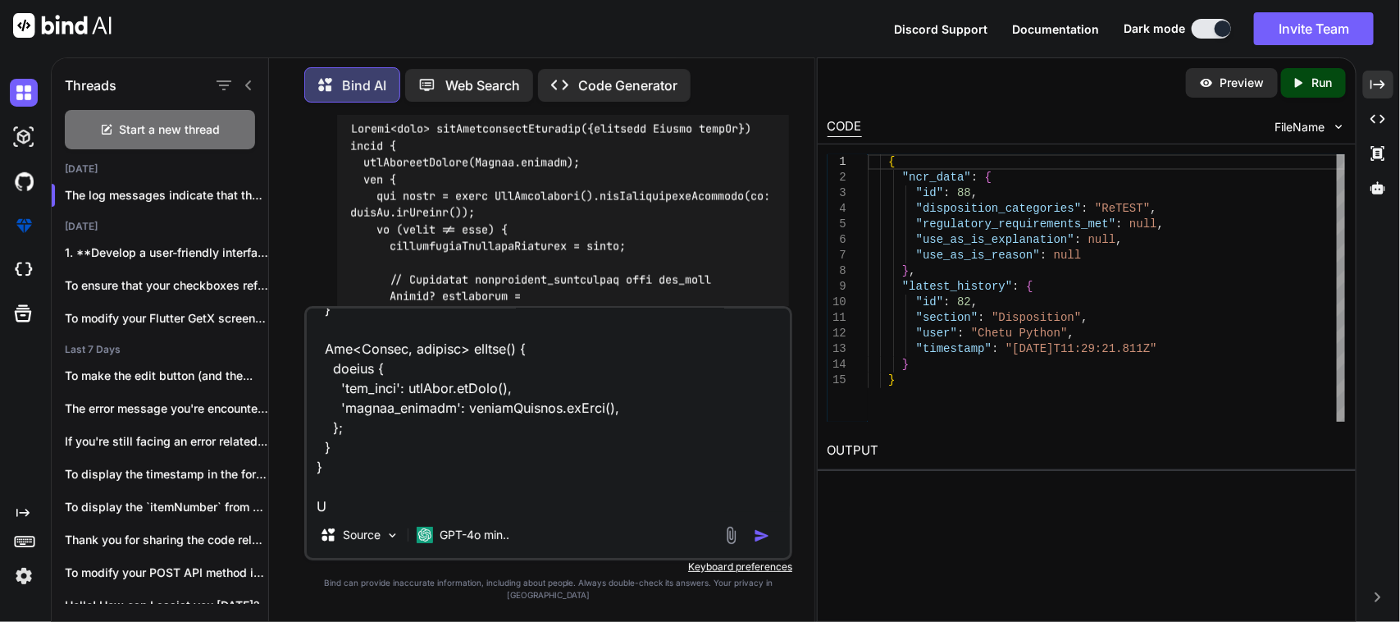
scroll to position [2007, 0]
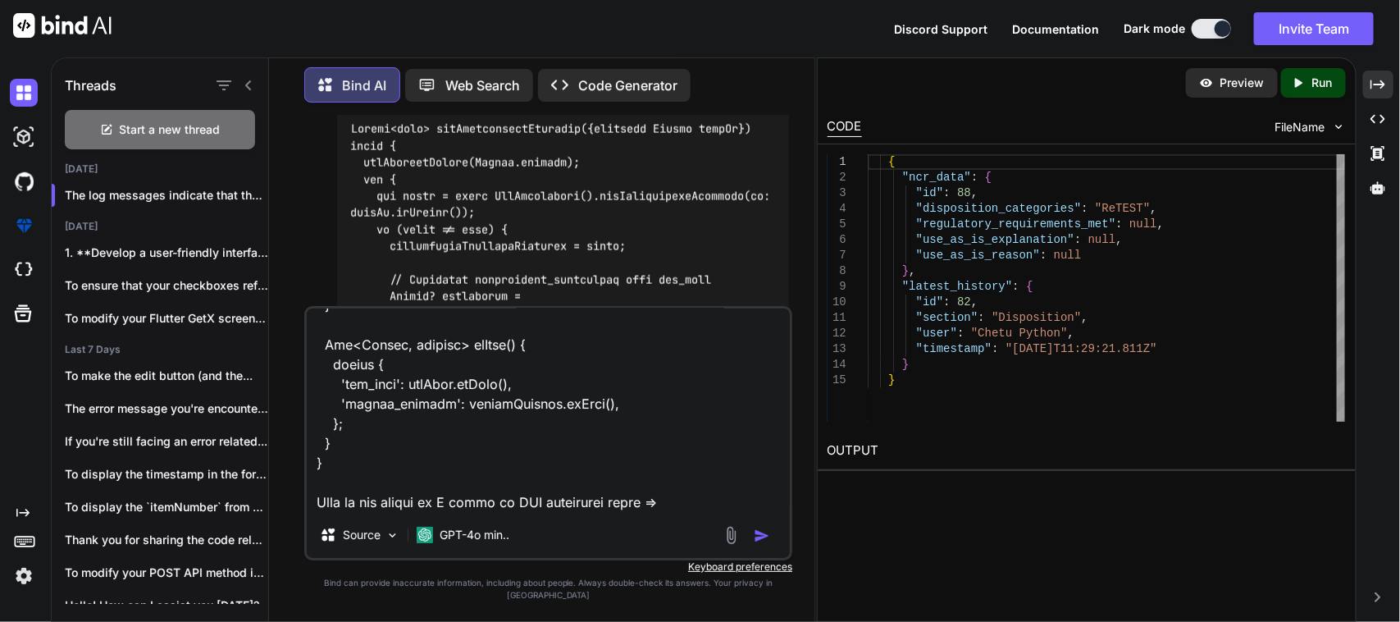
paste textarea "Future<DispositionDecisionResponse?> getDispositionDecision( {required String i…"
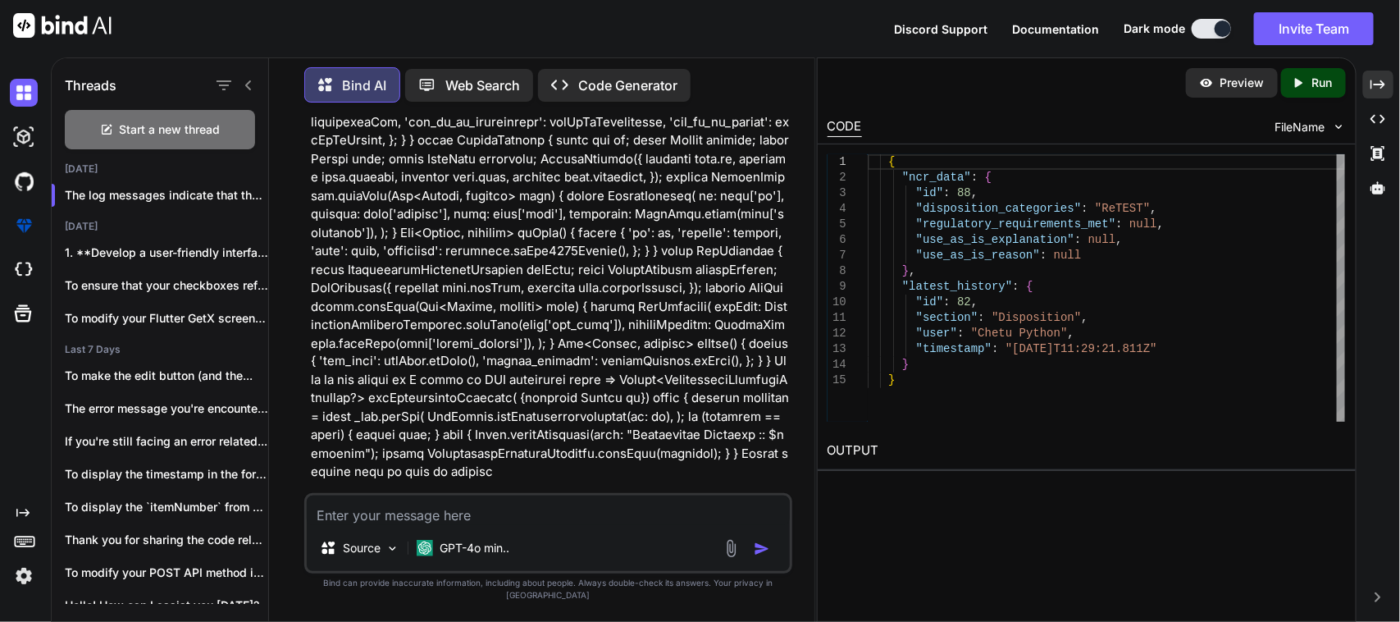
scroll to position [15180, 0]
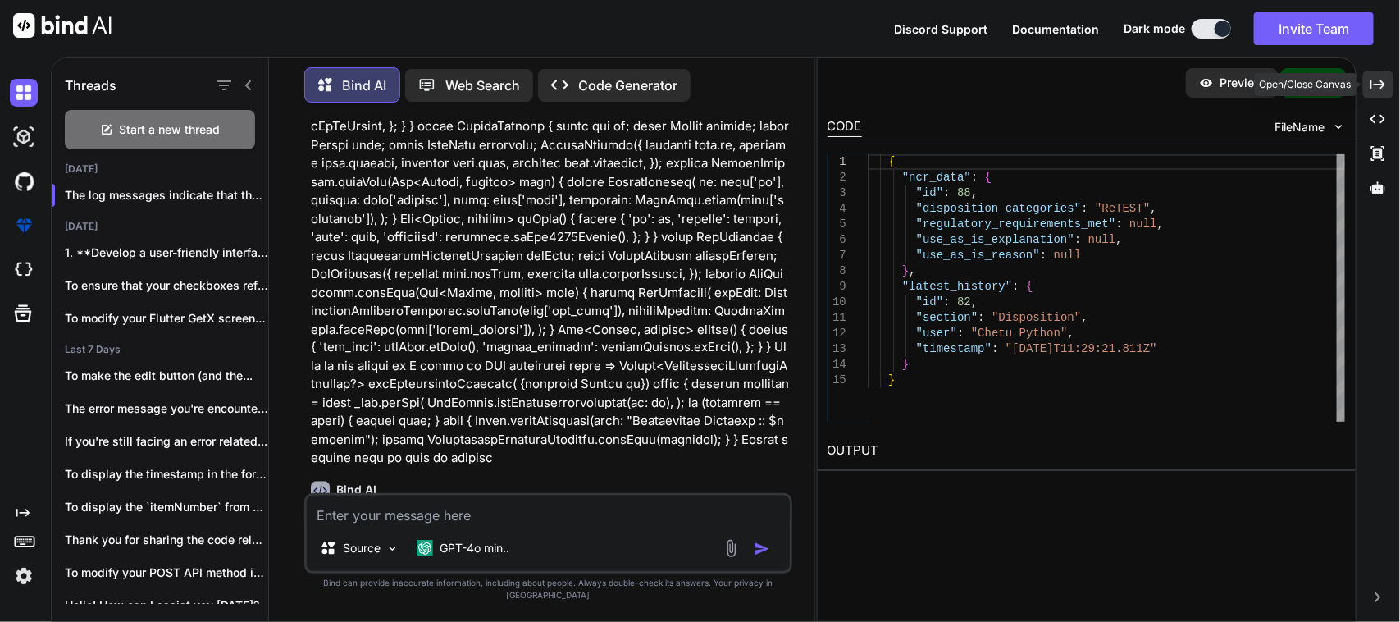
click at [1381, 80] on icon "Created with Pixso." at bounding box center [1378, 84] width 15 height 15
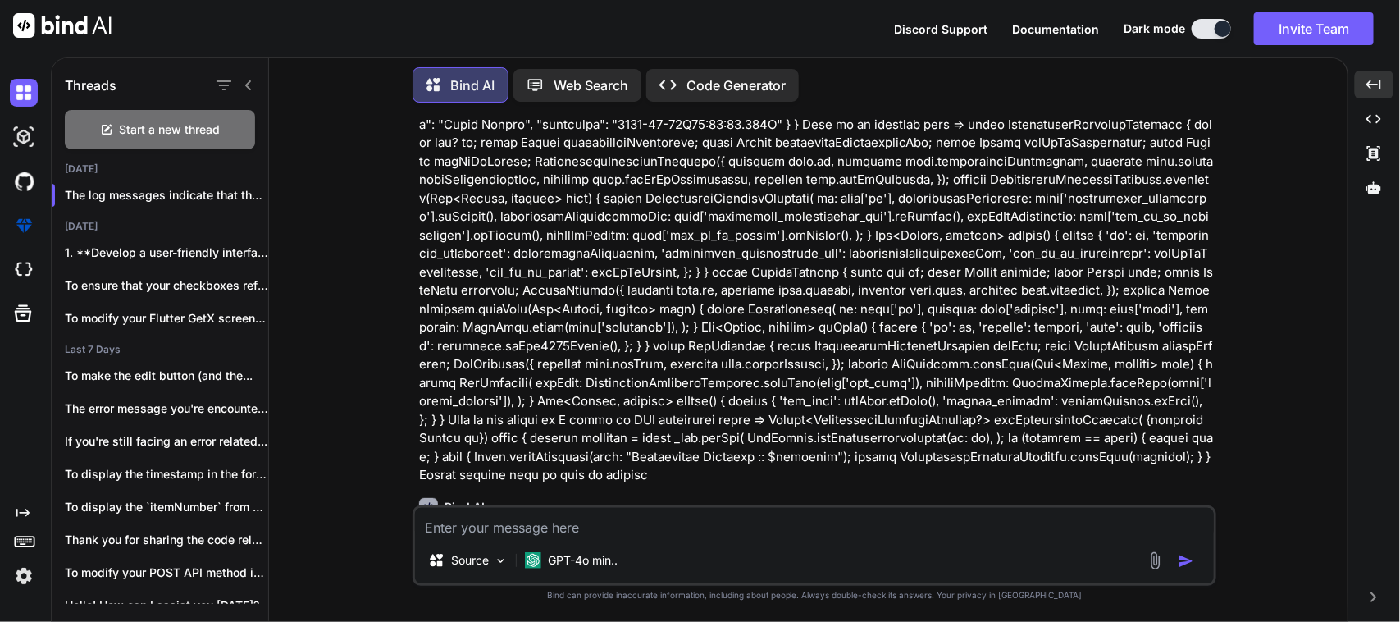
click at [252, 86] on icon at bounding box center [248, 85] width 13 height 13
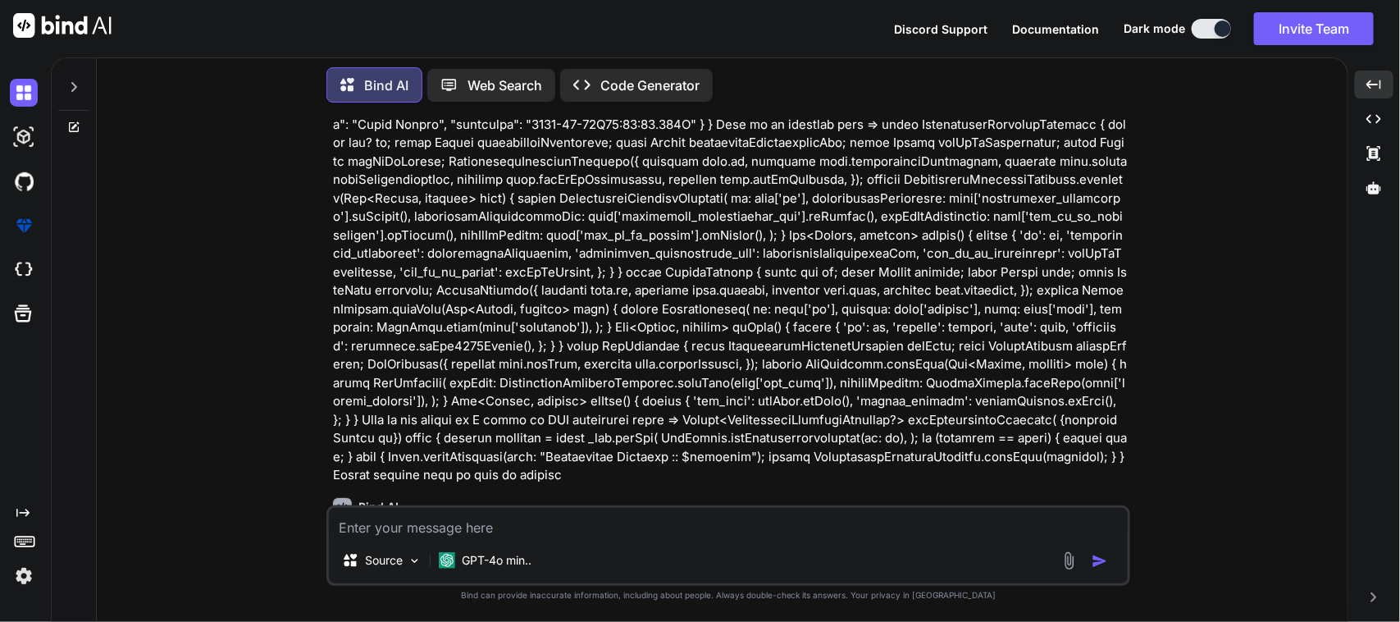
click at [945, 485] on div "Bind AI ‌ ‌ ‌ ‌" at bounding box center [730, 543] width 794 height 116
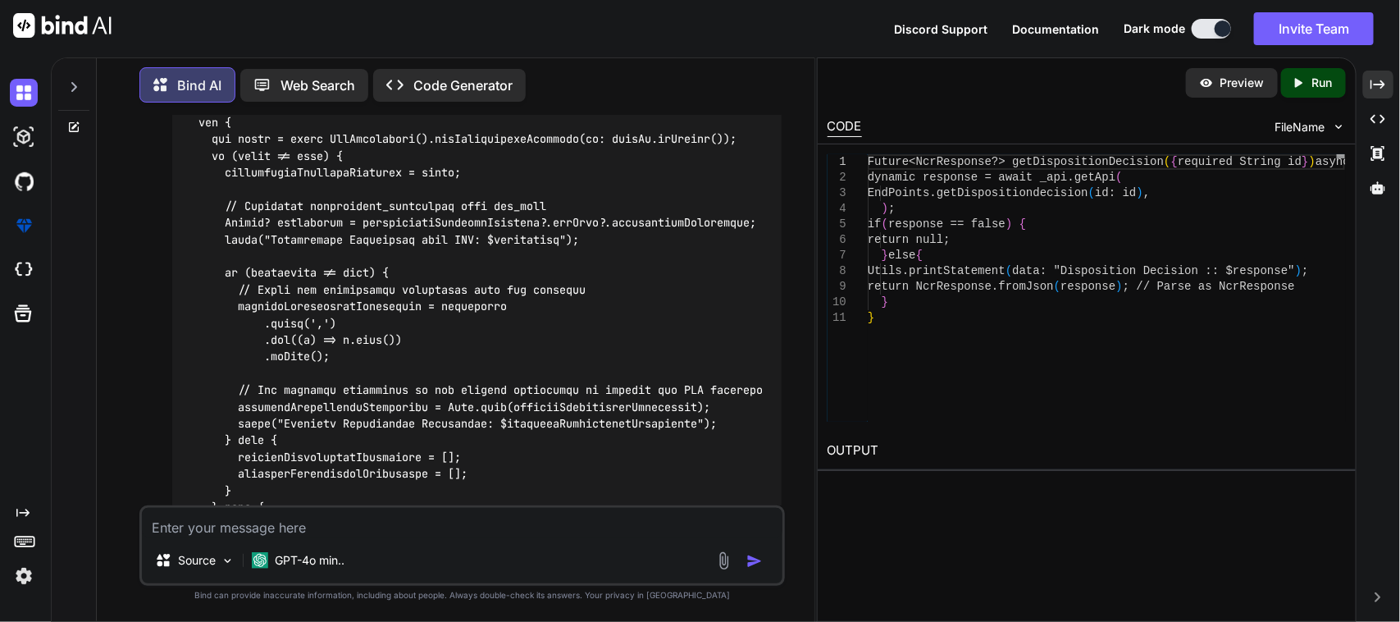
scroll to position [12703, 0]
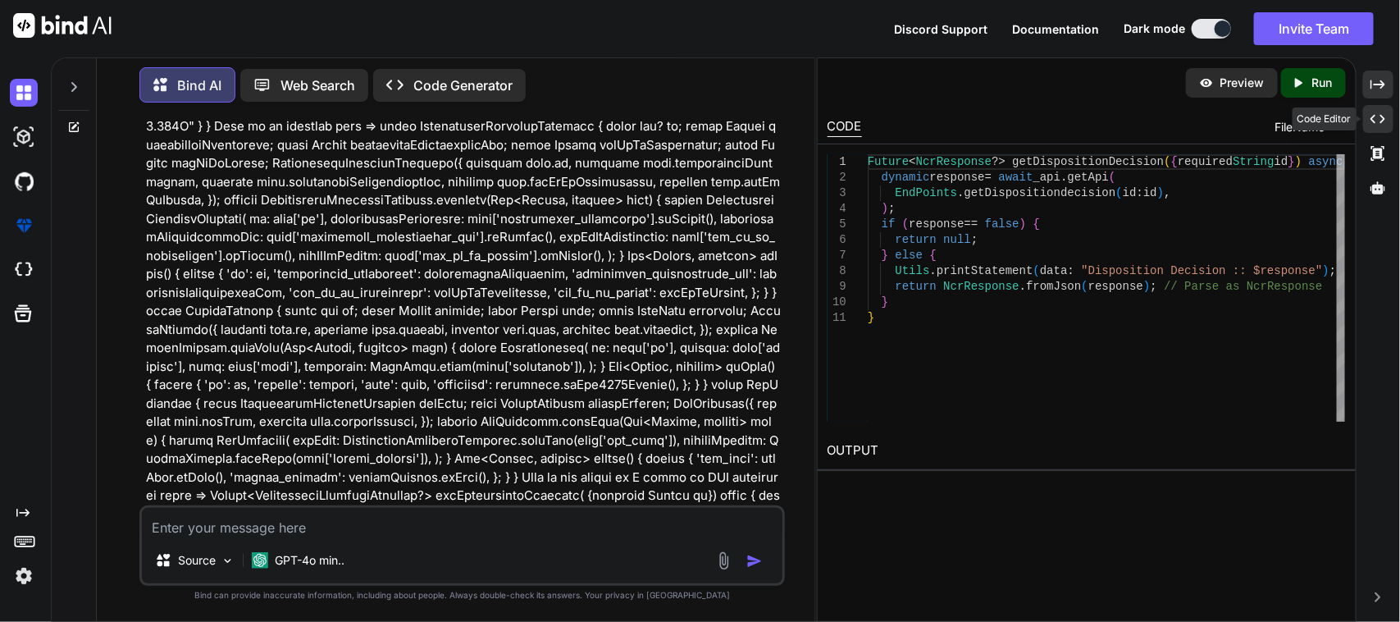
click at [1375, 113] on icon "Created with Pixso." at bounding box center [1378, 119] width 15 height 15
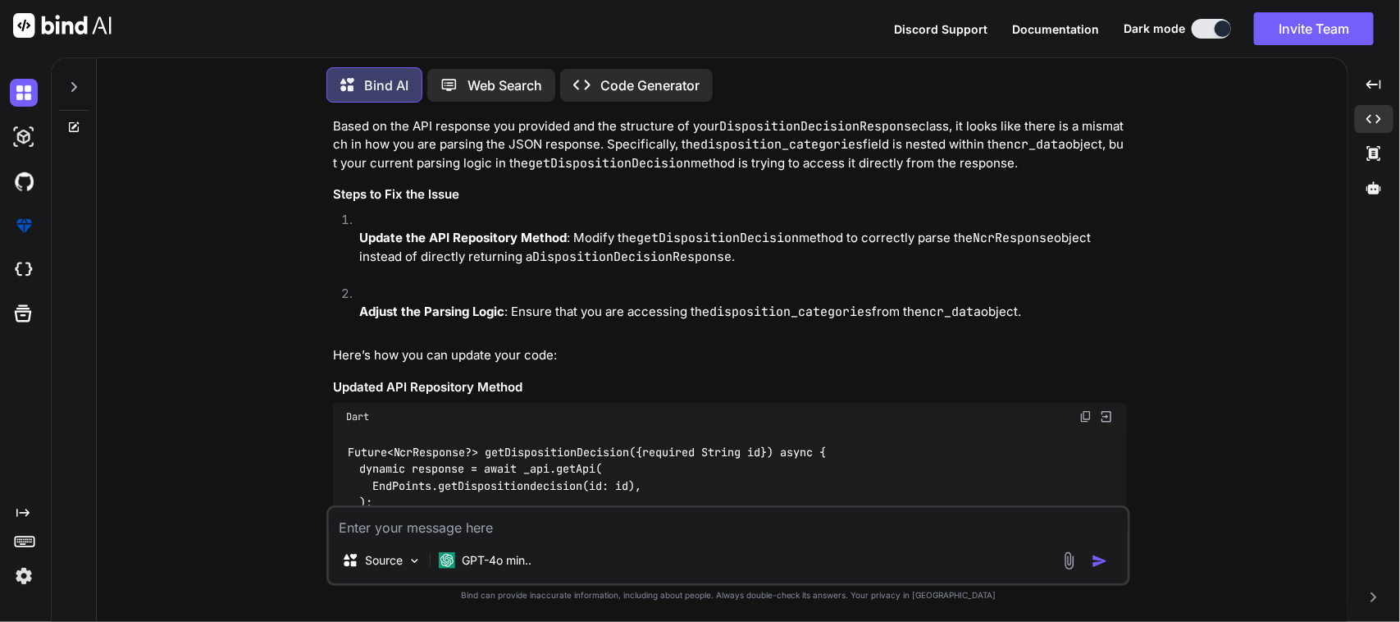
scroll to position [12019, 0]
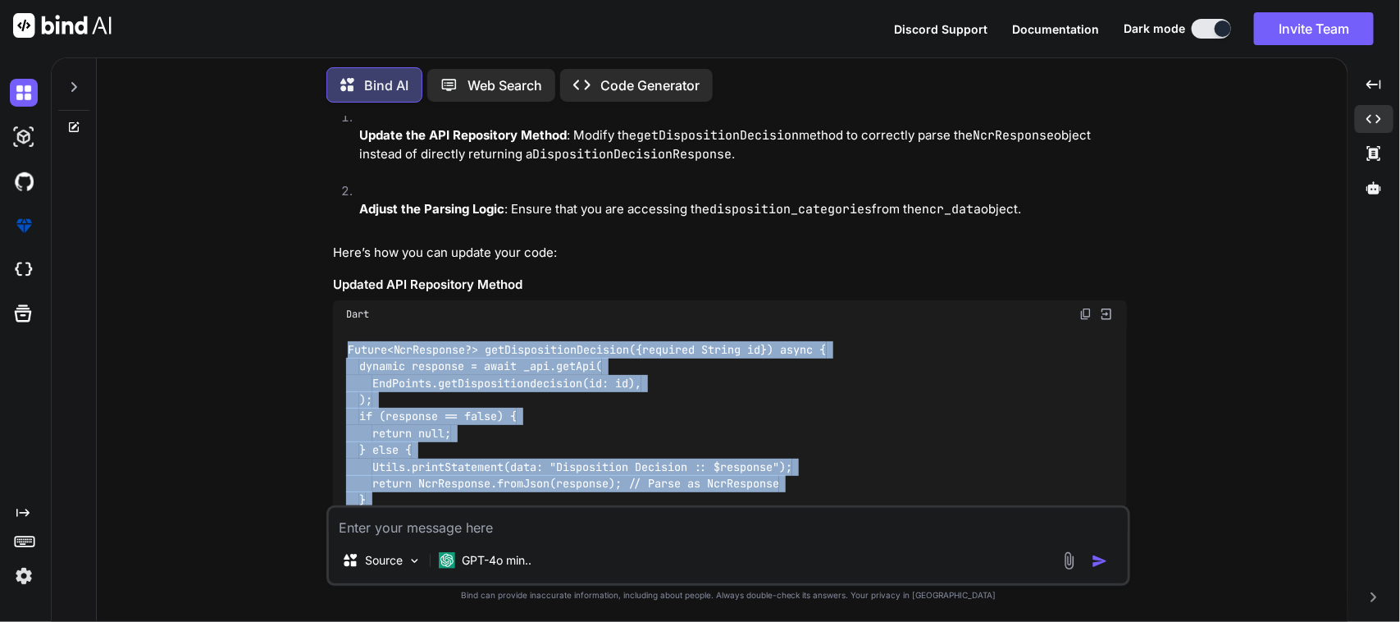
drag, startPoint x: 417, startPoint y: 429, endPoint x: 309, endPoint y: 253, distance: 206.5
click at [309, 253] on div "You Bind AI To implement the POST API in your getPOSTDispositiondecision method…" at bounding box center [729, 368] width 1238 height 505
copy code "Future<NcrResponse?> getDispositionDecision({required String id}) async { dynam…"
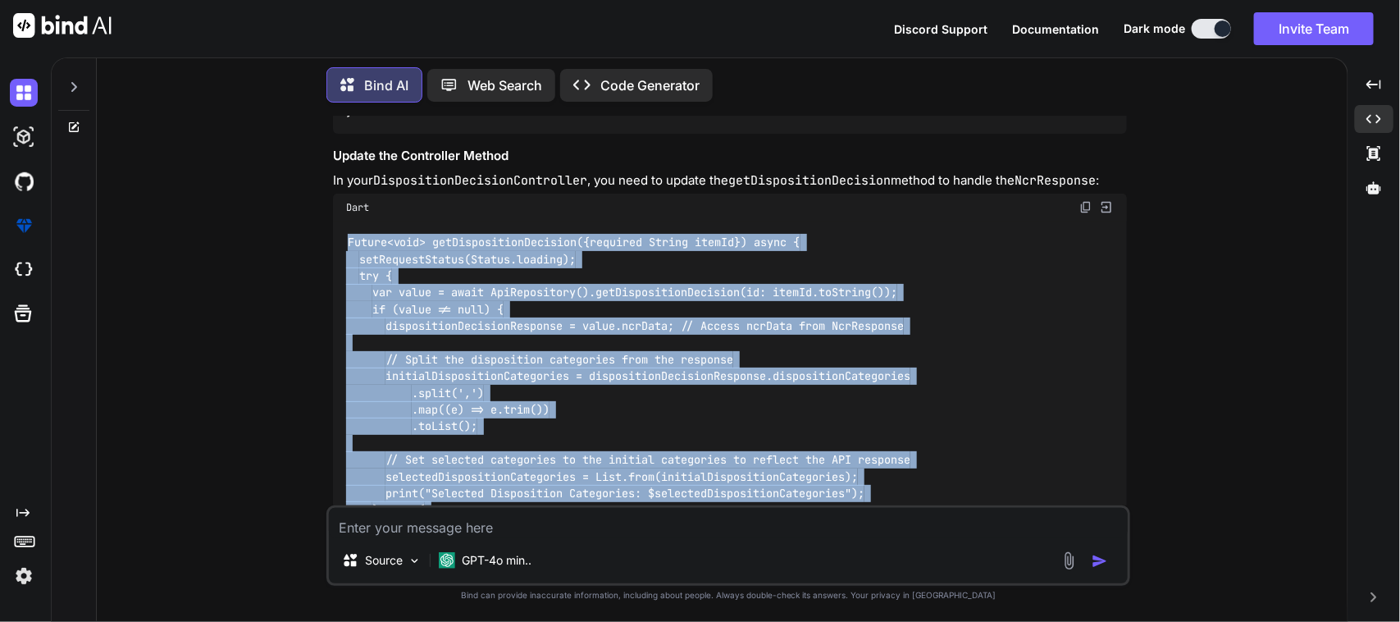
scroll to position [12720, 0]
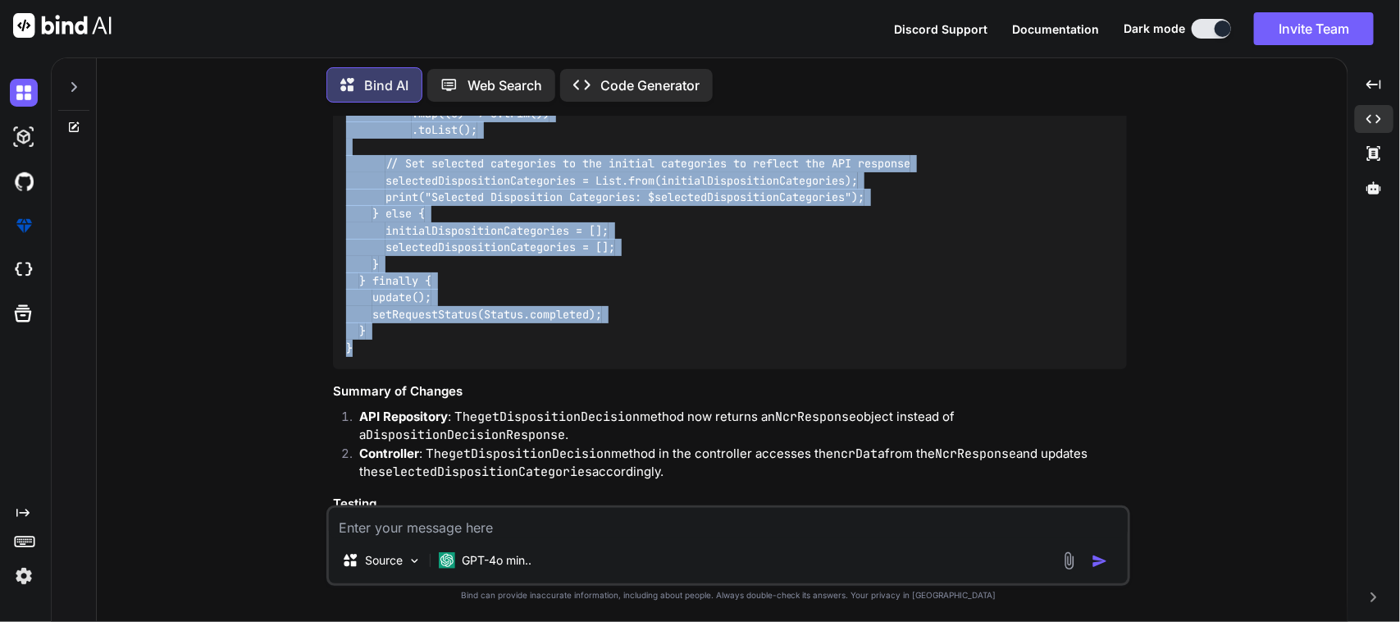
drag, startPoint x: 345, startPoint y: 244, endPoint x: 451, endPoint y: 255, distance: 106.4
click at [451, 255] on div "Future<void> getDispositionDecision({required String itemId}) async { setReques…" at bounding box center [730, 147] width 794 height 445
copy code "Future<void> getDispositionDecision({required String itemId}) async { setReques…"
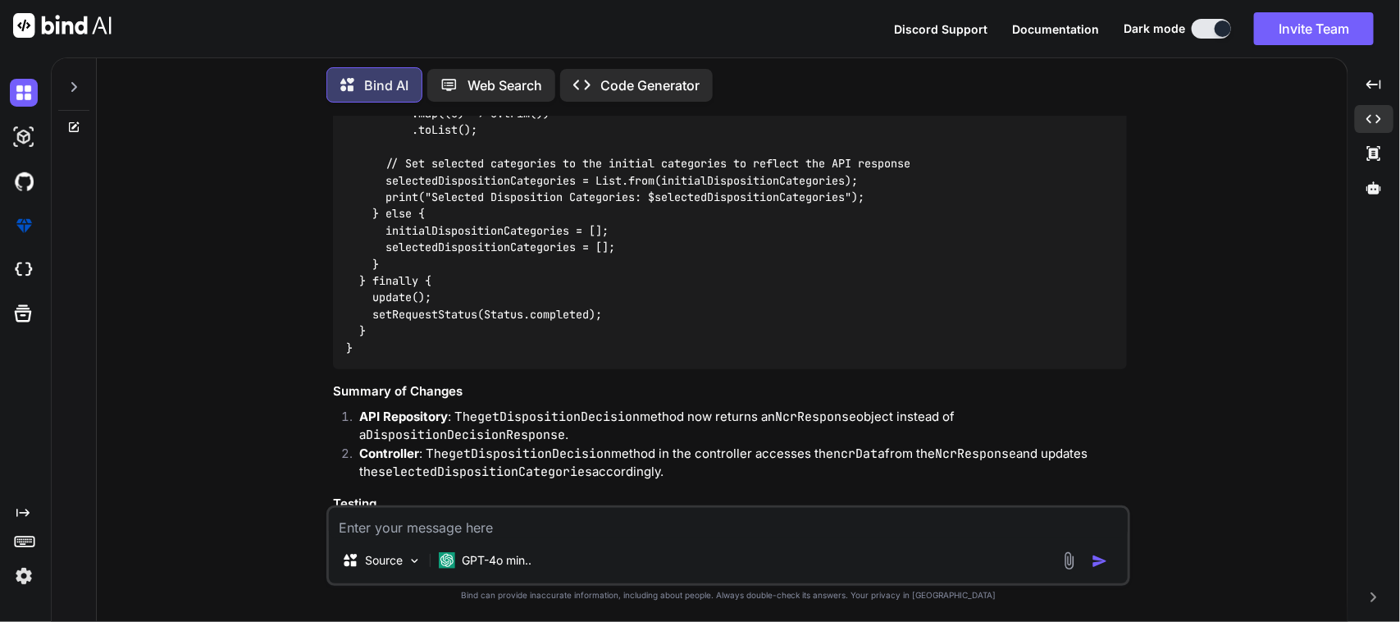
click at [448, 532] on textarea at bounding box center [728, 523] width 799 height 30
paste textarea "The property 'dispositionCategories' can't be unconditionally accessed because …"
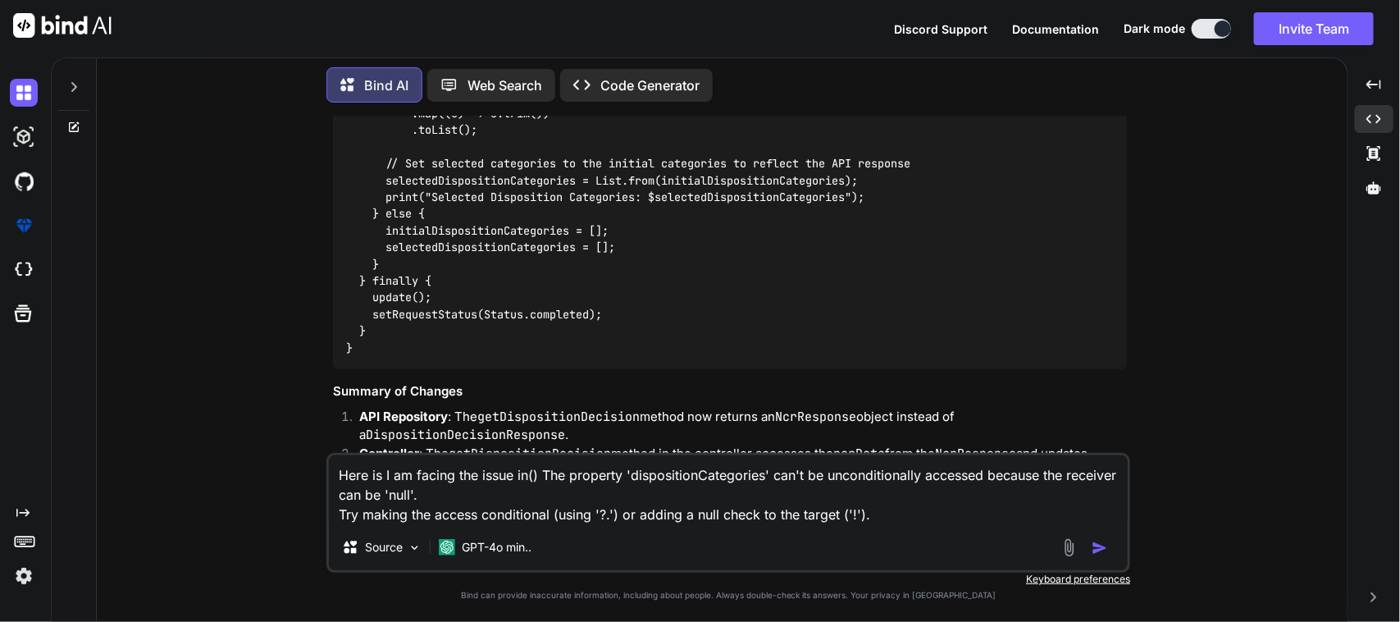
paste textarea "try { var value = await ApiRepository().getDispositionDecision(id: itemId.toStr…"
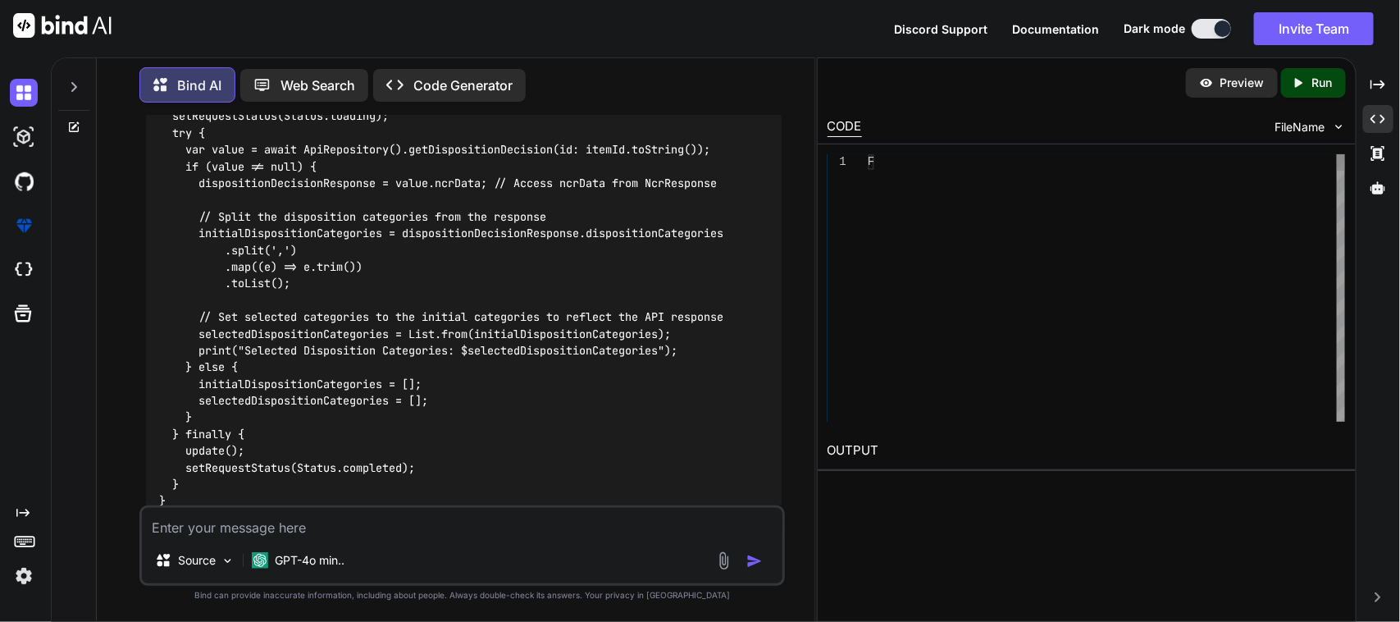
scroll to position [15293, 0]
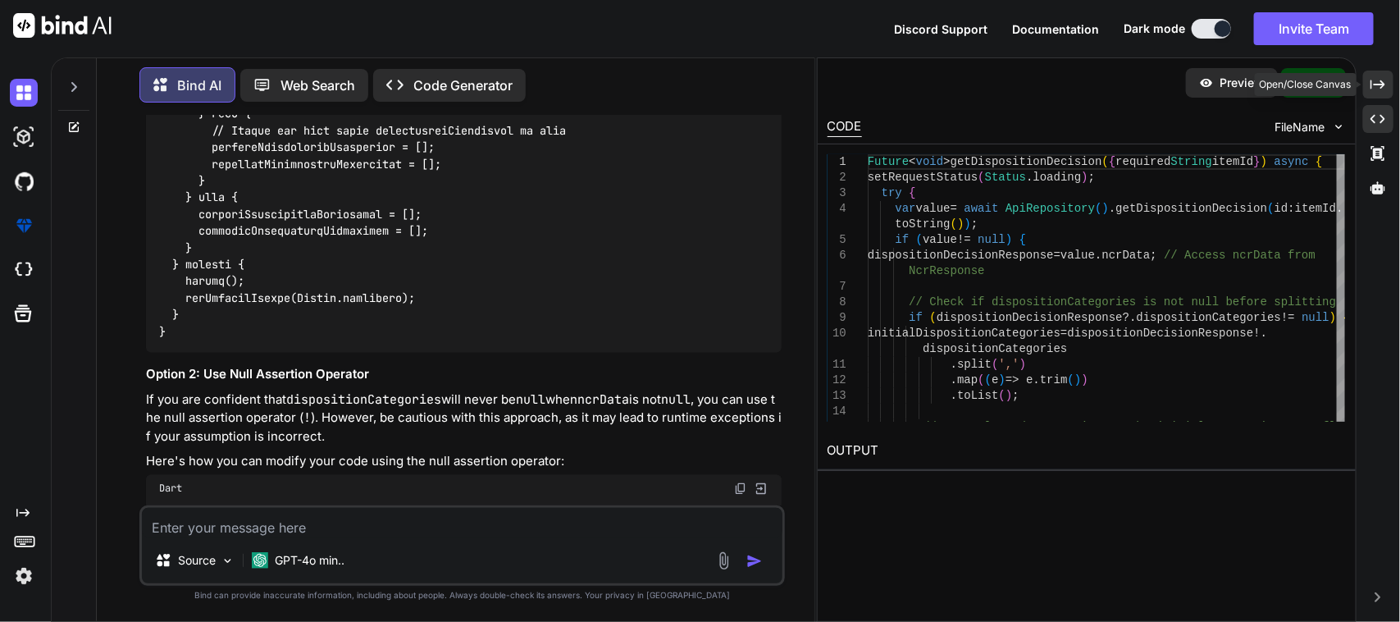
click at [1371, 82] on icon "Created with Pixso." at bounding box center [1378, 84] width 15 height 15
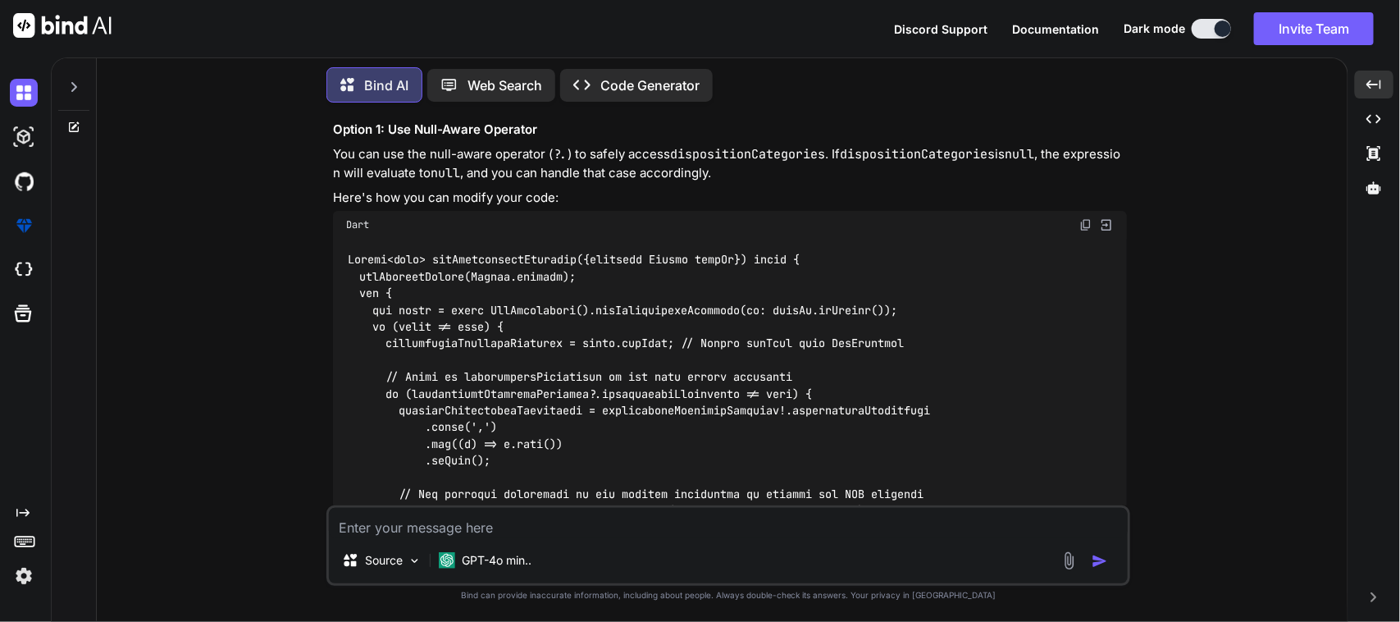
scroll to position [13435, 0]
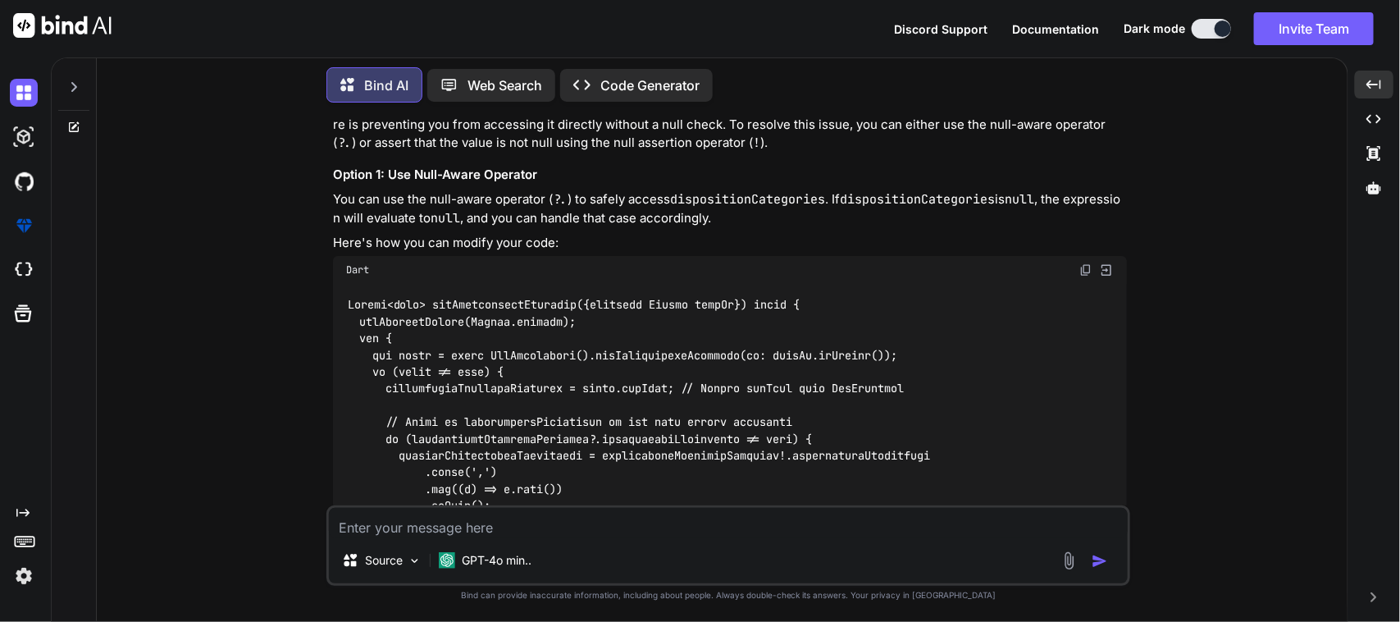
click at [1085, 263] on img at bounding box center [1086, 269] width 13 height 13
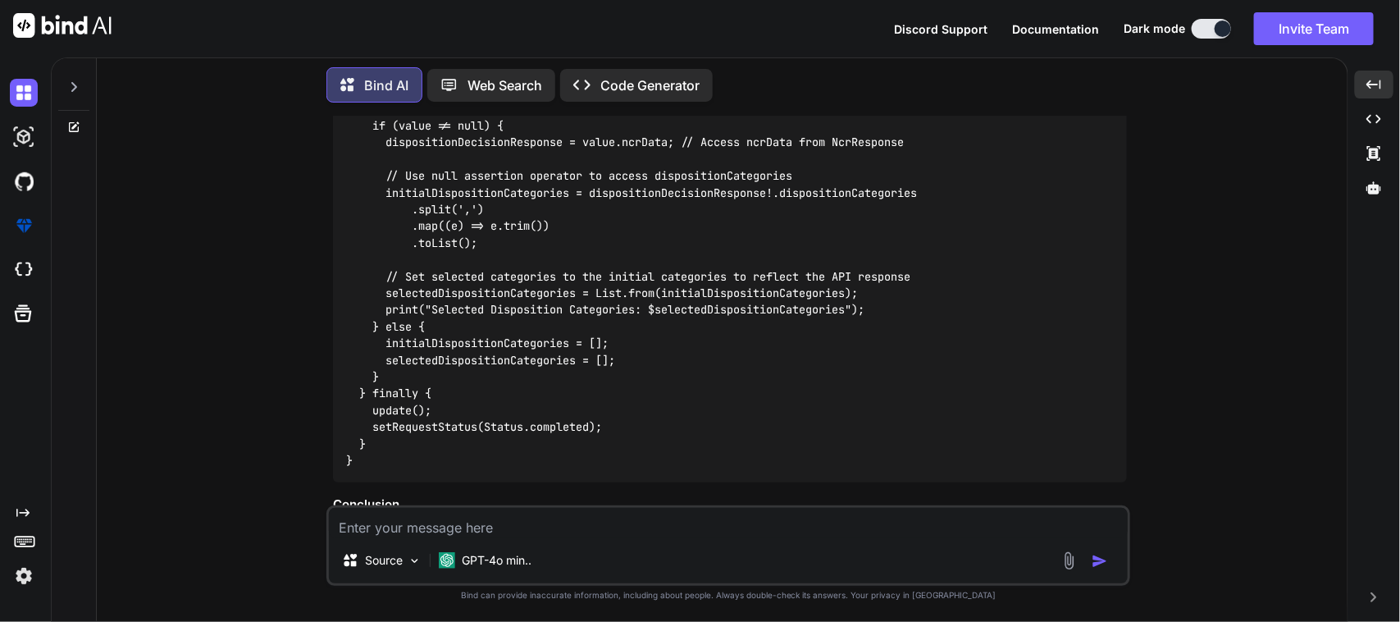
scroll to position [14358, 0]
click at [494, 518] on textarea at bounding box center [728, 523] width 799 height 30
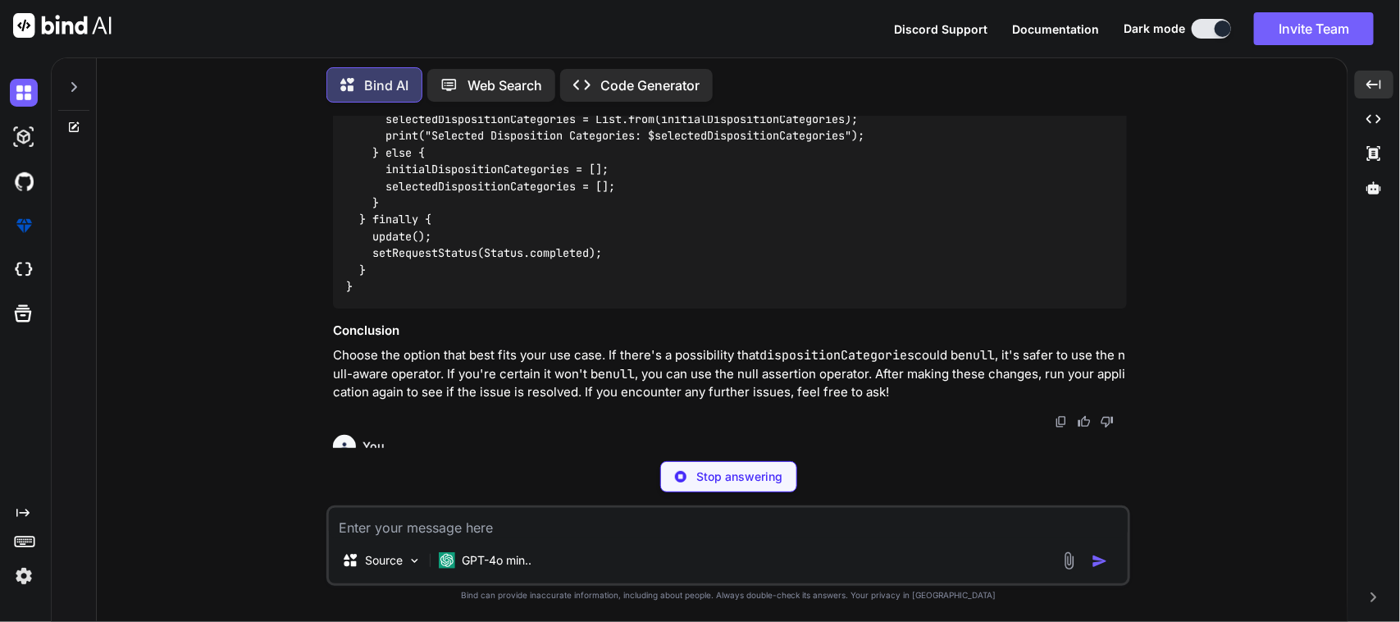
scroll to position [14524, 0]
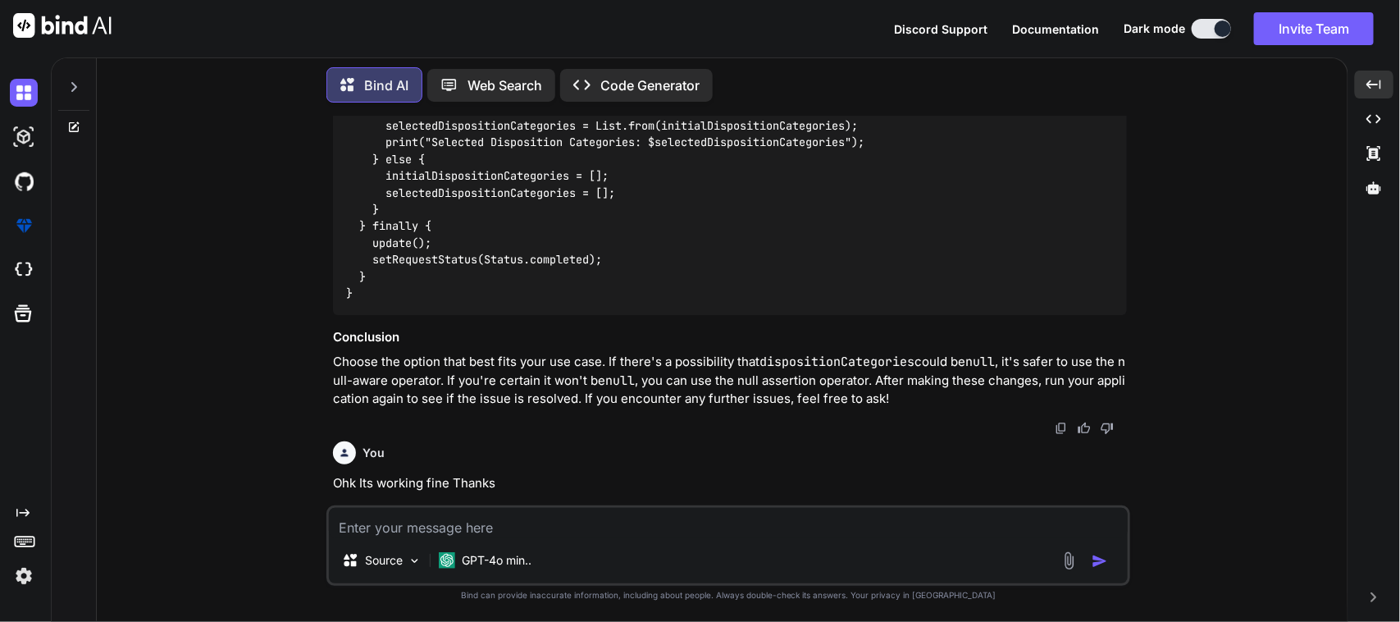
click at [411, 525] on textarea at bounding box center [728, 523] width 799 height 30
paste textarea "I/flutter ( 7216): API RESPONSE BODY :: {ncr_data: {id: 90, disposition_categor…"
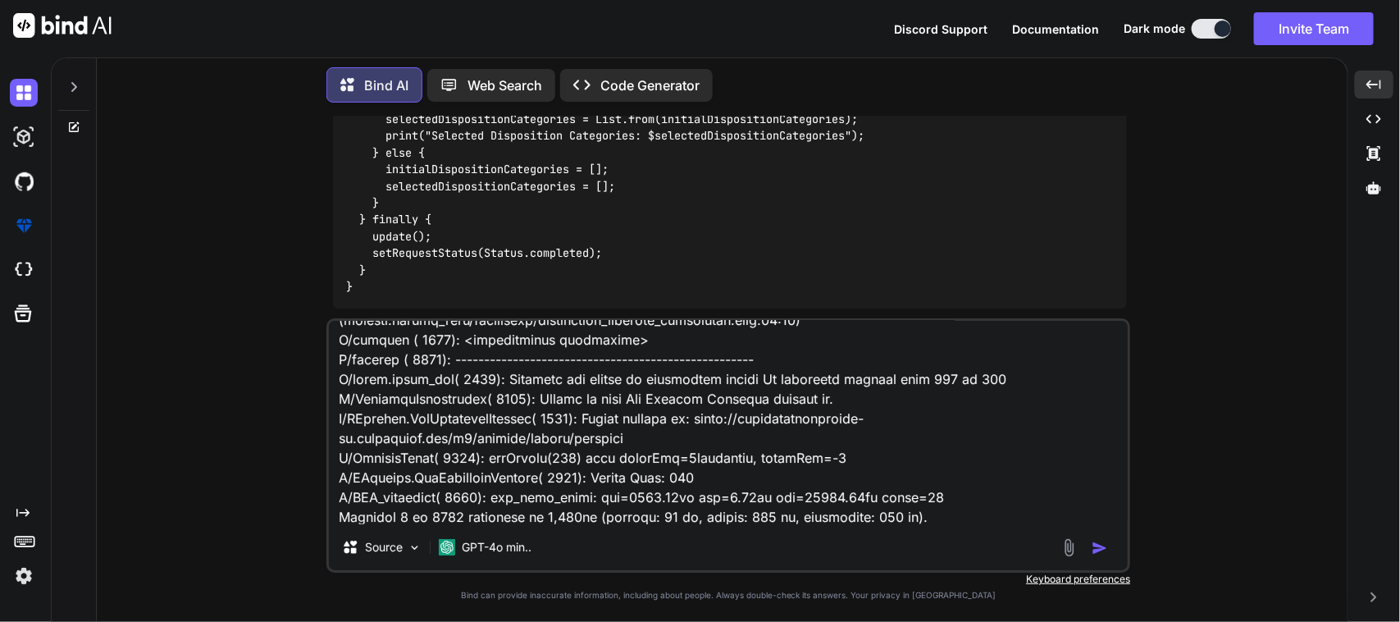
scroll to position [296, 0]
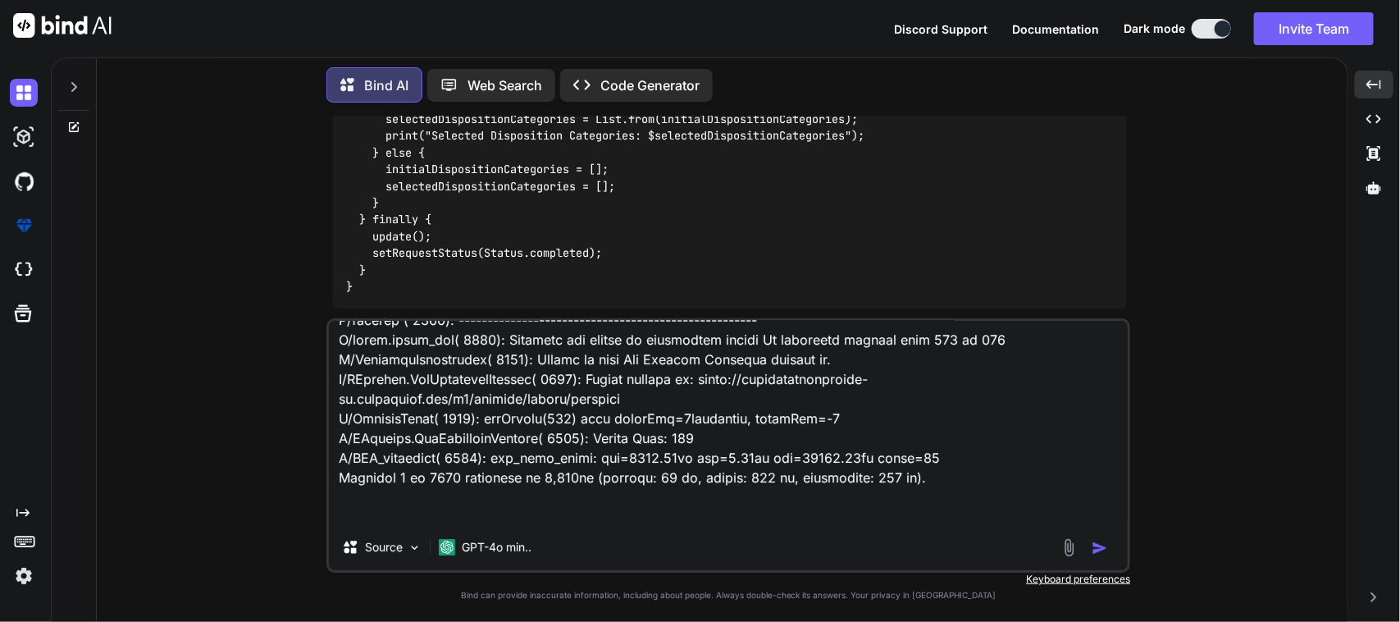
paste textarea "class DispositionDecisionResponse { final int? id; final String dispositionCate…"
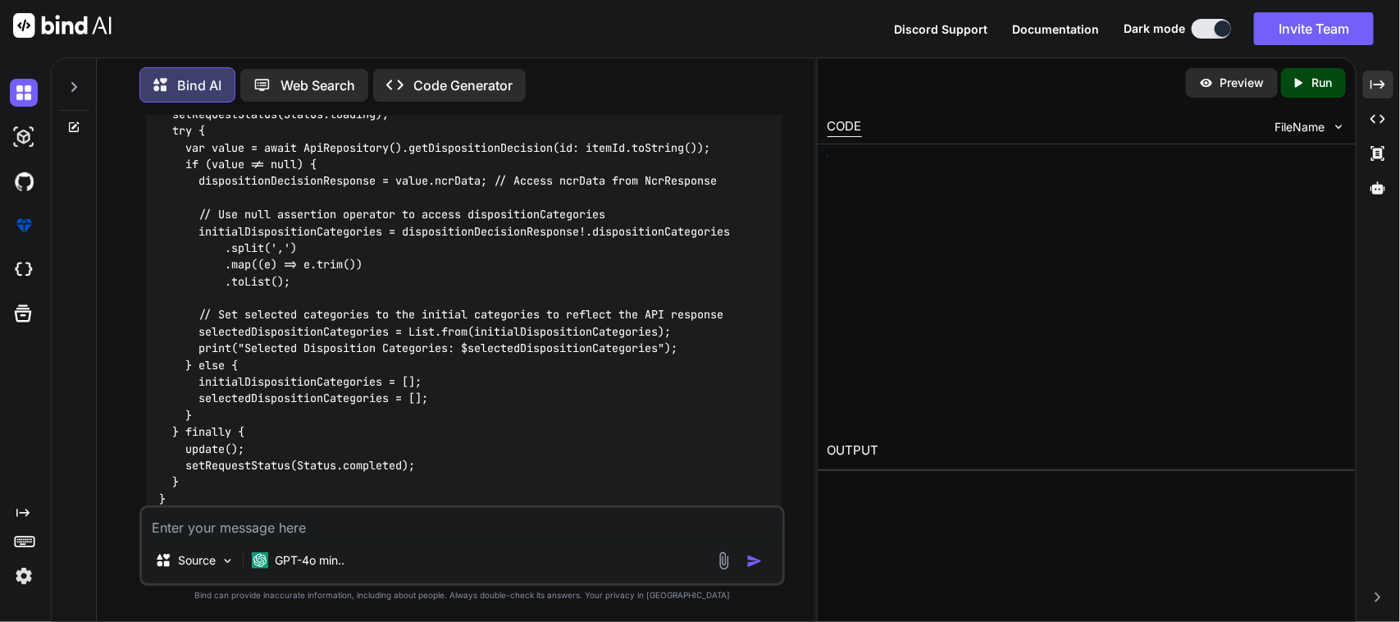
scroll to position [17322, 0]
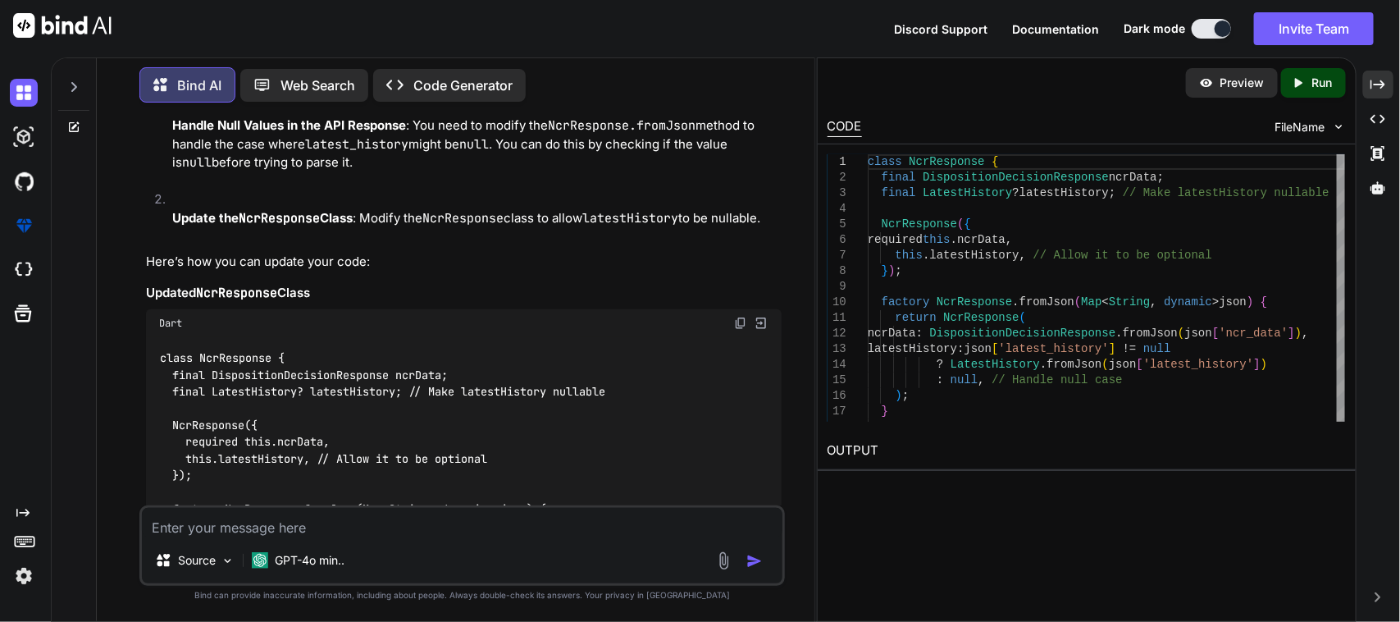
click at [739, 317] on img at bounding box center [740, 323] width 13 height 13
